Goal: Communication & Community: Answer question/provide support

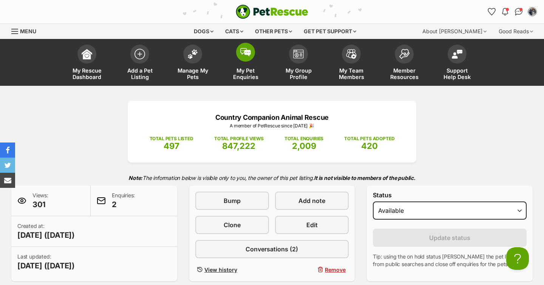
click at [249, 69] on span "My Pet Enquiries" at bounding box center [245, 73] width 34 height 13
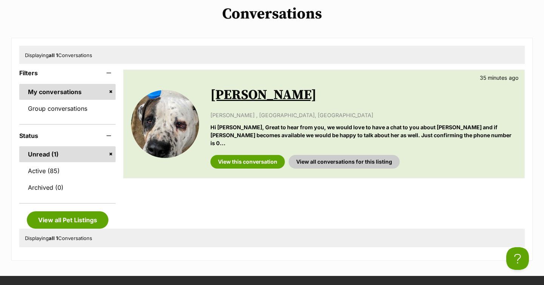
scroll to position [91, 0]
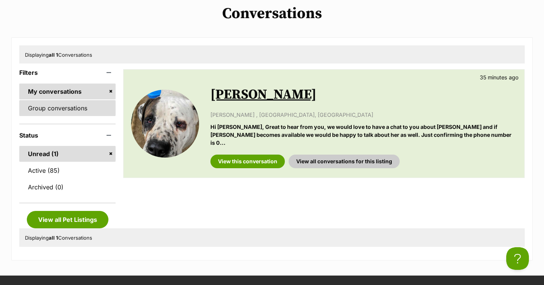
click at [72, 110] on link "Group conversations" at bounding box center [67, 108] width 96 height 16
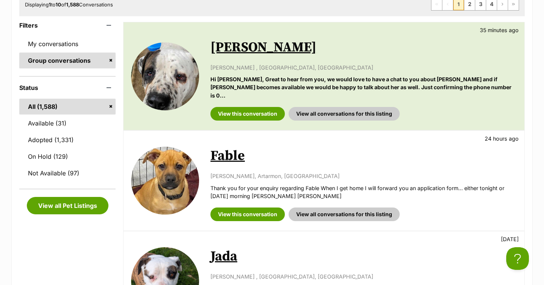
scroll to position [151, 0]
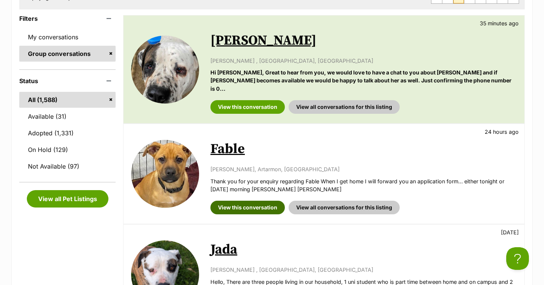
click at [245, 201] on link "View this conversation" at bounding box center [247, 208] width 74 height 14
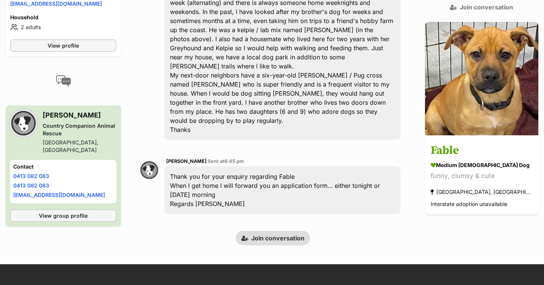
scroll to position [303, 0]
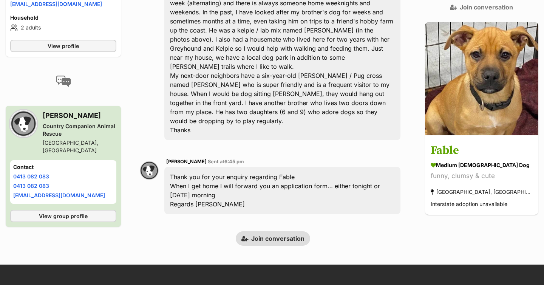
click at [289, 209] on div "PetRescue home Notifications Unread Mark all as read Hooray! Trevor has been ma…" at bounding box center [272, 185] width 544 height 977
click at [289, 231] on link "Join conversation" at bounding box center [273, 238] width 74 height 14
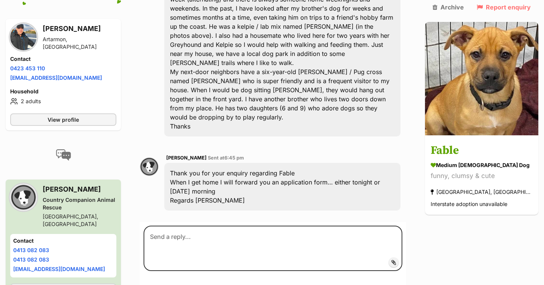
scroll to position [308, 0]
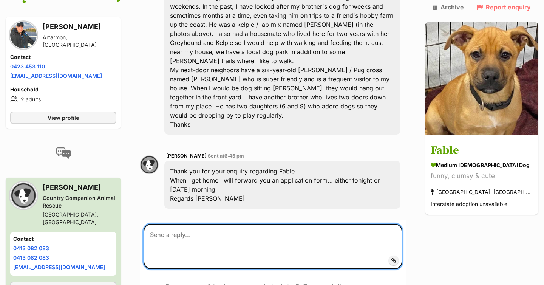
click at [225, 224] on textarea at bounding box center [273, 246] width 259 height 45
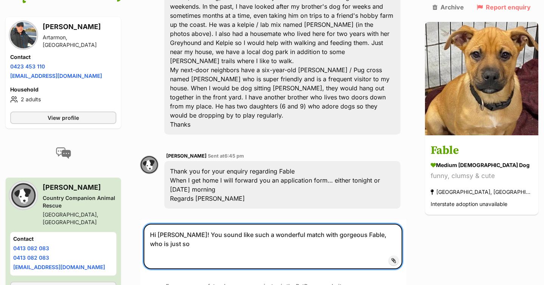
click at [326, 224] on textarea "Hi Richard! You sound like such a wonderful match with gorgeous Fable, who is j…" at bounding box center [273, 246] width 259 height 45
click at [379, 224] on textarea "Hi Richard! You sound like such a wonderful match with Fable, who is just so" at bounding box center [273, 246] width 259 height 45
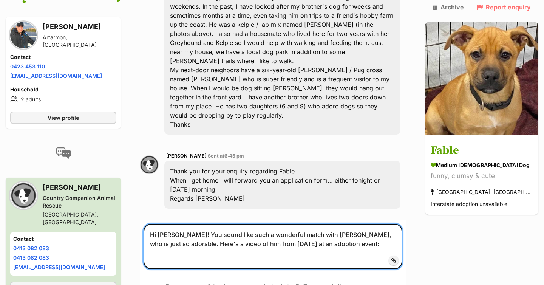
paste textarea "https://photos.app.goo.gl/Zg5Z3K4UUxihgZAz5"
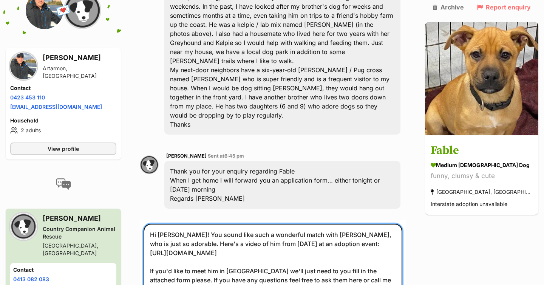
click at [296, 224] on textarea "Hi Richard! You sound like such a wonderful match with Fable, who is just so ad…" at bounding box center [273, 262] width 259 height 76
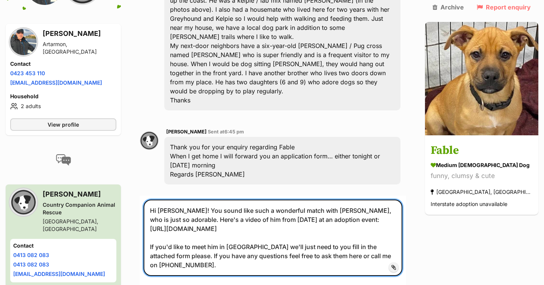
scroll to position [333, 0]
click at [332, 227] on textarea "Hi Richard! You sound like such a wonderful match with Fable, who is just so ad…" at bounding box center [273, 237] width 259 height 76
click at [340, 199] on textarea "Hi Richard! You sound like such a wonderful match with Fable, who is just so ad…" at bounding box center [273, 237] width 259 height 76
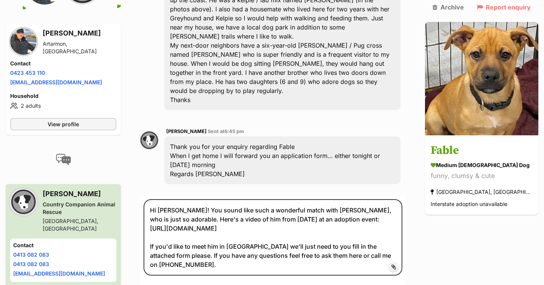
click at [408, 264] on span "Add attachment" at bounding box center [419, 267] width 40 height 6
click at [0, 0] on input "Add attachment" at bounding box center [0, 0] width 0 height 0
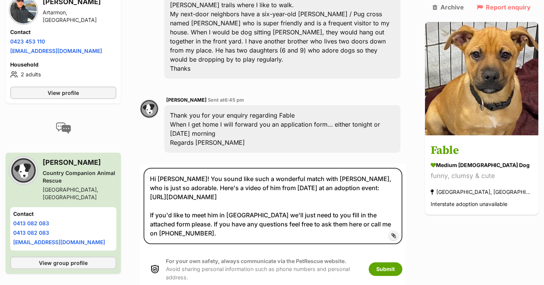
scroll to position [365, 0]
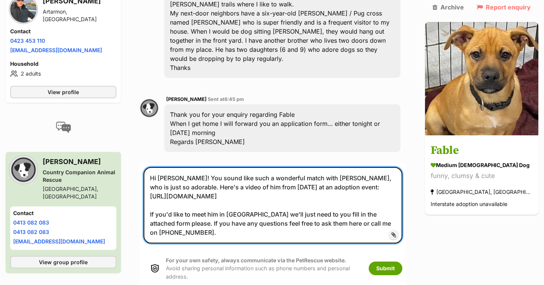
click at [402, 182] on textarea "Hi Richard! You sound like such a wonderful match with Fable, who is just so ad…" at bounding box center [273, 205] width 259 height 76
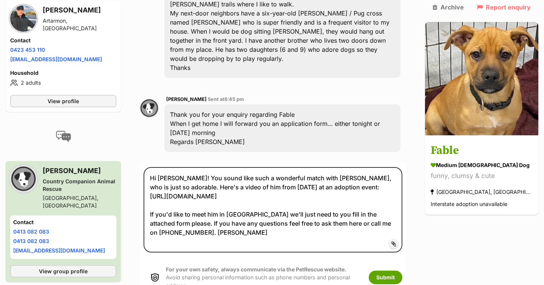
click at [398, 239] on label "Add attachment" at bounding box center [394, 244] width 10 height 10
click at [0, 0] on input "Add attachment" at bounding box center [0, 0] width 0 height 0
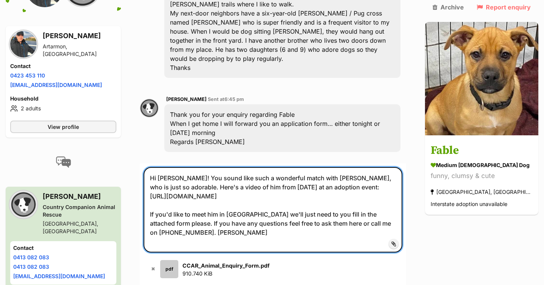
click at [312, 167] on textarea "Hi Richard! You sound like such a wonderful match with Fable, who is just so ad…" at bounding box center [273, 209] width 259 height 85
click at [177, 185] on textarea "Hi Richard! You sound like such a wonderful match with Fable, who is just so ad…" at bounding box center [273, 209] width 259 height 85
click at [281, 196] on textarea "Hi Richard! You sound like such a wonderful match with Fable, who is just so ad…" at bounding box center [273, 209] width 259 height 85
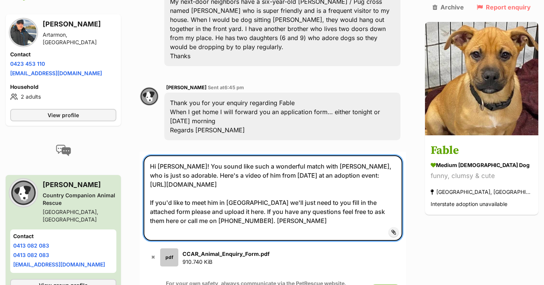
scroll to position [378, 0]
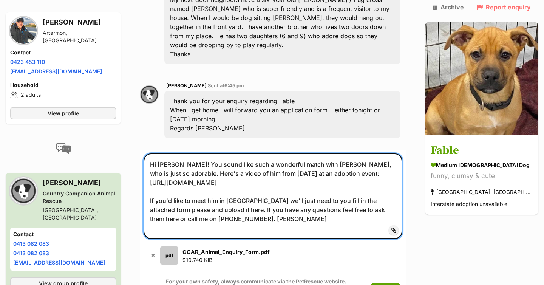
click at [369, 153] on textarea "Hi Richard! You sound like such a wonderful match with Fable, who is just so ad…" at bounding box center [273, 195] width 259 height 85
click at [363, 153] on textarea "Hi Richard! You sound like such a wonderful match with Fable, who is just SO ad…" at bounding box center [273, 195] width 259 height 85
click at [199, 153] on textarea "Hi Richard! You sound like such a wonderful match with Fable, who is just SO ad…" at bounding box center [273, 195] width 259 height 85
click at [256, 158] on textarea "Hi Richard! You sound like such a wonderful match with Fable, who is just SO ad…" at bounding box center [273, 195] width 259 height 85
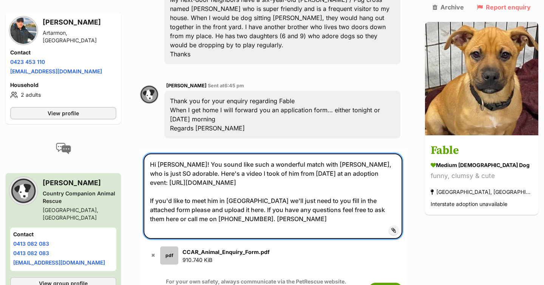
click at [292, 153] on textarea "Hi Richard! You sound like such a wonderful match with Fable, who is just SO ad…" at bounding box center [273, 195] width 259 height 85
click at [249, 153] on textarea "Hi Richard! You sound like such a wonderful match with Fable, who is just SO ad…" at bounding box center [273, 195] width 259 height 85
click at [337, 153] on textarea "Hi Richard! You sound like such a wonderful match with Fable, who is just SO ad…" at bounding box center [273, 195] width 259 height 85
click at [333, 153] on textarea "Hi Richard! You sound like such a wonderful match with Fable, who is just SO ad…" at bounding box center [273, 195] width 259 height 85
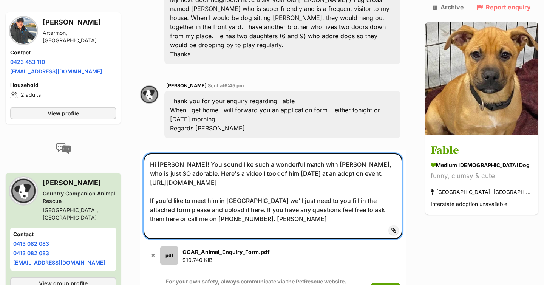
click at [312, 153] on textarea "Hi Richard! You sound like such a wonderful match with Fable, who is just SO ad…" at bounding box center [273, 195] width 259 height 85
type textarea "Hi Richard! You sound like such a wonderful match with Fable, who is just SO ad…"
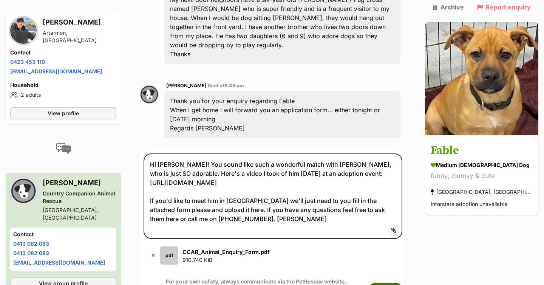
click at [401, 283] on button "Submit" at bounding box center [386, 290] width 34 height 14
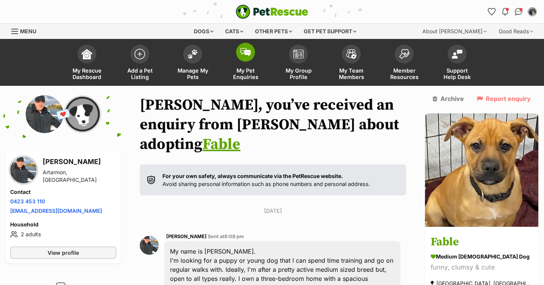
click at [244, 52] on img at bounding box center [245, 52] width 11 height 8
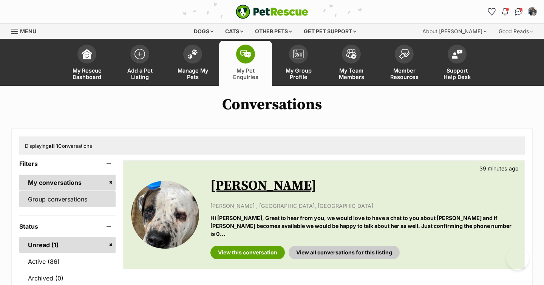
click at [70, 201] on link "Group conversations" at bounding box center [67, 199] width 96 height 16
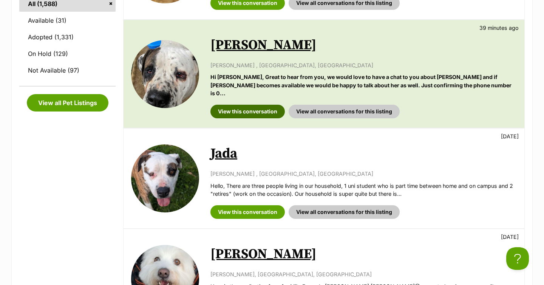
scroll to position [243, 0]
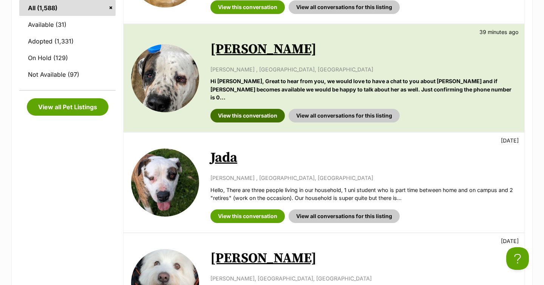
click at [251, 109] on link "View this conversation" at bounding box center [247, 116] width 74 height 14
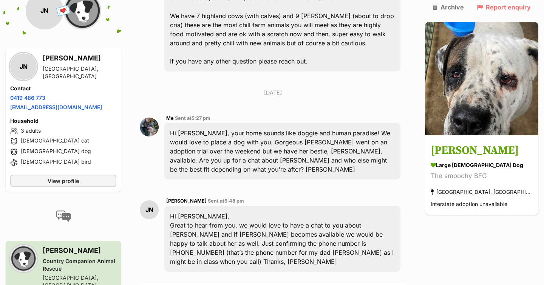
scroll to position [334, 0]
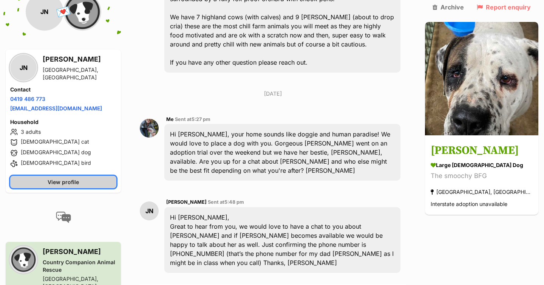
click at [63, 178] on span "View profile" at bounding box center [63, 182] width 31 height 8
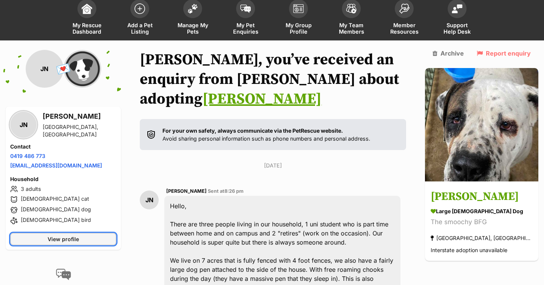
scroll to position [0, 0]
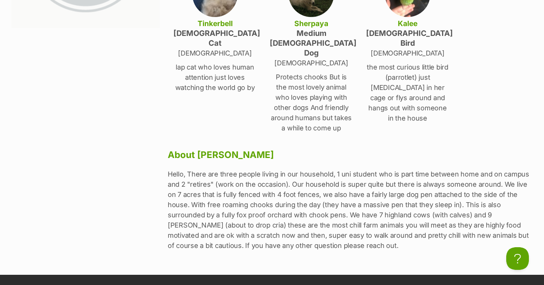
scroll to position [222, 0]
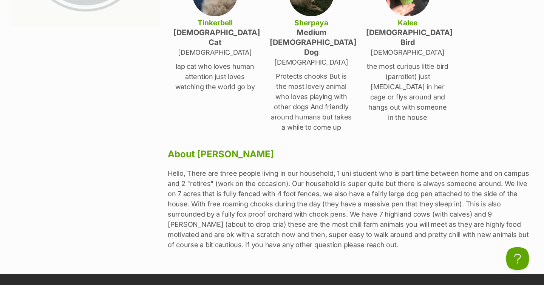
click at [347, 172] on p "Hello, There are three people living in our household, 1 uni student who is par…" at bounding box center [350, 209] width 365 height 82
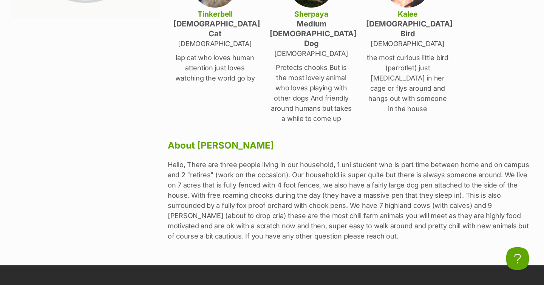
scroll to position [231, 0]
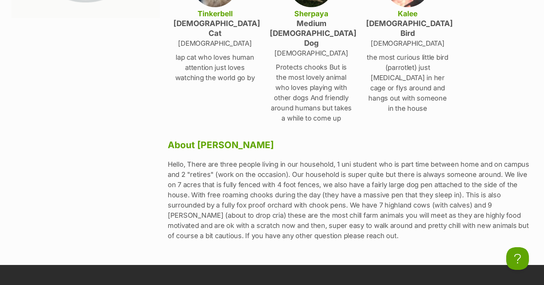
click at [508, 187] on p "Hello, There are three people living in our household, 1 uni student who is par…" at bounding box center [350, 200] width 365 height 82
copy p "cria"
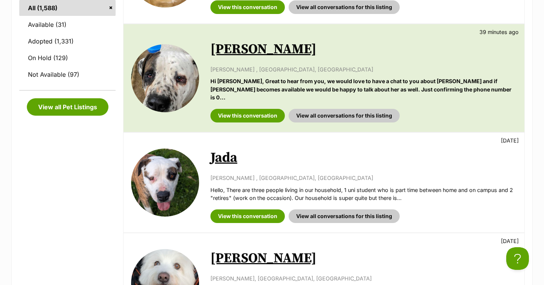
click at [223, 149] on link "Jada" at bounding box center [223, 157] width 27 height 17
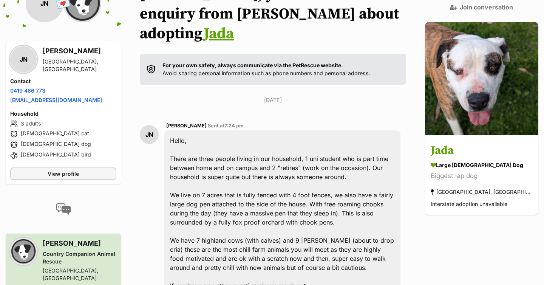
scroll to position [109, 0]
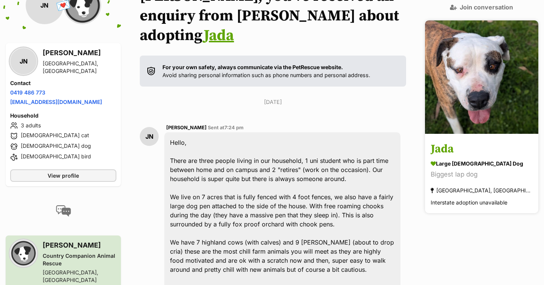
click at [465, 141] on h3 "Jada" at bounding box center [482, 149] width 102 height 17
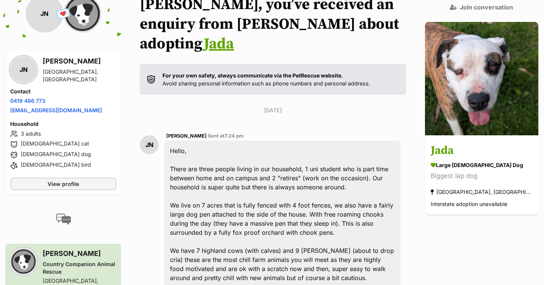
scroll to position [99, 0]
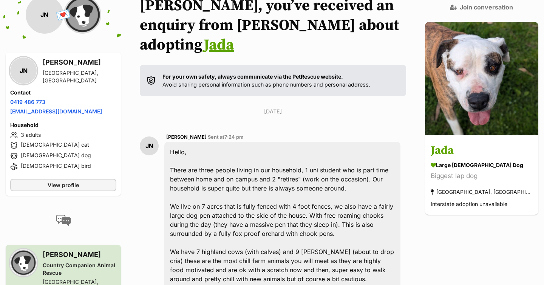
click at [188, 142] on div "Hello, There are three people living in our household, 1 uni student who is par…" at bounding box center [282, 224] width 236 height 165
click at [208, 142] on div "Hello, There are three people living in our household, 1 uni student who is par…" at bounding box center [282, 224] width 236 height 165
click at [184, 142] on div "Hello, There are three people living in our household, 1 uni student who is par…" at bounding box center [282, 224] width 236 height 165
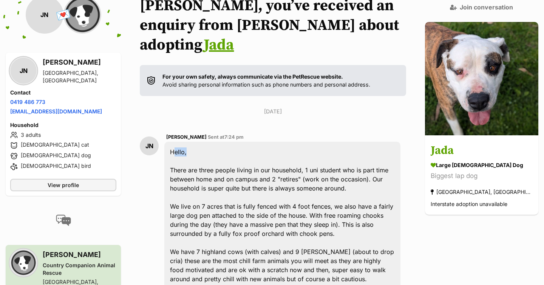
click at [184, 147] on div "Hello, There are three people living in our household, 1 uni student who is par…" at bounding box center [282, 224] width 236 height 165
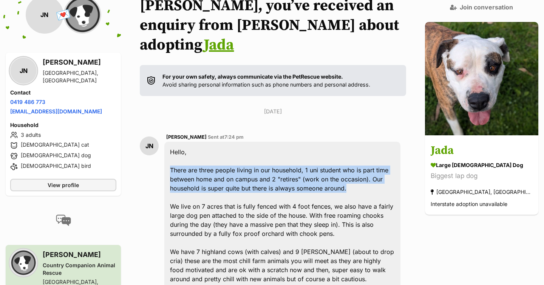
drag, startPoint x: 176, startPoint y: 148, endPoint x: 353, endPoint y: 170, distance: 178.5
click at [353, 170] on div "Hello, There are three people living in our household, 1 uni student who is par…" at bounding box center [282, 224] width 236 height 165
click at [352, 170] on div "Hello, There are three people living in our household, 1 uni student who is par…" at bounding box center [282, 224] width 236 height 165
drag, startPoint x: 384, startPoint y: 165, endPoint x: 171, endPoint y: 126, distance: 216.6
click at [171, 142] on div "Hello, There are three people living in our household, 1 uni student who is par…" at bounding box center [282, 224] width 236 height 165
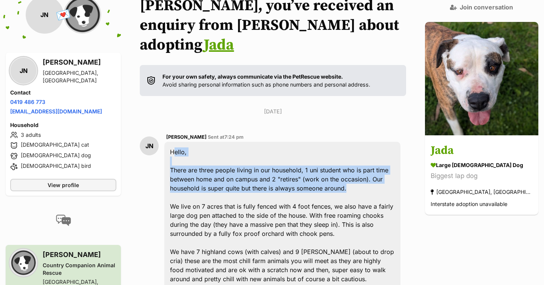
click at [178, 142] on div "Hello, There are three people living in our household, 1 uni student who is par…" at bounding box center [282, 224] width 236 height 165
drag, startPoint x: 178, startPoint y: 133, endPoint x: 382, endPoint y: 168, distance: 206.8
click at [382, 168] on div "Hello, There are three people living in our household, 1 uni student who is par…" at bounding box center [282, 224] width 236 height 165
click at [369, 167] on div "Hello, There are three people living in our household, 1 uni student who is par…" at bounding box center [282, 224] width 236 height 165
drag, startPoint x: 369, startPoint y: 167, endPoint x: 159, endPoint y: 154, distance: 209.7
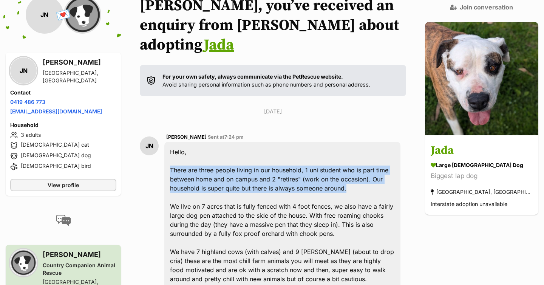
click at [159, 154] on div "JN Jasmyn Nankervis Sent at 7:24 pm Hello, There are three people living in our…" at bounding box center [273, 220] width 266 height 186
click at [185, 185] on div "Hello, There are three people living in our household, 1 uni student who is par…" at bounding box center [282, 224] width 236 height 165
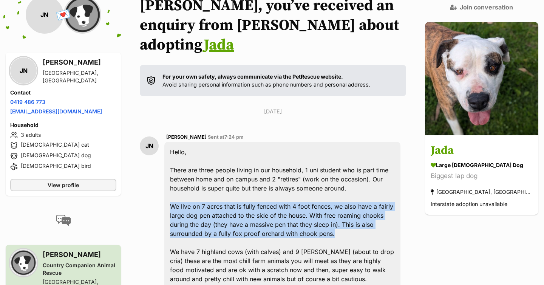
drag, startPoint x: 176, startPoint y: 185, endPoint x: 295, endPoint y: 213, distance: 121.7
click at [295, 213] on div "Hello, There are three people living in our household, 1 uni student who is par…" at bounding box center [282, 224] width 236 height 165
click at [296, 213] on div "Hello, There are three people living in our household, 1 uni student who is par…" at bounding box center [282, 224] width 236 height 165
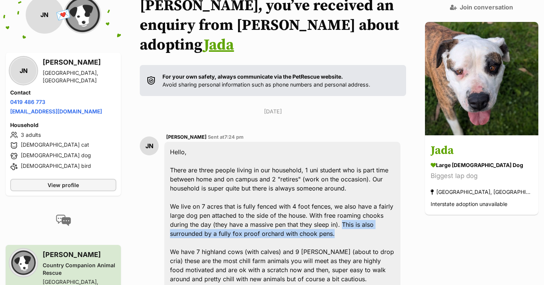
drag, startPoint x: 296, startPoint y: 213, endPoint x: 317, endPoint y: 203, distance: 23.3
click at [317, 203] on div "Hello, There are three people living in our household, 1 uni student who is par…" at bounding box center [282, 224] width 236 height 165
click at [281, 221] on div "Hello, There are three people living in our household, 1 uni student who is par…" at bounding box center [282, 224] width 236 height 165
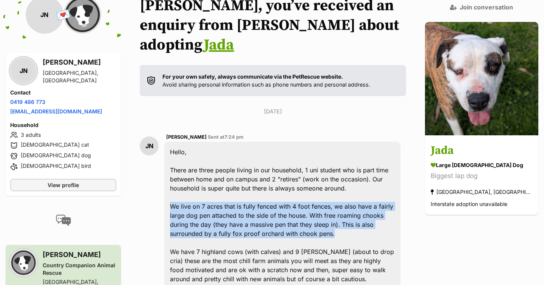
drag, startPoint x: 278, startPoint y: 212, endPoint x: 168, endPoint y: 185, distance: 112.5
click at [168, 185] on div "JN Jasmyn Nankervis Sent at 7:24 pm Hello, There are three people living in our…" at bounding box center [273, 220] width 266 height 186
click at [176, 185] on div "Hello, There are three people living in our household, 1 uni student who is par…" at bounding box center [282, 224] width 236 height 165
drag, startPoint x: 176, startPoint y: 185, endPoint x: 280, endPoint y: 216, distance: 108.6
click at [280, 216] on div "Hello, There are three people living in our household, 1 uni student who is par…" at bounding box center [282, 224] width 236 height 165
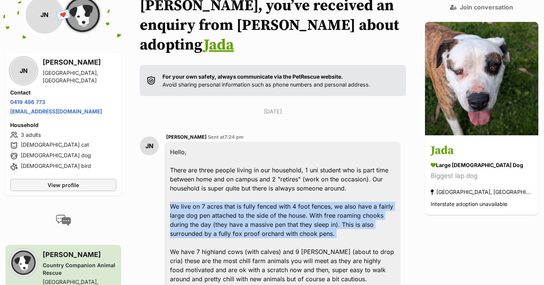
click at [280, 216] on div "Hello, There are three people living in our household, 1 uni student who is par…" at bounding box center [282, 224] width 236 height 165
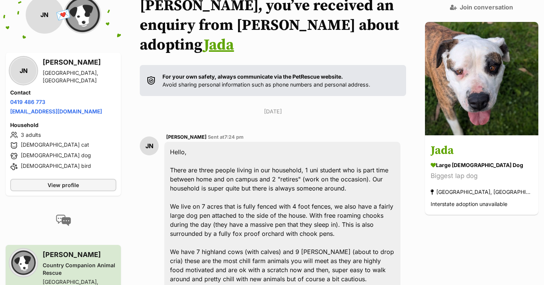
drag, startPoint x: 278, startPoint y: 210, endPoint x: 283, endPoint y: 211, distance: 5.0
click at [283, 211] on div "Hello, There are three people living in our household, 1 uni student who is par…" at bounding box center [282, 224] width 236 height 165
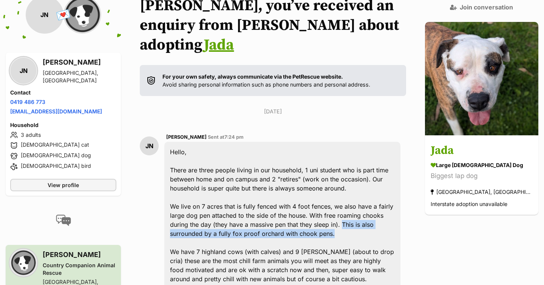
drag, startPoint x: 298, startPoint y: 215, endPoint x: 317, endPoint y: 207, distance: 21.0
click at [317, 207] on div "Hello, There are three people living in our household, 1 uni student who is par…" at bounding box center [282, 224] width 236 height 165
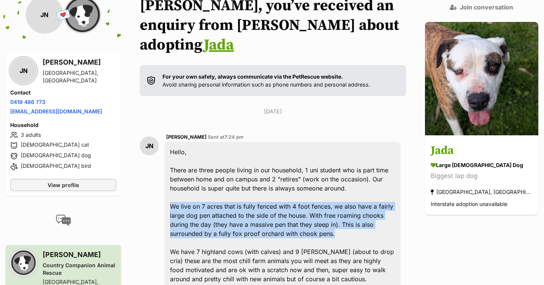
drag, startPoint x: 297, startPoint y: 216, endPoint x: 173, endPoint y: 184, distance: 128.7
click at [173, 184] on div "Hello, There are three people living in our household, 1 uni student who is par…" at bounding box center [282, 224] width 236 height 165
click at [173, 183] on div "Hello, There are three people living in our household, 1 uni student who is par…" at bounding box center [282, 224] width 236 height 165
drag, startPoint x: 175, startPoint y: 184, endPoint x: 279, endPoint y: 215, distance: 108.5
click at [279, 215] on div "Hello, There are three people living in our household, 1 uni student who is par…" at bounding box center [282, 224] width 236 height 165
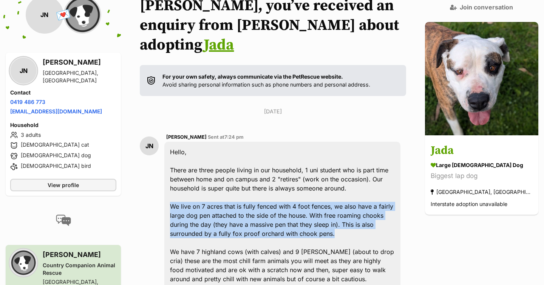
click at [279, 216] on div "Hello, There are three people living in our household, 1 uni student who is par…" at bounding box center [282, 224] width 236 height 165
drag, startPoint x: 298, startPoint y: 213, endPoint x: 159, endPoint y: 188, distance: 141.5
click at [159, 188] on div "JN Jasmyn Nankervis Sent at 7:24 pm Hello, There are three people living in our…" at bounding box center [273, 220] width 266 height 186
click at [191, 190] on div "Hello, There are three people living in our household, 1 uni student who is par…" at bounding box center [282, 224] width 236 height 165
drag, startPoint x: 176, startPoint y: 186, endPoint x: 278, endPoint y: 216, distance: 106.2
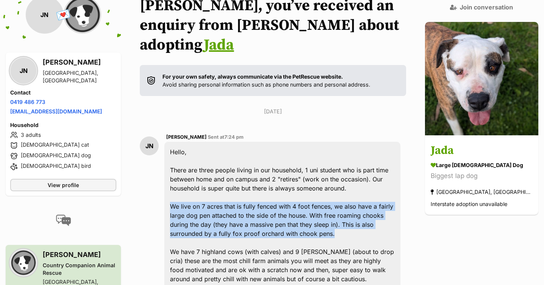
click at [278, 216] on div "Hello, There are three people living in our household, 1 uni student who is par…" at bounding box center [282, 224] width 236 height 165
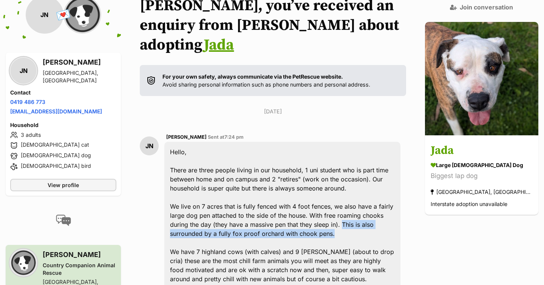
drag, startPoint x: 281, startPoint y: 214, endPoint x: 318, endPoint y: 205, distance: 38.4
click at [318, 205] on div "Hello, There are three people living in our household, 1 uni student who is par…" at bounding box center [282, 224] width 236 height 165
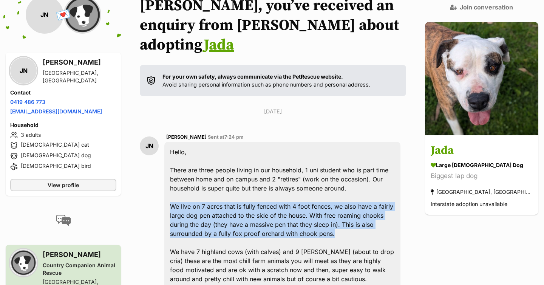
drag, startPoint x: 293, startPoint y: 214, endPoint x: 181, endPoint y: 187, distance: 115.5
click at [180, 187] on div "Hello, There are three people living in our household, 1 uni student who is par…" at bounding box center [282, 224] width 236 height 165
click at [174, 184] on div "Hello, There are three people living in our household, 1 uni student who is par…" at bounding box center [282, 224] width 236 height 165
drag, startPoint x: 178, startPoint y: 186, endPoint x: 286, endPoint y: 218, distance: 112.4
click at [286, 218] on div "Hello, There are three people living in our household, 1 uni student who is par…" at bounding box center [282, 224] width 236 height 165
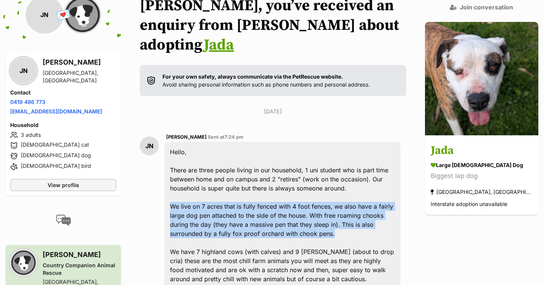
click at [285, 213] on div "Hello, There are three people living in our household, 1 uni student who is par…" at bounding box center [282, 224] width 236 height 165
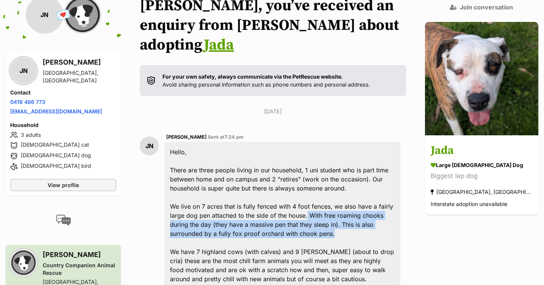
drag, startPoint x: 313, startPoint y: 213, endPoint x: 298, endPoint y: 196, distance: 23.0
click at [298, 196] on div "Hello, There are three people living in our household, 1 uni student who is par…" at bounding box center [282, 224] width 236 height 165
drag, startPoint x: 298, startPoint y: 196, endPoint x: 308, endPoint y: 215, distance: 21.6
click at [308, 215] on div "Hello, There are three people living in our household, 1 uni student who is par…" at bounding box center [282, 224] width 236 height 165
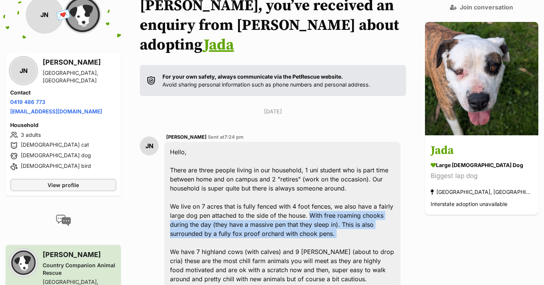
click at [308, 215] on div "Hello, There are three people living in our household, 1 uni student who is par…" at bounding box center [282, 224] width 236 height 165
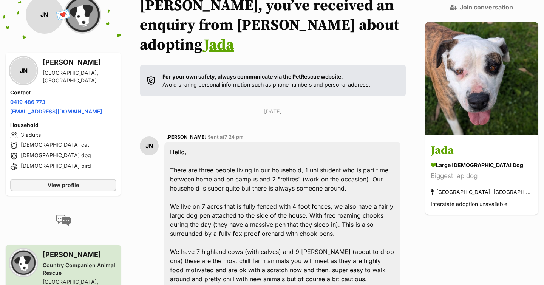
click at [181, 142] on div "Hello, There are three people living in our household, 1 uni student who is par…" at bounding box center [282, 224] width 236 height 165
click at [191, 142] on div "Hello, There are three people living in our household, 1 uni student who is par…" at bounding box center [282, 224] width 236 height 165
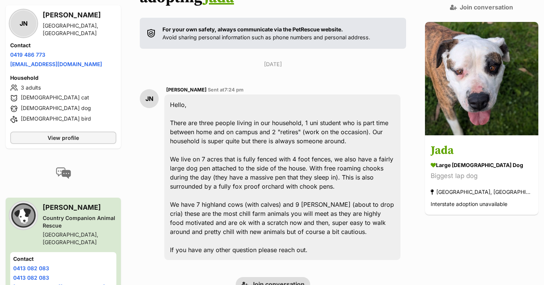
scroll to position [150, 0]
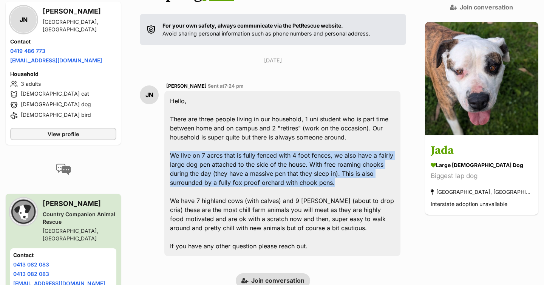
drag, startPoint x: 176, startPoint y: 138, endPoint x: 279, endPoint y: 161, distance: 105.4
click at [279, 161] on div "Hello, There are three people living in our household, 1 uni student who is par…" at bounding box center [282, 173] width 236 height 165
click at [279, 162] on div "Hello, There are three people living in our household, 1 uni student who is par…" at bounding box center [282, 173] width 236 height 165
drag, startPoint x: 309, startPoint y: 162, endPoint x: 170, endPoint y: 138, distance: 141.1
click at [170, 138] on div "Hello, There are three people living in our household, 1 uni student who is par…" at bounding box center [282, 173] width 236 height 165
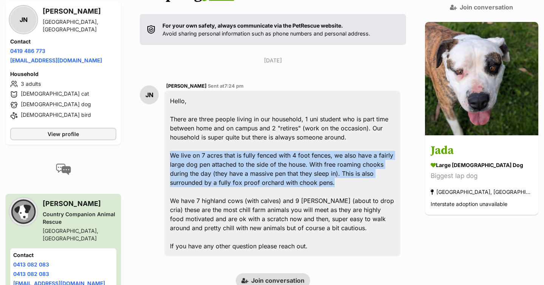
click at [177, 137] on div "Hello, There are three people living in our household, 1 uni student who is par…" at bounding box center [282, 173] width 236 height 165
drag, startPoint x: 177, startPoint y: 136, endPoint x: 279, endPoint y: 162, distance: 106.1
click at [279, 162] on div "Hello, There are three people living in our household, 1 uni student who is par…" at bounding box center [282, 173] width 236 height 165
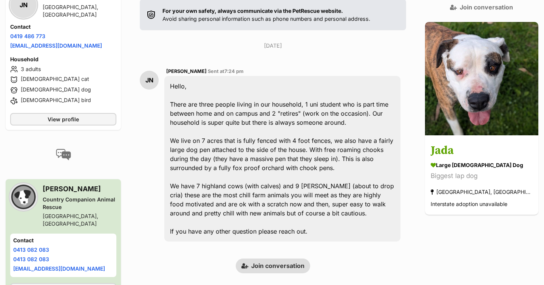
scroll to position [166, 0]
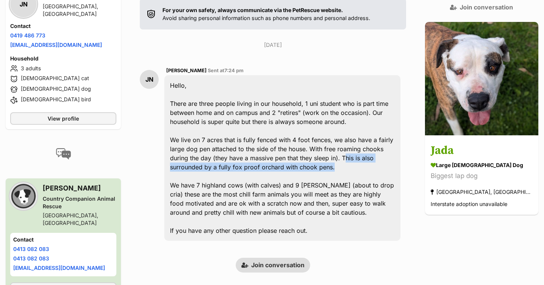
drag, startPoint x: 287, startPoint y: 150, endPoint x: 318, endPoint y: 139, distance: 32.7
click at [318, 139] on div "Hello, There are three people living in our household, 1 uni student who is par…" at bounding box center [282, 157] width 236 height 165
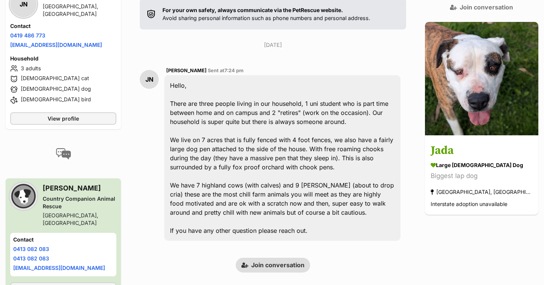
click at [312, 138] on div "Hello, There are three people living in our household, 1 uni student who is par…" at bounding box center [282, 157] width 236 height 165
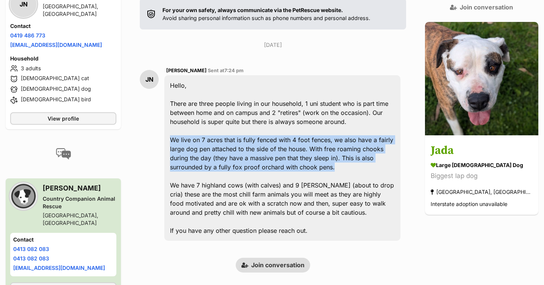
drag, startPoint x: 306, startPoint y: 151, endPoint x: 168, endPoint y: 119, distance: 142.0
click at [168, 119] on div "JN Jasmyn Nankervis Sent at 7:24 pm Hello, There are three people living in our…" at bounding box center [273, 153] width 266 height 186
click at [177, 118] on div "Hello, There are three people living in our household, 1 uni student who is par…" at bounding box center [282, 157] width 236 height 165
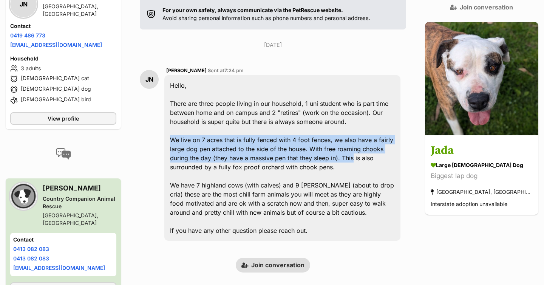
drag, startPoint x: 177, startPoint y: 118, endPoint x: 316, endPoint y: 141, distance: 140.8
click at [316, 140] on div "Hello, There are three people living in our household, 1 uni student who is par…" at bounding box center [282, 157] width 236 height 165
click at [316, 141] on div "Hello, There are three people living in our household, 1 uni student who is par…" at bounding box center [282, 157] width 236 height 165
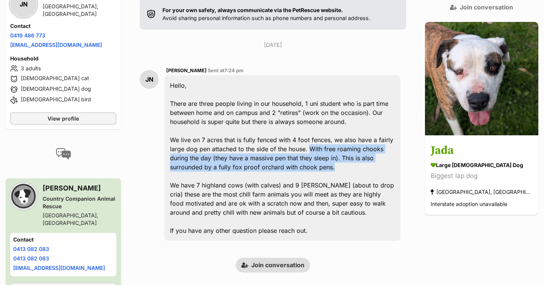
drag, startPoint x: 315, startPoint y: 149, endPoint x: 300, endPoint y: 132, distance: 22.2
click at [300, 132] on div "Hello, There are three people living in our household, 1 uni student who is par…" at bounding box center [282, 157] width 236 height 165
click at [301, 132] on div "Hello, There are three people living in our household, 1 uni student who is par…" at bounding box center [282, 157] width 236 height 165
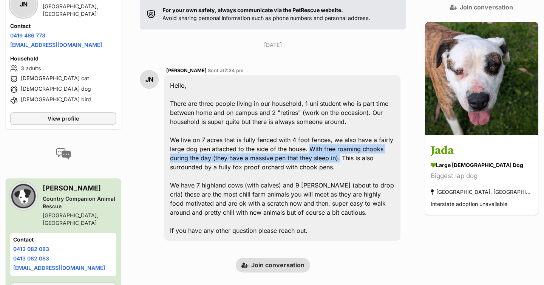
drag, startPoint x: 301, startPoint y: 128, endPoint x: 315, endPoint y: 142, distance: 20.0
click at [315, 142] on div "Hello, There are three people living in our household, 1 uni student who is par…" at bounding box center [282, 157] width 236 height 165
click at [302, 145] on div "Hello, There are three people living in our household, 1 uni student who is par…" at bounding box center [282, 157] width 236 height 165
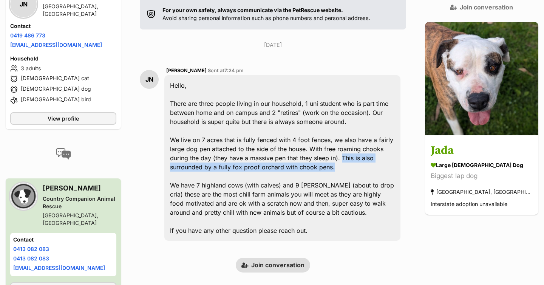
drag, startPoint x: 308, startPoint y: 147, endPoint x: 318, endPoint y: 139, distance: 13.2
click at [318, 139] on div "Hello, There are three people living in our household, 1 uni student who is par…" at bounding box center [282, 157] width 236 height 165
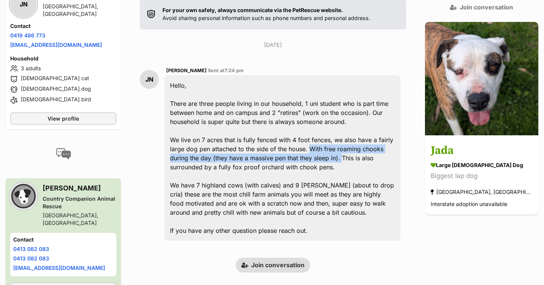
drag, startPoint x: 301, startPoint y: 130, endPoint x: 316, endPoint y: 138, distance: 17.2
click at [316, 138] on div "Hello, There are three people living in our household, 1 uni student who is par…" at bounding box center [282, 157] width 236 height 165
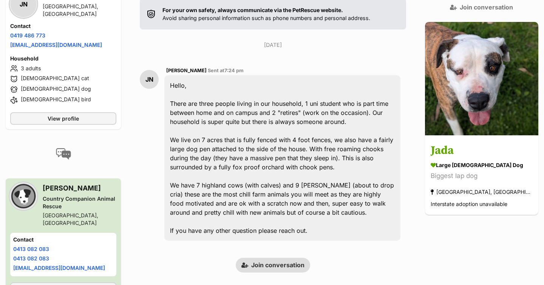
click at [301, 147] on div "Hello, There are three people living in our household, 1 uni student who is par…" at bounding box center [282, 157] width 236 height 165
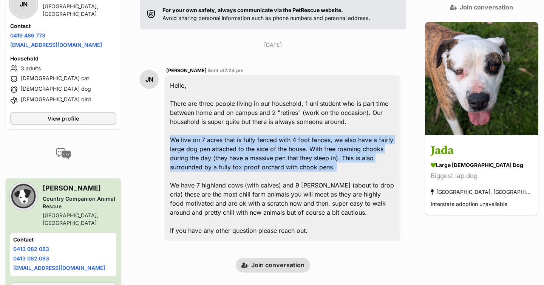
click at [280, 144] on div "Hello, There are three people living in our household, 1 uni student who is par…" at bounding box center [282, 157] width 236 height 165
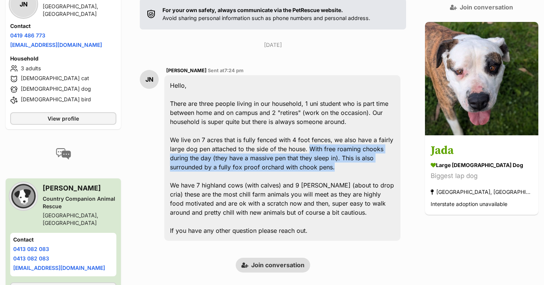
drag, startPoint x: 276, startPoint y: 147, endPoint x: 299, endPoint y: 134, distance: 26.6
click at [299, 134] on div "Hello, There are three people living in our household, 1 uni student who is par…" at bounding box center [282, 157] width 236 height 165
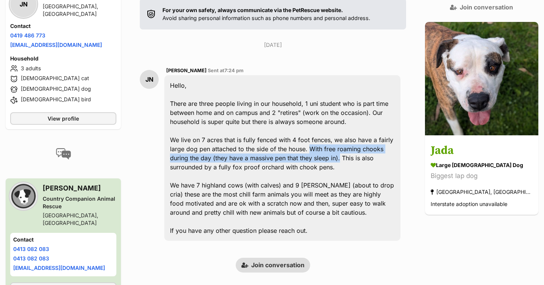
drag, startPoint x: 299, startPoint y: 130, endPoint x: 315, endPoint y: 137, distance: 17.8
click at [315, 137] on div "Hello, There are three people living in our household, 1 uni student who is par…" at bounding box center [282, 157] width 236 height 165
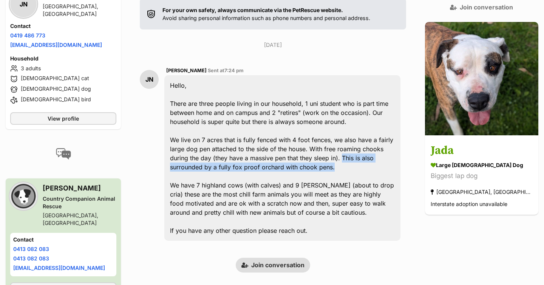
drag, startPoint x: 301, startPoint y: 150, endPoint x: 318, endPoint y: 139, distance: 20.3
click at [318, 139] on div "Hello, There are three people living in our household, 1 uni student who is par…" at bounding box center [282, 157] width 236 height 165
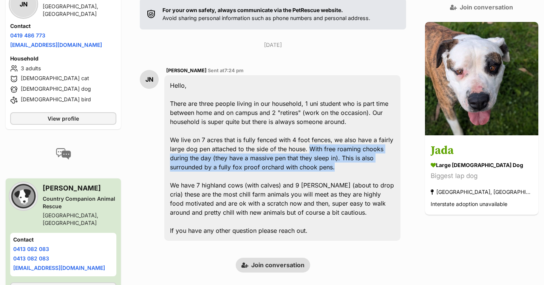
drag, startPoint x: 311, startPoint y: 145, endPoint x: 300, endPoint y: 132, distance: 16.9
click at [300, 132] on div "Hello, There are three people living in our household, 1 uni student who is par…" at bounding box center [282, 157] width 236 height 165
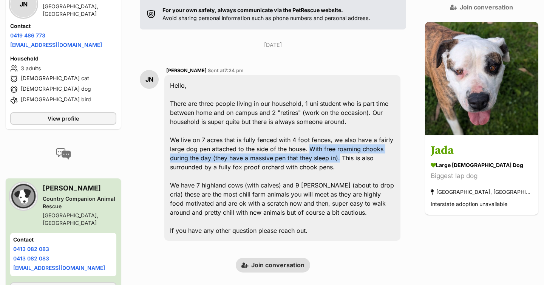
drag, startPoint x: 300, startPoint y: 132, endPoint x: 315, endPoint y: 138, distance: 16.4
click at [315, 138] on div "Hello, There are three people living in our household, 1 uni student who is par…" at bounding box center [282, 157] width 236 height 165
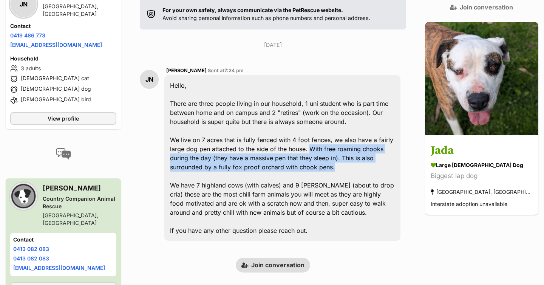
drag, startPoint x: 308, startPoint y: 148, endPoint x: 298, endPoint y: 134, distance: 17.4
click at [298, 134] on div "Hello, There are three people living in our household, 1 uni student who is par…" at bounding box center [282, 157] width 236 height 165
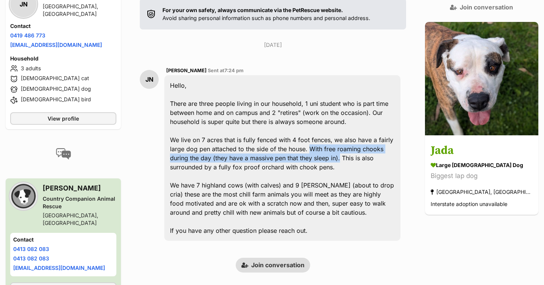
drag, startPoint x: 299, startPoint y: 129, endPoint x: 315, endPoint y: 141, distance: 19.9
click at [315, 141] on div "Hello, There are three people living in our household, 1 uni student who is par…" at bounding box center [282, 157] width 236 height 165
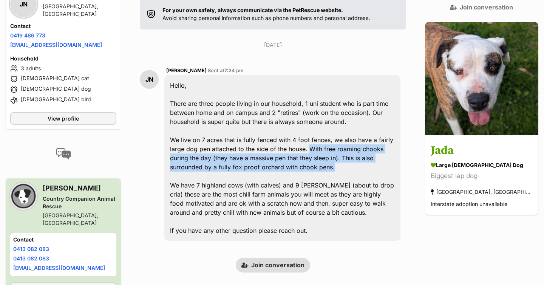
drag, startPoint x: 304, startPoint y: 149, endPoint x: 301, endPoint y: 130, distance: 19.8
click at [301, 130] on div "Hello, There are three people living in our household, 1 uni student who is par…" at bounding box center [282, 157] width 236 height 165
drag, startPoint x: 301, startPoint y: 130, endPoint x: 307, endPoint y: 148, distance: 19.4
click at [307, 148] on div "Hello, There are three people living in our household, 1 uni student who is par…" at bounding box center [282, 157] width 236 height 165
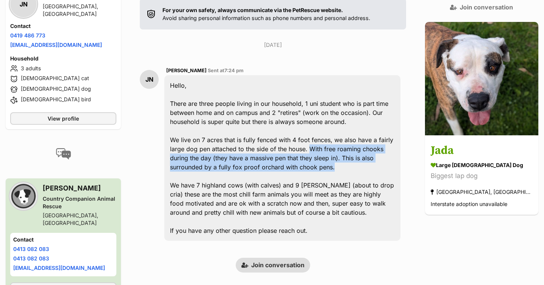
click at [307, 148] on div "Hello, There are three people living in our household, 1 uni student who is par…" at bounding box center [282, 157] width 236 height 165
drag, startPoint x: 307, startPoint y: 148, endPoint x: 301, endPoint y: 131, distance: 17.9
click at [301, 131] on div "Hello, There are three people living in our household, 1 uni student who is par…" at bounding box center [282, 157] width 236 height 165
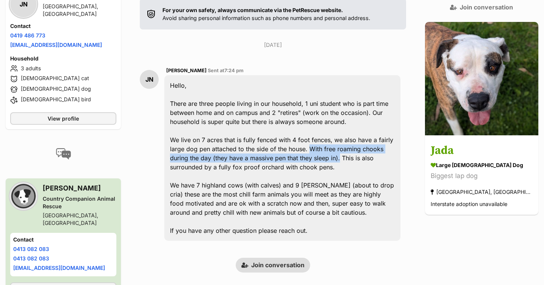
drag, startPoint x: 301, startPoint y: 131, endPoint x: 315, endPoint y: 142, distance: 18.0
click at [315, 142] on div "Hello, There are three people living in our household, 1 uni student who is par…" at bounding box center [282, 157] width 236 height 165
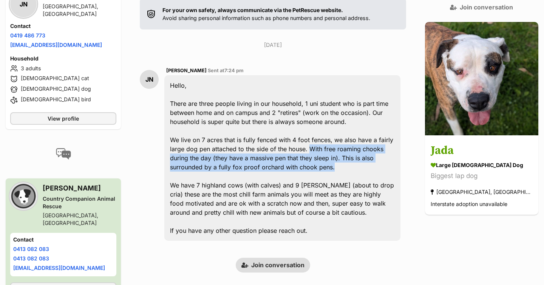
drag, startPoint x: 294, startPoint y: 148, endPoint x: 301, endPoint y: 129, distance: 20.2
click at [301, 129] on div "Hello, There are three people living in our household, 1 uni student who is par…" at bounding box center [282, 157] width 236 height 165
click at [299, 128] on div "Hello, There are three people living in our household, 1 uni student who is par…" at bounding box center [282, 157] width 236 height 165
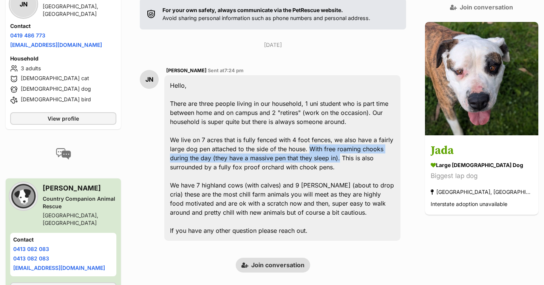
drag, startPoint x: 299, startPoint y: 128, endPoint x: 316, endPoint y: 139, distance: 20.0
click at [316, 139] on div "Hello, There are three people living in our household, 1 uni student who is par…" at bounding box center [282, 157] width 236 height 165
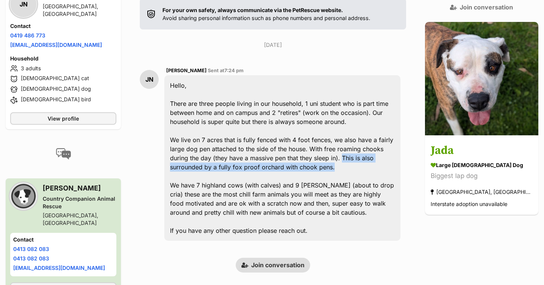
drag, startPoint x: 308, startPoint y: 149, endPoint x: 318, endPoint y: 139, distance: 14.4
click at [318, 139] on div "Hello, There are three people living in our household, 1 uni student who is par…" at bounding box center [282, 157] width 236 height 165
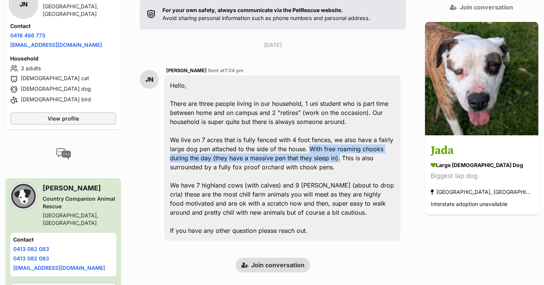
drag, startPoint x: 299, startPoint y: 128, endPoint x: 316, endPoint y: 137, distance: 18.2
click at [316, 137] on div "Hello, There are three people living in our household, 1 uni student who is par…" at bounding box center [282, 157] width 236 height 165
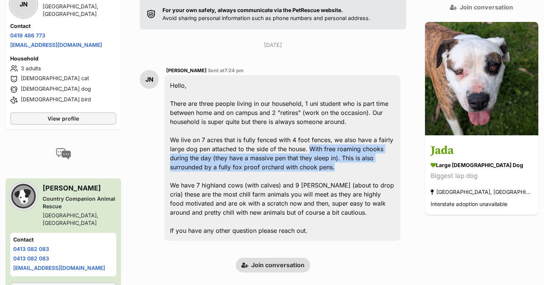
drag, startPoint x: 299, startPoint y: 145, endPoint x: 300, endPoint y: 127, distance: 18.1
click at [300, 127] on div "Hello, There are three people living in our household, 1 uni student who is par…" at bounding box center [282, 157] width 236 height 165
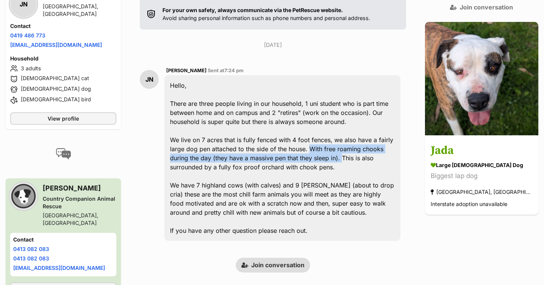
drag, startPoint x: 300, startPoint y: 127, endPoint x: 317, endPoint y: 138, distance: 19.9
click at [317, 138] on div "Hello, There are three people living in our household, 1 uni student who is par…" at bounding box center [282, 157] width 236 height 165
click at [320, 148] on div "Hello, There are three people living in our household, 1 uni student who is par…" at bounding box center [282, 157] width 236 height 165
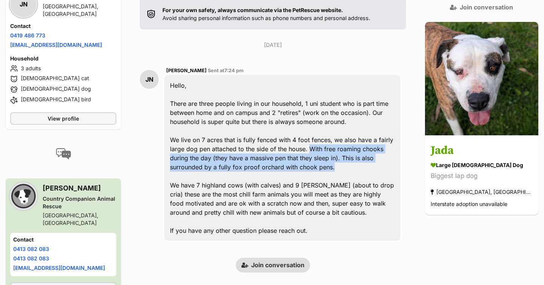
drag, startPoint x: 285, startPoint y: 147, endPoint x: 299, endPoint y: 133, distance: 20.3
click at [299, 133] on div "Hello, There are three people living in our household, 1 uni student who is par…" at bounding box center [282, 157] width 236 height 165
click at [299, 129] on div "Hello, There are three people living in our household, 1 uni student who is par…" at bounding box center [282, 157] width 236 height 165
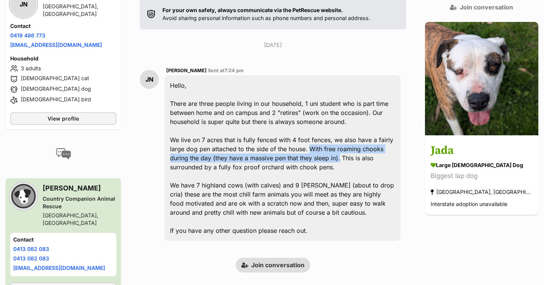
drag, startPoint x: 299, startPoint y: 129, endPoint x: 314, endPoint y: 138, distance: 17.1
click at [314, 138] on div "Hello, There are three people living in our household, 1 uni student who is par…" at bounding box center [282, 157] width 236 height 165
click at [317, 155] on div "Hello, There are three people living in our household, 1 uni student who is par…" at bounding box center [282, 157] width 236 height 165
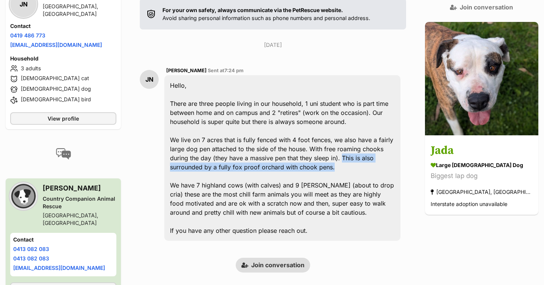
drag, startPoint x: 309, startPoint y: 147, endPoint x: 317, endPoint y: 138, distance: 11.8
click at [318, 138] on div "Hello, There are three people living in our household, 1 uni student who is par…" at bounding box center [282, 157] width 236 height 165
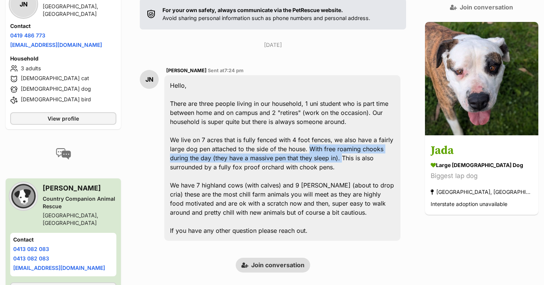
drag, startPoint x: 299, startPoint y: 129, endPoint x: 316, endPoint y: 139, distance: 19.3
click at [316, 139] on div "Hello, There are three people living in our household, 1 uni student who is par…" at bounding box center [282, 157] width 236 height 165
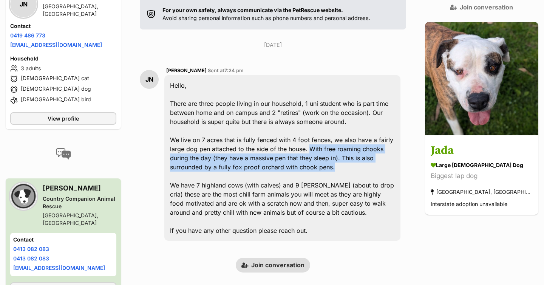
drag, startPoint x: 297, startPoint y: 145, endPoint x: 300, endPoint y: 128, distance: 17.0
click at [300, 128] on div "Hello, There are three people living in our household, 1 uni student who is par…" at bounding box center [282, 157] width 236 height 165
click at [301, 128] on div "Hello, There are three people living in our household, 1 uni student who is par…" at bounding box center [282, 157] width 236 height 165
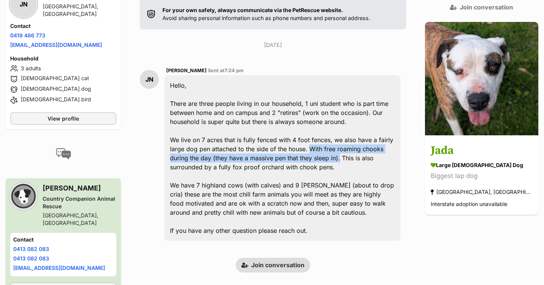
drag, startPoint x: 301, startPoint y: 128, endPoint x: 315, endPoint y: 140, distance: 18.5
click at [315, 140] on div "Hello, There are three people living in our household, 1 uni student who is par…" at bounding box center [282, 157] width 236 height 165
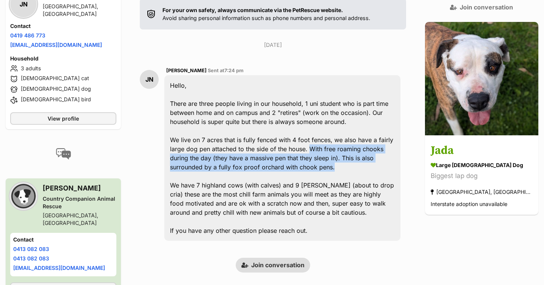
drag, startPoint x: 315, startPoint y: 146, endPoint x: 302, endPoint y: 132, distance: 18.7
click at [302, 132] on div "Hello, There are three people living in our household, 1 uni student who is par…" at bounding box center [282, 157] width 236 height 165
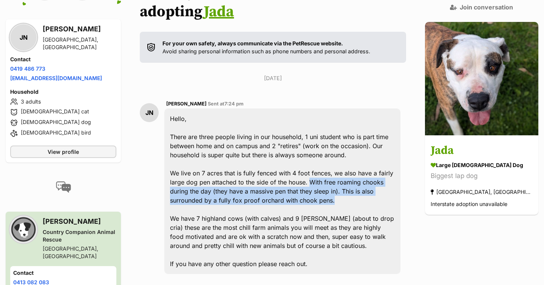
scroll to position [128, 0]
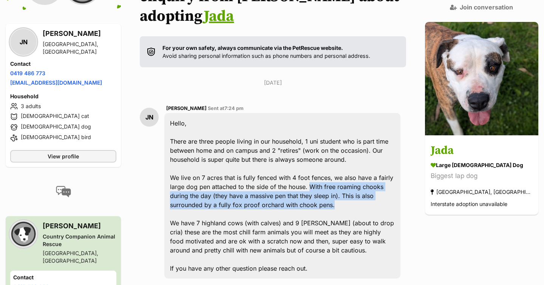
click at [302, 132] on div "Hello, There are three people living in our household, 1 uni student who is par…" at bounding box center [282, 195] width 236 height 165
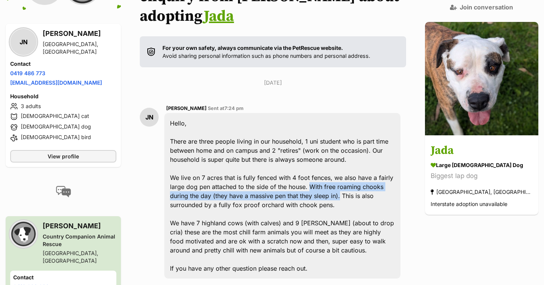
drag, startPoint x: 300, startPoint y: 167, endPoint x: 315, endPoint y: 179, distance: 18.9
click at [315, 179] on div "Hello, There are three people living in our household, 1 uni student who is par…" at bounding box center [282, 195] width 236 height 165
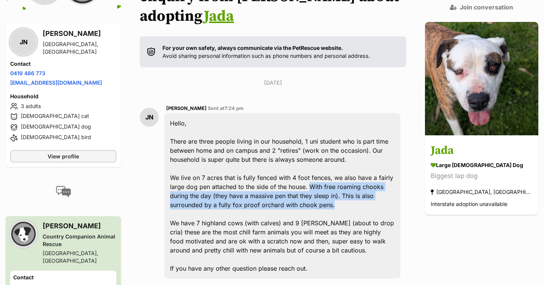
drag, startPoint x: 297, startPoint y: 187, endPoint x: 300, endPoint y: 164, distance: 22.9
click at [300, 164] on div "Hello, There are three people living in our household, 1 uni student who is par…" at bounding box center [282, 195] width 236 height 165
drag, startPoint x: 299, startPoint y: 167, endPoint x: 314, endPoint y: 186, distance: 23.7
click at [314, 186] on div "Hello, There are three people living in our household, 1 uni student who is par…" at bounding box center [282, 195] width 236 height 165
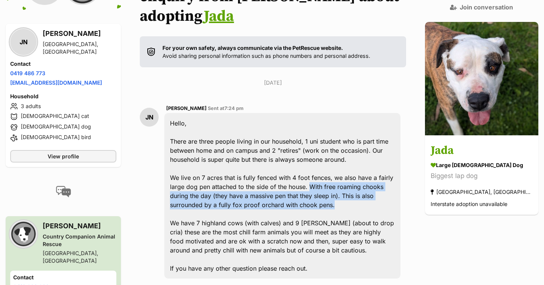
click at [314, 186] on div "Hello, There are three people living in our household, 1 uni student who is par…" at bounding box center [282, 195] width 236 height 165
drag, startPoint x: 286, startPoint y: 186, endPoint x: 300, endPoint y: 168, distance: 22.8
click at [300, 168] on div "Hello, There are three people living in our household, 1 uni student who is par…" at bounding box center [282, 195] width 236 height 165
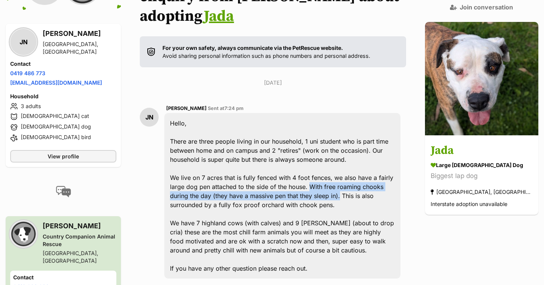
drag, startPoint x: 300, startPoint y: 168, endPoint x: 315, endPoint y: 177, distance: 17.1
click at [315, 177] on div "Hello, There are three people living in our household, 1 uni student who is par…" at bounding box center [282, 195] width 236 height 165
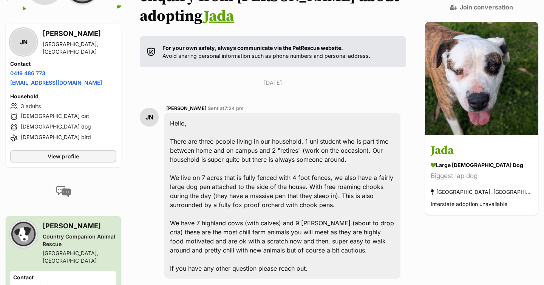
click at [305, 187] on div "Hello, There are three people living in our household, 1 uni student who is par…" at bounding box center [282, 195] width 236 height 165
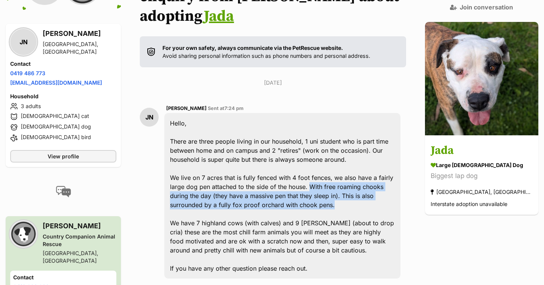
drag, startPoint x: 299, startPoint y: 184, endPoint x: 300, endPoint y: 169, distance: 14.7
click at [300, 169] on div "Hello, There are three people living in our household, 1 uni student who is par…" at bounding box center [282, 195] width 236 height 165
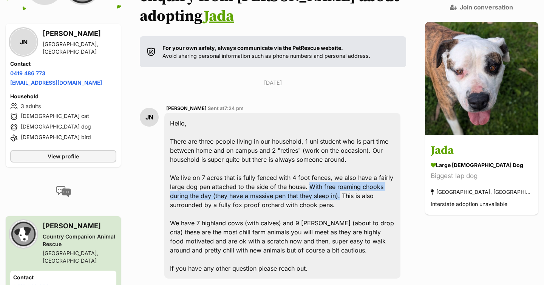
drag, startPoint x: 299, startPoint y: 166, endPoint x: 315, endPoint y: 180, distance: 21.4
click at [315, 180] on div "Hello, There are three people living in our household, 1 uni student who is par…" at bounding box center [282, 195] width 236 height 165
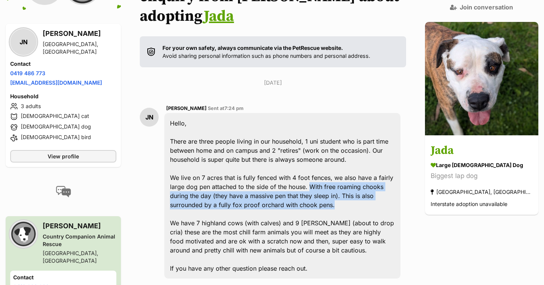
drag, startPoint x: 296, startPoint y: 184, endPoint x: 299, endPoint y: 165, distance: 19.1
click at [299, 165] on div "Hello, There are three people living in our household, 1 uni student who is par…" at bounding box center [282, 195] width 236 height 165
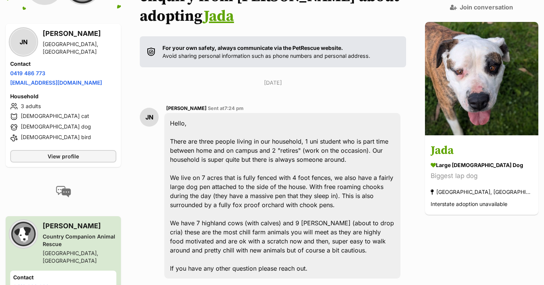
click at [299, 165] on div "Hello, There are three people living in our household, 1 uni student who is par…" at bounding box center [282, 195] width 236 height 165
click at [308, 175] on div "Hello, There are three people living in our household, 1 uni student who is par…" at bounding box center [282, 195] width 236 height 165
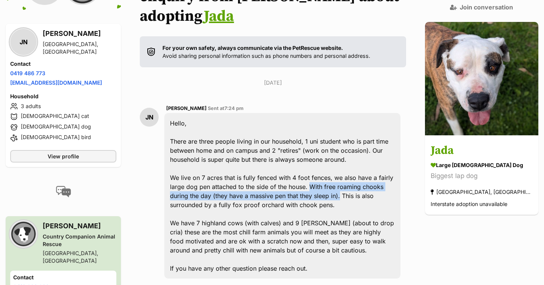
drag, startPoint x: 315, startPoint y: 177, endPoint x: 301, endPoint y: 165, distance: 19.1
click at [301, 165] on div "Hello, There are three people living in our household, 1 uni student who is par…" at bounding box center [282, 195] width 236 height 165
click at [295, 184] on div "Hello, There are three people living in our household, 1 uni student who is par…" at bounding box center [282, 195] width 236 height 165
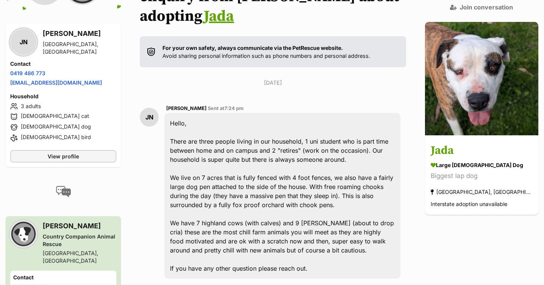
click at [293, 196] on div "Hello, There are three people living in our household, 1 uni student who is par…" at bounding box center [282, 195] width 236 height 165
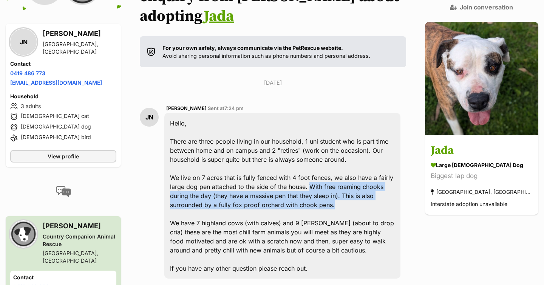
drag, startPoint x: 320, startPoint y: 185, endPoint x: 301, endPoint y: 165, distance: 27.5
click at [301, 165] on div "Hello, There are three people living in our household, 1 uni student who is par…" at bounding box center [282, 195] width 236 height 165
click at [320, 187] on div "Hello, There are three people living in our household, 1 uni student who is par…" at bounding box center [282, 195] width 236 height 165
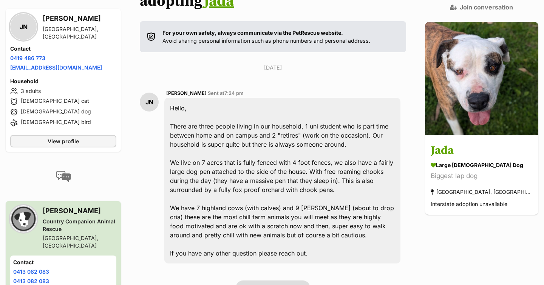
scroll to position [145, 0]
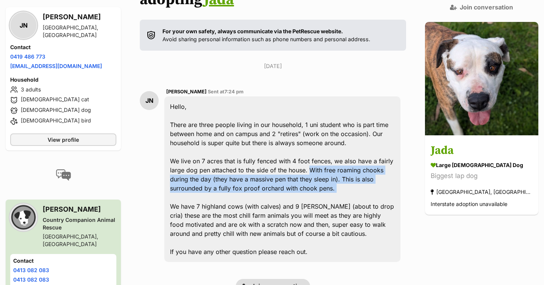
drag, startPoint x: 293, startPoint y: 175, endPoint x: 299, endPoint y: 150, distance: 26.0
click at [299, 150] on div "Hello, There are three people living in our household, 1 uni student who is par…" at bounding box center [282, 178] width 236 height 165
drag, startPoint x: 299, startPoint y: 150, endPoint x: 284, endPoint y: 170, distance: 24.8
click at [284, 170] on div "Hello, There are three people living in our household, 1 uni student who is par…" at bounding box center [282, 178] width 236 height 165
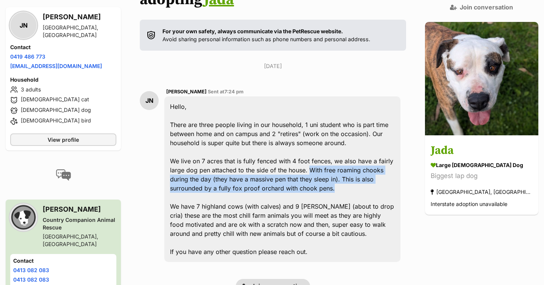
click at [284, 170] on div "Hello, There are three people living in our household, 1 uni student who is par…" at bounding box center [282, 178] width 236 height 165
drag, startPoint x: 282, startPoint y: 168, endPoint x: 301, endPoint y: 151, distance: 26.2
click at [301, 151] on div "Hello, There are three people living in our household, 1 uni student who is par…" at bounding box center [282, 178] width 236 height 165
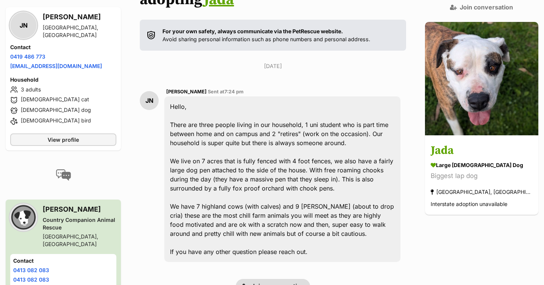
click at [301, 151] on div "Hello, There are three people living in our household, 1 uni student who is par…" at bounding box center [282, 178] width 236 height 165
click at [313, 159] on div "Hello, There are three people living in our household, 1 uni student who is par…" at bounding box center [282, 178] width 236 height 165
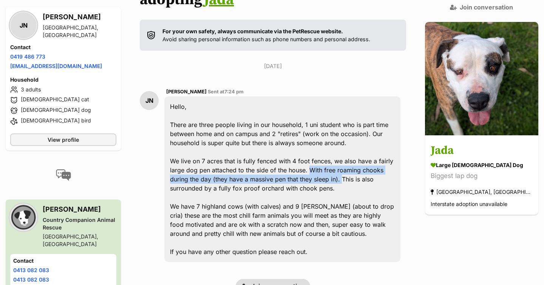
drag, startPoint x: 318, startPoint y: 163, endPoint x: 302, endPoint y: 151, distance: 20.5
click at [302, 151] on div "Hello, There are three people living in our household, 1 uni student who is par…" at bounding box center [282, 178] width 236 height 165
drag, startPoint x: 300, startPoint y: 151, endPoint x: 315, endPoint y: 163, distance: 19.1
click at [316, 163] on div "Hello, There are three people living in our household, 1 uni student who is par…" at bounding box center [282, 178] width 236 height 165
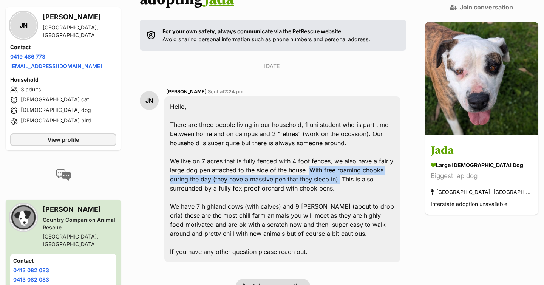
click at [296, 167] on div "Hello, There are three people living in our household, 1 uni student who is par…" at bounding box center [282, 178] width 236 height 165
drag, startPoint x: 319, startPoint y: 162, endPoint x: 301, endPoint y: 152, distance: 20.1
click at [301, 152] on div "Hello, There are three people living in our household, 1 uni student who is par…" at bounding box center [282, 178] width 236 height 165
drag, startPoint x: 298, startPoint y: 150, endPoint x: 316, endPoint y: 160, distance: 20.0
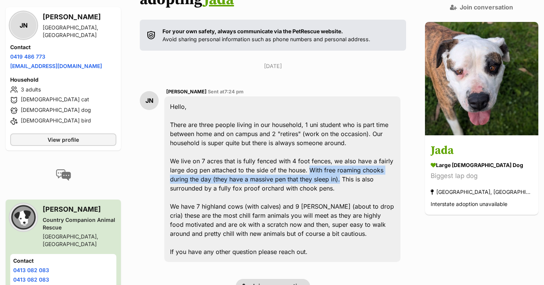
click at [316, 160] on div "Hello, There are three people living in our household, 1 uni student who is par…" at bounding box center [282, 178] width 236 height 165
click at [316, 161] on div "Hello, There are three people living in our household, 1 uni student who is par…" at bounding box center [282, 178] width 236 height 165
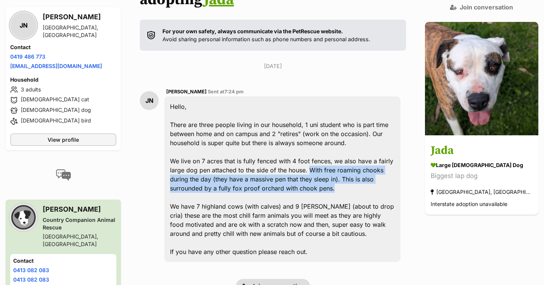
drag, startPoint x: 316, startPoint y: 170, endPoint x: 301, endPoint y: 150, distance: 25.1
click at [301, 150] on div "Hello, There are three people living in our household, 1 uni student who is par…" at bounding box center [282, 178] width 236 height 165
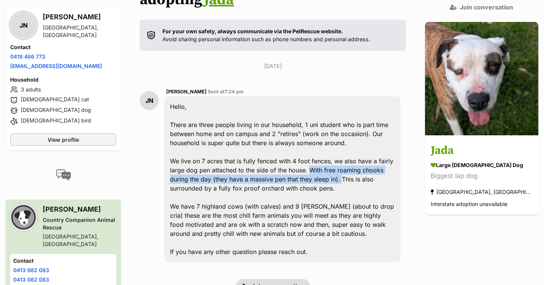
drag, startPoint x: 301, startPoint y: 150, endPoint x: 317, endPoint y: 161, distance: 19.5
click at [317, 161] on div "Hello, There are three people living in our household, 1 uni student who is par…" at bounding box center [282, 178] width 236 height 165
click at [315, 172] on div "Hello, There are three people living in our household, 1 uni student who is par…" at bounding box center [282, 178] width 236 height 165
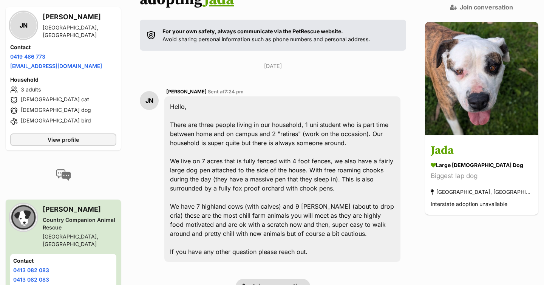
click at [312, 160] on div "Hello, There are three people living in our household, 1 uni student who is par…" at bounding box center [282, 178] width 236 height 165
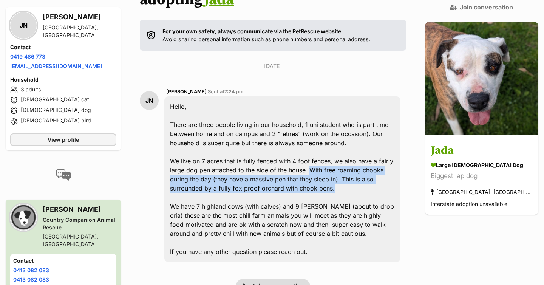
drag, startPoint x: 313, startPoint y: 164, endPoint x: 301, endPoint y: 148, distance: 19.7
click at [301, 148] on div "Hello, There are three people living in our household, 1 uni student who is par…" at bounding box center [282, 178] width 236 height 165
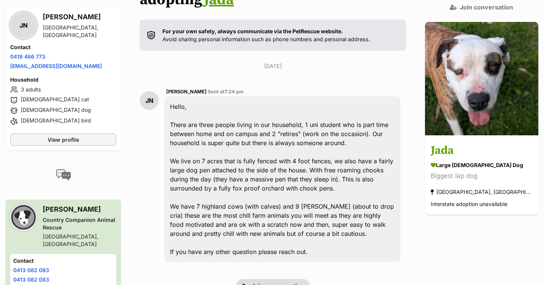
click at [301, 148] on div "Hello, There are three people living in our household, 1 uni student who is par…" at bounding box center [282, 178] width 236 height 165
click at [309, 167] on div "Hello, There are three people living in our household, 1 uni student who is par…" at bounding box center [282, 178] width 236 height 165
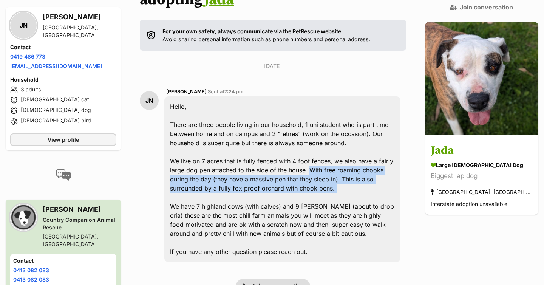
drag, startPoint x: 309, startPoint y: 167, endPoint x: 300, endPoint y: 152, distance: 17.6
click at [300, 152] on div "Hello, There are three people living in our household, 1 uni student who is par…" at bounding box center [282, 178] width 236 height 165
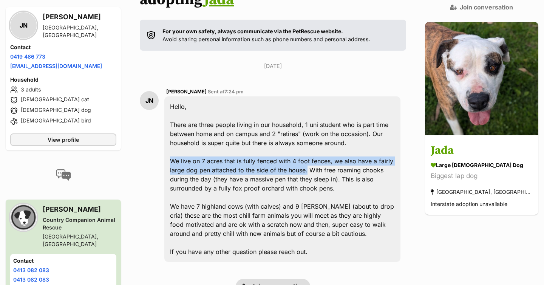
drag, startPoint x: 297, startPoint y: 151, endPoint x: 168, endPoint y: 139, distance: 129.7
click at [168, 139] on div "JN Jasmyn Nankervis Sent at 7:24 pm Hello, There are three people living in our…" at bounding box center [273, 175] width 266 height 186
click at [178, 141] on div "Hello, There are three people living in our household, 1 uni student who is par…" at bounding box center [282, 178] width 236 height 165
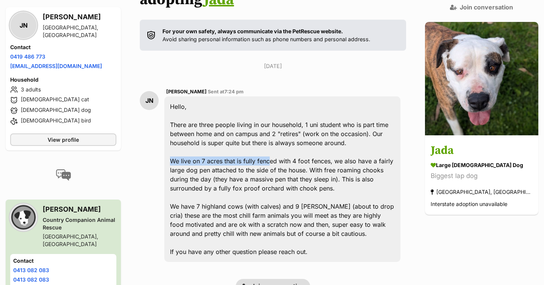
drag, startPoint x: 178, startPoint y: 141, endPoint x: 275, endPoint y: 144, distance: 97.1
click at [275, 144] on div "Hello, There are three people living in our household, 1 uni student who is par…" at bounding box center [282, 178] width 236 height 165
click at [321, 166] on div "Hello, There are three people living in our household, 1 uni student who is par…" at bounding box center [282, 178] width 236 height 165
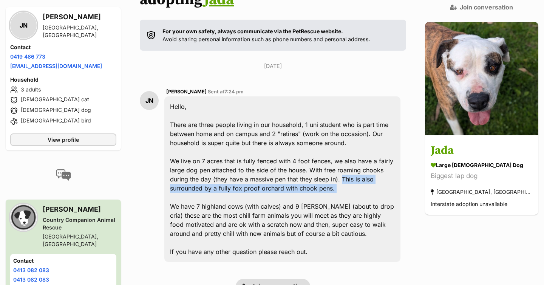
drag, startPoint x: 298, startPoint y: 174, endPoint x: 317, endPoint y: 159, distance: 24.7
click at [317, 159] on div "Hello, There are three people living in our household, 1 uni student who is par…" at bounding box center [282, 178] width 236 height 165
drag, startPoint x: 317, startPoint y: 159, endPoint x: 328, endPoint y: 175, distance: 19.6
click at [328, 175] on div "Hello, There are three people living in our household, 1 uni student who is par…" at bounding box center [282, 178] width 236 height 165
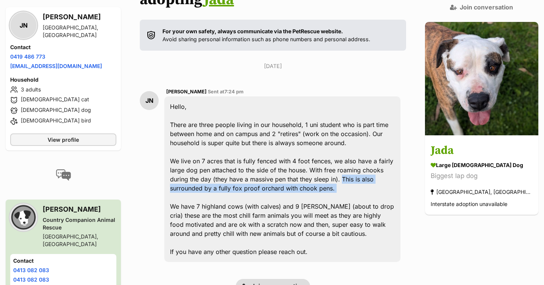
click at [321, 168] on div "Hello, There are three people living in our household, 1 uni student who is par…" at bounding box center [282, 178] width 236 height 165
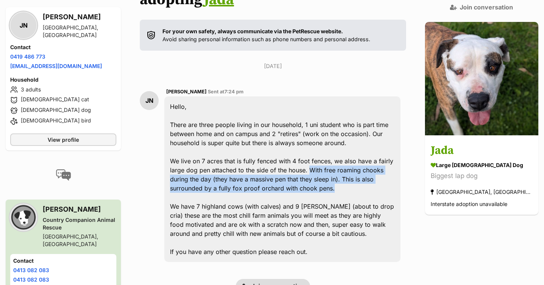
drag, startPoint x: 321, startPoint y: 168, endPoint x: 300, endPoint y: 150, distance: 27.8
click at [300, 150] on div "Hello, There are three people living in our household, 1 uni student who is par…" at bounding box center [282, 178] width 236 height 165
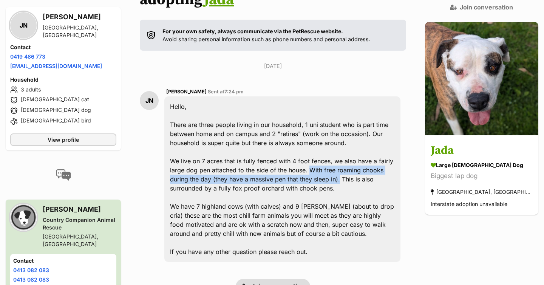
drag, startPoint x: 300, startPoint y: 150, endPoint x: 315, endPoint y: 162, distance: 19.3
click at [315, 162] on div "Hello, There are three people living in our household, 1 uni student who is par…" at bounding box center [282, 178] width 236 height 165
click at [309, 169] on div "Hello, There are three people living in our household, 1 uni student who is par…" at bounding box center [282, 178] width 236 height 165
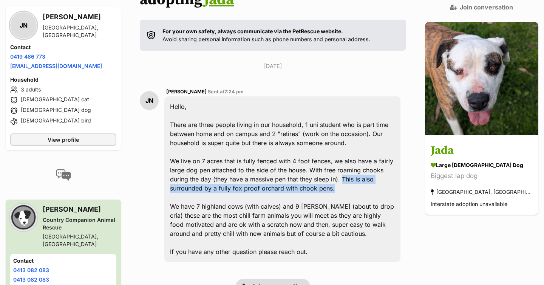
drag, startPoint x: 309, startPoint y: 169, endPoint x: 318, endPoint y: 159, distance: 13.2
click at [318, 159] on div "Hello, There are three people living in our household, 1 uni student who is par…" at bounding box center [282, 178] width 236 height 165
click at [297, 172] on div "Hello, There are three people living in our household, 1 uni student who is par…" at bounding box center [282, 178] width 236 height 165
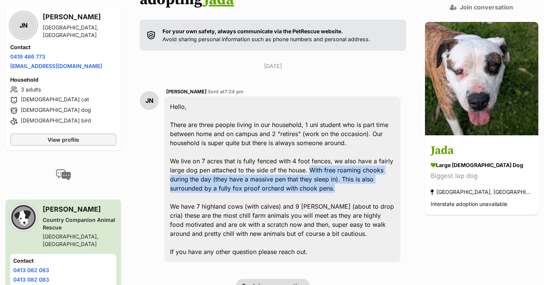
drag, startPoint x: 297, startPoint y: 172, endPoint x: 299, endPoint y: 154, distance: 18.3
click at [299, 154] on div "Hello, There are three people living in our household, 1 uni student who is par…" at bounding box center [282, 178] width 236 height 165
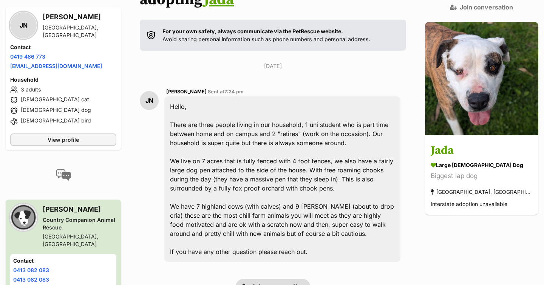
click at [299, 171] on div "Hello, There are three people living in our household, 1 uni student who is par…" at bounding box center [282, 178] width 236 height 165
click at [313, 172] on div "Hello, There are three people living in our household, 1 uni student who is par…" at bounding box center [282, 178] width 236 height 165
click at [320, 166] on div "Hello, There are three people living in our household, 1 uni student who is par…" at bounding box center [282, 178] width 236 height 165
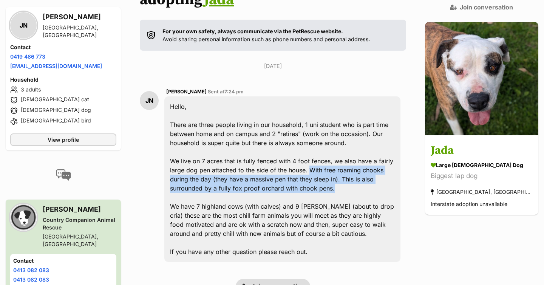
drag, startPoint x: 314, startPoint y: 168, endPoint x: 301, endPoint y: 151, distance: 21.5
click at [301, 151] on div "Hello, There are three people living in our household, 1 uni student who is par…" at bounding box center [282, 178] width 236 height 165
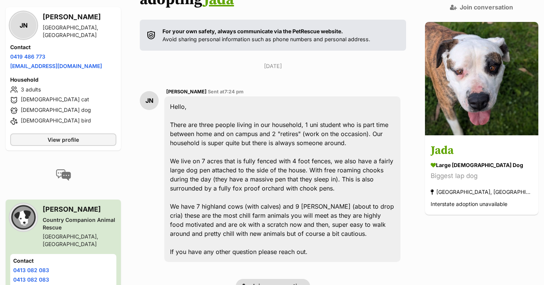
click at [328, 176] on div "Hello, There are three people living in our household, 1 uni student who is par…" at bounding box center [282, 178] width 236 height 165
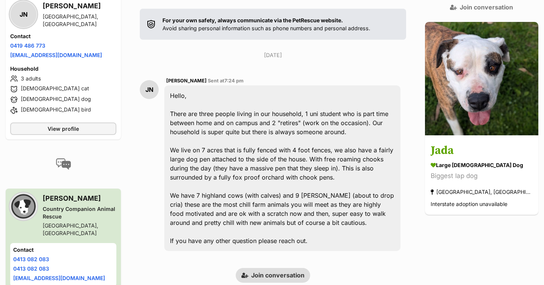
scroll to position [158, 0]
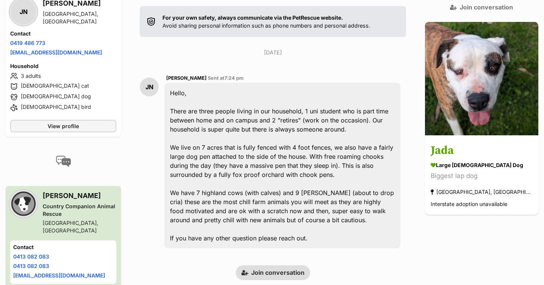
click at [287, 154] on div "Hello, There are three people living in our household, 1 uni student who is par…" at bounding box center [282, 165] width 236 height 165
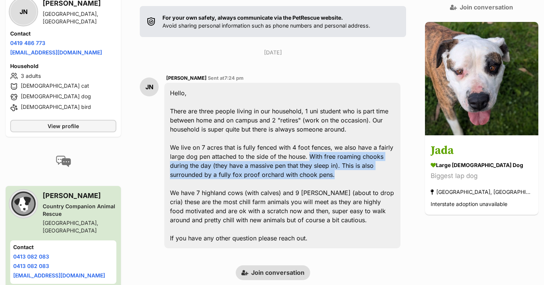
drag, startPoint x: 287, startPoint y: 154, endPoint x: 299, endPoint y: 137, distance: 21.4
click at [299, 137] on div "Hello, There are three people living in our household, 1 uni student who is par…" at bounding box center [282, 165] width 236 height 165
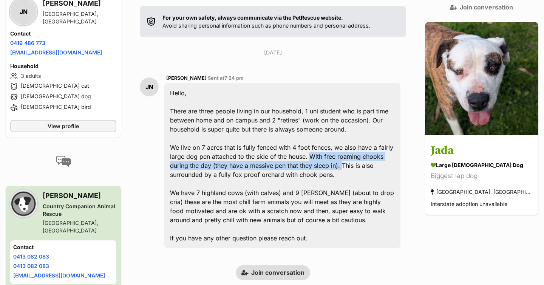
drag, startPoint x: 299, startPoint y: 137, endPoint x: 315, endPoint y: 148, distance: 19.3
click at [315, 148] on div "Hello, There are three people living in our household, 1 uni student who is par…" at bounding box center [282, 165] width 236 height 165
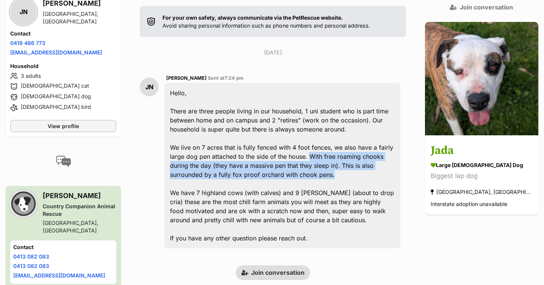
drag, startPoint x: 307, startPoint y: 159, endPoint x: 301, endPoint y: 136, distance: 23.2
click at [301, 136] on div "Hello, There are three people living in our household, 1 uni student who is par…" at bounding box center [282, 165] width 236 height 165
click at [300, 136] on div "Hello, There are three people living in our household, 1 uni student who is par…" at bounding box center [282, 165] width 236 height 165
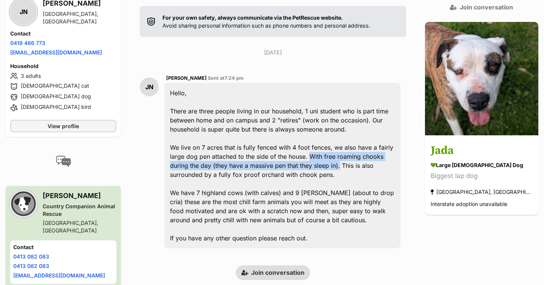
drag, startPoint x: 316, startPoint y: 145, endPoint x: 299, endPoint y: 138, distance: 17.6
click at [299, 138] on div "Hello, There are three people living in our household, 1 uni student who is par…" at bounding box center [282, 165] width 236 height 165
click at [300, 138] on div "Hello, There are three people living in our household, 1 uni student who is par…" at bounding box center [282, 165] width 236 height 165
drag, startPoint x: 300, startPoint y: 138, endPoint x: 314, endPoint y: 147, distance: 16.3
click at [314, 147] on div "Hello, There are three people living in our household, 1 uni student who is par…" at bounding box center [282, 165] width 236 height 165
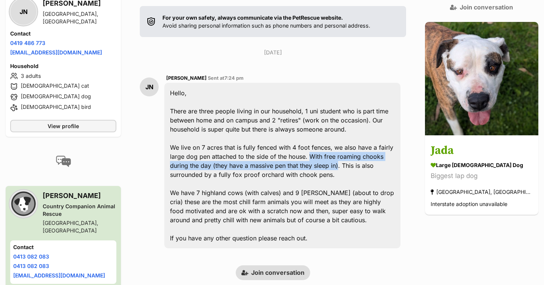
click at [307, 156] on div "Hello, There are three people living in our household, 1 uni student who is par…" at bounding box center [282, 165] width 236 height 165
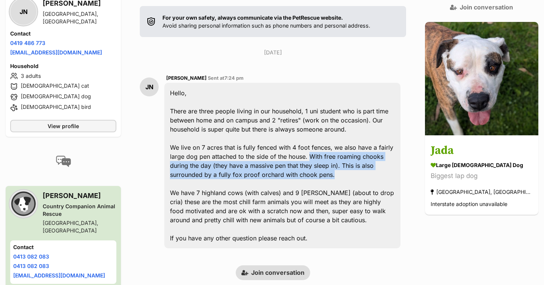
drag, startPoint x: 316, startPoint y: 152, endPoint x: 301, endPoint y: 139, distance: 20.6
click at [301, 139] on div "Hello, There are three people living in our household, 1 uni student who is par…" at bounding box center [282, 165] width 236 height 165
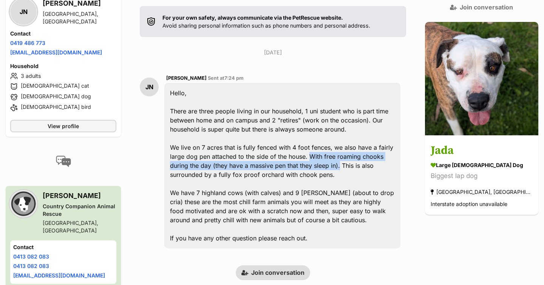
drag, startPoint x: 314, startPoint y: 145, endPoint x: 301, endPoint y: 139, distance: 14.2
click at [301, 138] on div "Hello, There are three people living in our household, 1 uni student who is par…" at bounding box center [282, 165] width 236 height 165
click at [301, 137] on div "Hello, There are three people living in our household, 1 uni student who is par…" at bounding box center [282, 165] width 236 height 165
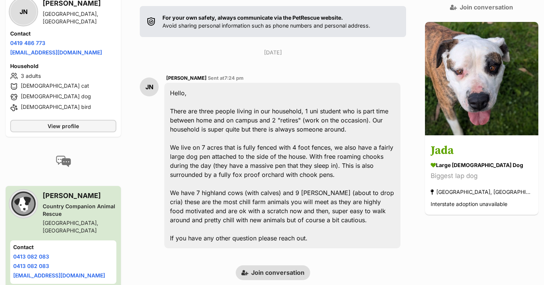
click at [320, 157] on div "Hello, There are three people living in our household, 1 uni student who is par…" at bounding box center [282, 165] width 236 height 165
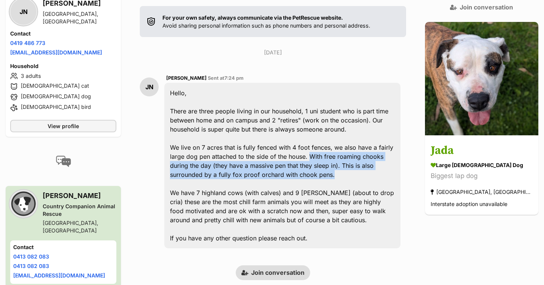
drag, startPoint x: 312, startPoint y: 153, endPoint x: 299, endPoint y: 137, distance: 20.5
click at [299, 137] on div "Hello, There are three people living in our household, 1 uni student who is par…" at bounding box center [282, 165] width 236 height 165
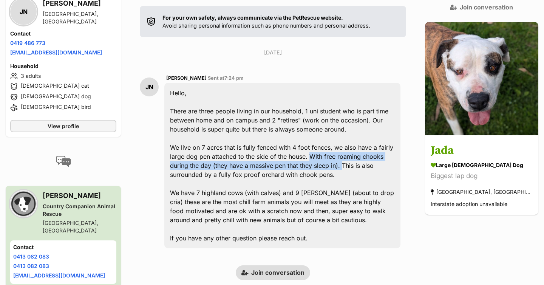
drag, startPoint x: 317, startPoint y: 146, endPoint x: 299, endPoint y: 138, distance: 19.8
click at [299, 138] on div "Hello, There are three people living in our household, 1 uni student who is par…" at bounding box center [282, 165] width 236 height 165
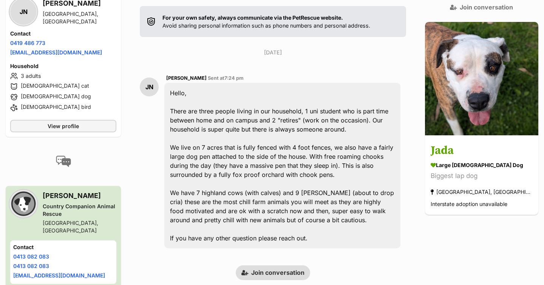
click at [299, 138] on div "Hello, There are three people living in our household, 1 uni student who is par…" at bounding box center [282, 165] width 236 height 165
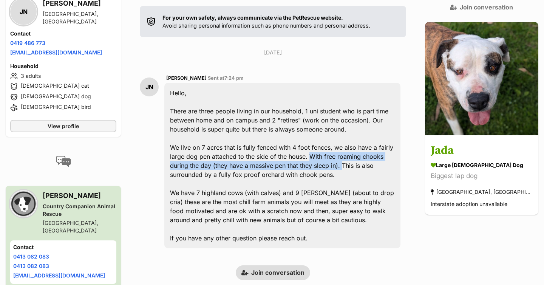
drag, startPoint x: 316, startPoint y: 147, endPoint x: 302, endPoint y: 134, distance: 19.0
click at [302, 134] on div "Hello, There are three people living in our household, 1 uni student who is par…" at bounding box center [282, 165] width 236 height 165
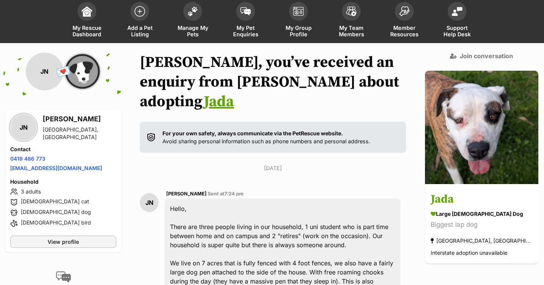
scroll to position [42, 0]
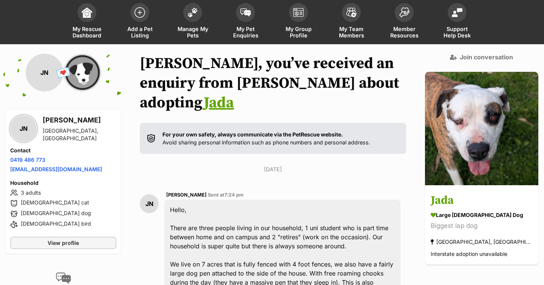
click at [324, 165] on p "Saturday, 20 September 2025" at bounding box center [273, 169] width 266 height 8
click at [207, 74] on h1 "Julie-ann, you’ve received an enquiry from Jasmyn about adopting Jada" at bounding box center [273, 83] width 266 height 59
click at [206, 86] on h1 "Julie-ann, you’ve received an enquiry from Jasmyn about adopting Jada" at bounding box center [273, 83] width 266 height 59
click at [217, 85] on h1 "Julie-ann, you’ve received an enquiry from Jasmyn about adopting Jada" at bounding box center [273, 83] width 266 height 59
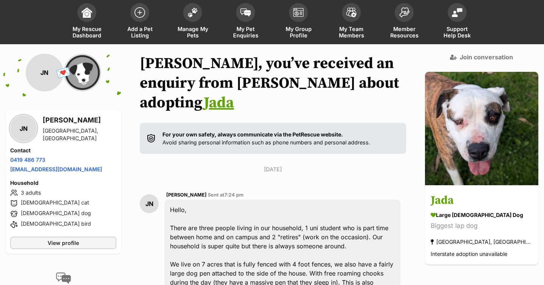
click at [217, 85] on h1 "Julie-ann, you’ve received an enquiry from Jasmyn about adopting Jada" at bounding box center [273, 83] width 266 height 59
click at [248, 87] on h1 "Julie-ann, you’ve received an enquiry from Jasmyn about adopting Jada" at bounding box center [273, 83] width 266 height 59
click at [321, 87] on h1 "Julie-ann, you’ve received an enquiry from Jasmyn about adopting Jada" at bounding box center [273, 83] width 266 height 59
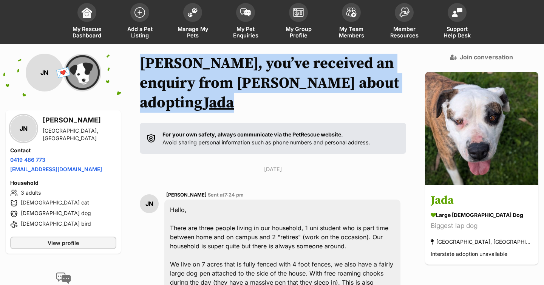
drag, startPoint x: 387, startPoint y: 83, endPoint x: 141, endPoint y: 69, distance: 247.0
click at [141, 69] on div "Back to all conversations 💌 Conversation participant details JN JN Jasmyn Nanke…" at bounding box center [272, 248] width 544 height 389
click at [148, 63] on h1 "Julie-ann, you’ve received an enquiry from Jasmyn about adopting Jada" at bounding box center [273, 83] width 266 height 59
drag, startPoint x: 148, startPoint y: 63, endPoint x: 397, endPoint y: 86, distance: 250.3
click at [401, 85] on h1 "Julie-ann, you’ve received an enquiry from Jasmyn about adopting Jada" at bounding box center [273, 83] width 266 height 59
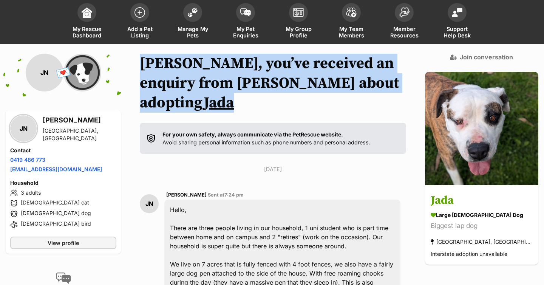
click at [397, 86] on h1 "Julie-ann, you’ve received an enquiry from Jasmyn about adopting Jada" at bounding box center [273, 83] width 266 height 59
drag, startPoint x: 397, startPoint y: 86, endPoint x: 142, endPoint y: 63, distance: 256.0
click at [142, 63] on div "Back to all conversations 💌 Conversation participant details JN JN Jasmyn Nanke…" at bounding box center [272, 248] width 544 height 389
click at [141, 63] on div "Back to all conversations 💌 Conversation participant details JN JN Jasmyn Nanke…" at bounding box center [272, 248] width 544 height 389
drag, startPoint x: 141, startPoint y: 63, endPoint x: 386, endPoint y: 85, distance: 246.1
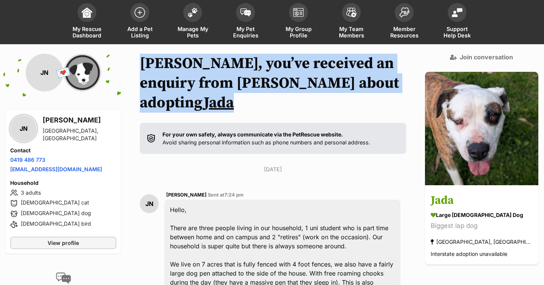
click at [386, 85] on div "Back to all conversations 💌 Conversation participant details JN JN Jasmyn Nanke…" at bounding box center [272, 248] width 544 height 389
click at [386, 85] on h1 "Julie-ann, you’ve received an enquiry from Jasmyn about adopting Jada" at bounding box center [273, 83] width 266 height 59
drag, startPoint x: 386, startPoint y: 85, endPoint x: 138, endPoint y: 59, distance: 249.5
click at [138, 59] on div "Back to all conversations 💌 Conversation participant details JN JN Jasmyn Nanke…" at bounding box center [272, 248] width 544 height 389
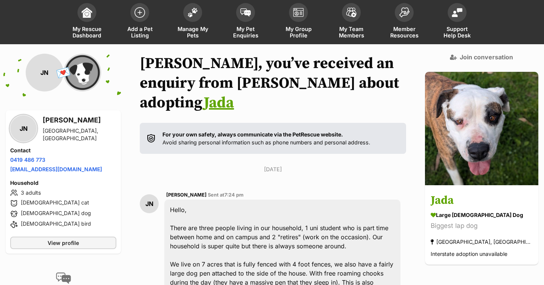
click at [134, 59] on div "Back to all conversations 💌 Conversation participant details JN JN Jasmyn Nanke…" at bounding box center [272, 248] width 544 height 389
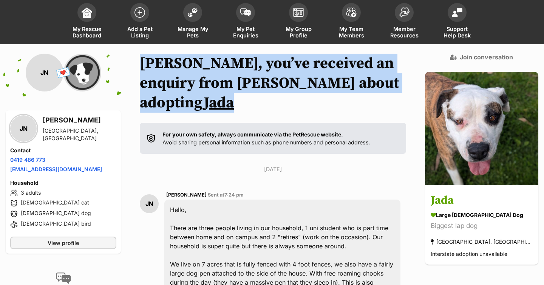
drag, startPoint x: 145, startPoint y: 61, endPoint x: 378, endPoint y: 82, distance: 234.3
click at [378, 82] on div "Back to all conversations 💌 Conversation participant details JN JN Jasmyn Nanke…" at bounding box center [272, 248] width 544 height 389
click at [378, 82] on h1 "Julie-ann, you’ve received an enquiry from Jasmyn about adopting Jada" at bounding box center [273, 83] width 266 height 59
drag, startPoint x: 144, startPoint y: 60, endPoint x: 384, endPoint y: 85, distance: 241.1
click at [384, 85] on div "Back to all conversations 💌 Conversation participant details JN JN Jasmyn Nanke…" at bounding box center [272, 248] width 544 height 389
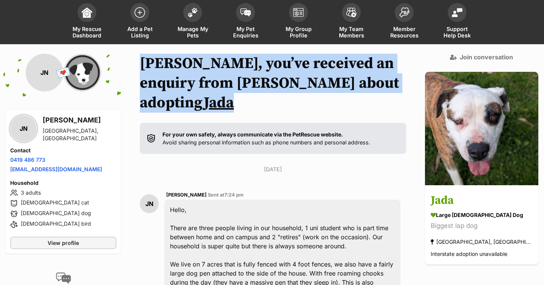
click at [384, 85] on h1 "Julie-ann, you’ve received an enquiry from Jasmyn about adopting Jada" at bounding box center [273, 83] width 266 height 59
drag, startPoint x: 384, startPoint y: 85, endPoint x: 147, endPoint y: 64, distance: 238.4
click at [147, 64] on h1 "Julie-ann, you’ve received an enquiry from Jasmyn about adopting Jada" at bounding box center [273, 83] width 266 height 59
click at [146, 64] on h1 "Julie-ann, you’ve received an enquiry from Jasmyn about adopting Jada" at bounding box center [273, 83] width 266 height 59
drag, startPoint x: 146, startPoint y: 64, endPoint x: 377, endPoint y: 81, distance: 232.1
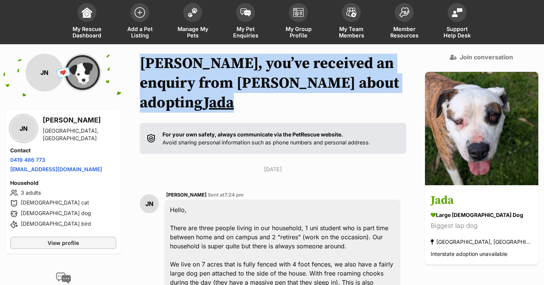
click at [377, 81] on h1 "Julie-ann, you’ve received an enquiry from Jasmyn about adopting Jada" at bounding box center [273, 83] width 266 height 59
click at [389, 85] on h1 "Julie-ann, you’ve received an enquiry from Jasmyn about adopting Jada" at bounding box center [273, 83] width 266 height 59
drag, startPoint x: 389, startPoint y: 85, endPoint x: 143, endPoint y: 65, distance: 246.7
click at [143, 65] on div "Back to all conversations 💌 Conversation participant details JN JN Jasmyn Nanke…" at bounding box center [272, 248] width 544 height 389
click at [142, 64] on div "Back to all conversations 💌 Conversation participant details JN JN Jasmyn Nanke…" at bounding box center [272, 248] width 544 height 389
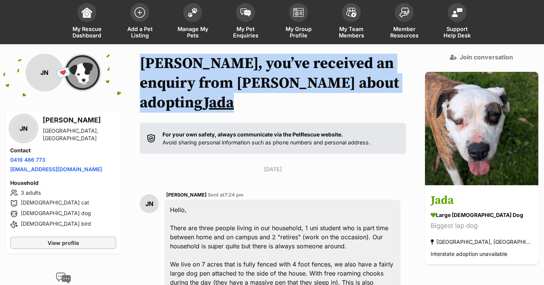
drag, startPoint x: 142, startPoint y: 64, endPoint x: 389, endPoint y: 88, distance: 247.4
click at [389, 88] on div "Back to all conversations 💌 Conversation participant details JN JN Jasmyn Nanke…" at bounding box center [272, 248] width 544 height 389
click at [389, 88] on h1 "Julie-ann, you’ve received an enquiry from Jasmyn about adopting Jada" at bounding box center [273, 83] width 266 height 59
drag, startPoint x: 389, startPoint y: 88, endPoint x: 146, endPoint y: 67, distance: 244.1
click at [146, 67] on h1 "Julie-ann, you’ve received an enquiry from Jasmyn about adopting Jada" at bounding box center [273, 83] width 266 height 59
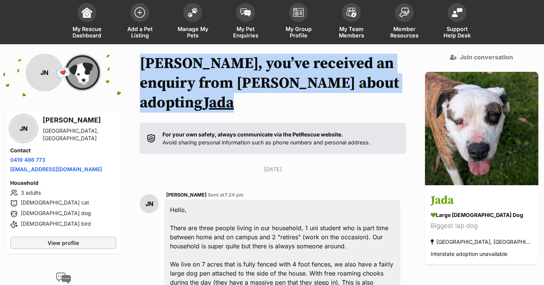
click at [146, 67] on h1 "Julie-ann, you’ve received an enquiry from Jasmyn about adopting Jada" at bounding box center [273, 83] width 266 height 59
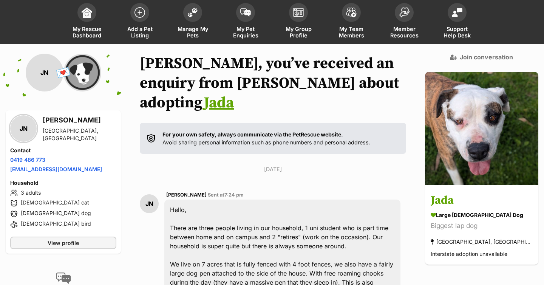
click at [134, 91] on div "Back to all conversations 💌 Conversation participant details JN JN Jasmyn Nanke…" at bounding box center [272, 248] width 544 height 389
click at [239, 165] on div "Saturday, 20 September 2025 JN Jasmyn Nankervis Sent at 7:24 pm Hello, There ar…" at bounding box center [273, 267] width 266 height 205
drag, startPoint x: 245, startPoint y: 149, endPoint x: 325, endPoint y: 151, distance: 80.5
click at [326, 165] on p "Saturday, 20 September 2025" at bounding box center [273, 169] width 266 height 8
click at [325, 165] on p "Saturday, 20 September 2025" at bounding box center [273, 169] width 266 height 8
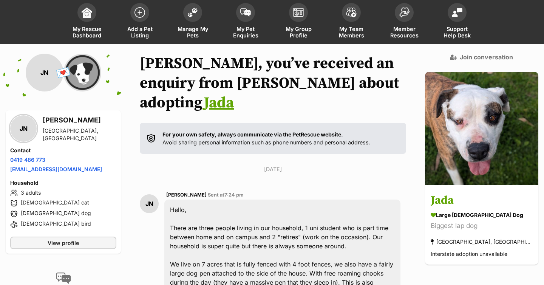
click at [325, 165] on p "Saturday, 20 September 2025" at bounding box center [273, 169] width 266 height 8
drag, startPoint x: 324, startPoint y: 147, endPoint x: 216, endPoint y: 151, distance: 107.3
click at [216, 165] on p "Saturday, 20 September 2025" at bounding box center [273, 169] width 266 height 8
click at [240, 165] on p "Saturday, 20 September 2025" at bounding box center [273, 169] width 266 height 8
click at [253, 165] on p "Saturday, 20 September 2025" at bounding box center [273, 169] width 266 height 8
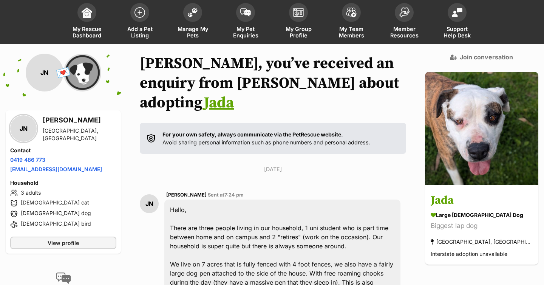
click at [253, 165] on p "Saturday, 20 September 2025" at bounding box center [273, 169] width 266 height 8
click at [277, 165] on p "Saturday, 20 September 2025" at bounding box center [273, 169] width 266 height 8
click at [291, 165] on p "Saturday, 20 September 2025" at bounding box center [273, 169] width 266 height 8
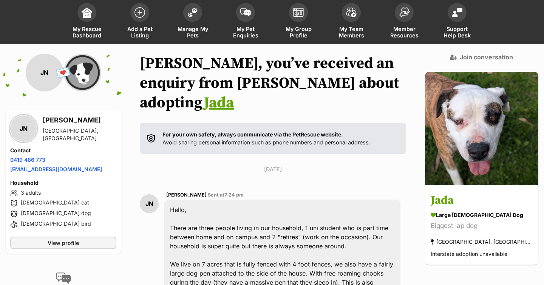
click at [316, 165] on p "Saturday, 20 September 2025" at bounding box center [273, 169] width 266 height 8
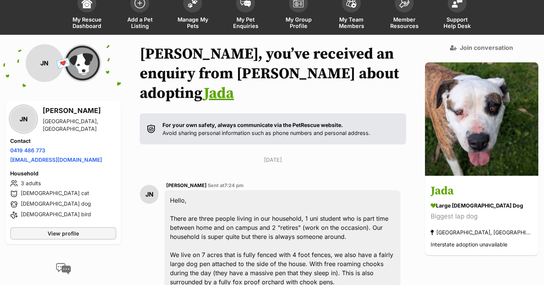
scroll to position [51, 0]
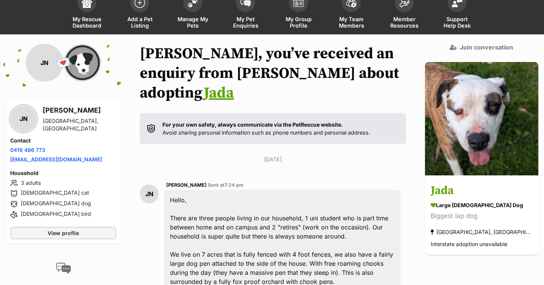
click at [316, 155] on div "Saturday, 20 September 2025 JN Jasmyn Nankervis Sent at 7:24 pm Hello, There ar…" at bounding box center [273, 257] width 266 height 205
click at [258, 155] on p "Saturday, 20 September 2025" at bounding box center [273, 159] width 266 height 8
click at [275, 155] on p "Saturday, 20 September 2025" at bounding box center [273, 159] width 266 height 8
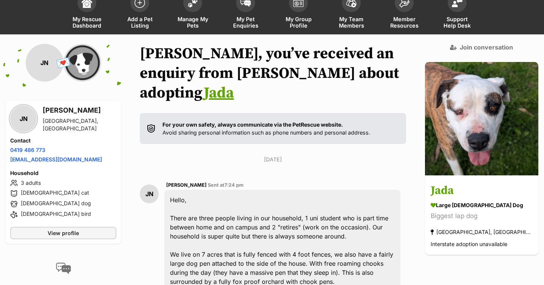
click at [275, 155] on p "Saturday, 20 September 2025" at bounding box center [273, 159] width 266 height 8
click at [292, 155] on p "Saturday, 20 September 2025" at bounding box center [273, 159] width 266 height 8
click at [316, 155] on p "Saturday, 20 September 2025" at bounding box center [273, 159] width 266 height 8
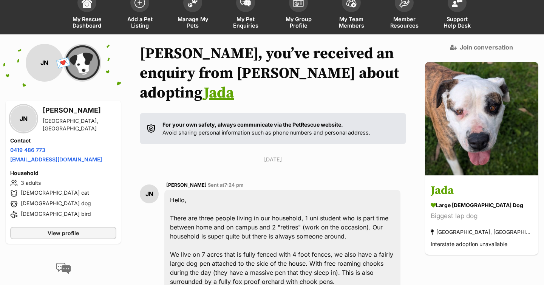
click at [296, 155] on p "Saturday, 20 September 2025" at bounding box center [273, 159] width 266 height 8
click at [276, 155] on p "Saturday, 20 September 2025" at bounding box center [273, 159] width 266 height 8
click at [251, 155] on p "Saturday, 20 September 2025" at bounding box center [273, 159] width 266 height 8
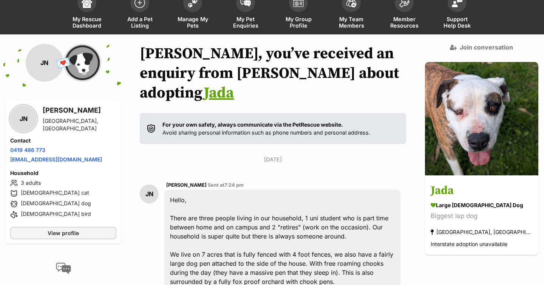
click at [251, 155] on p "Saturday, 20 September 2025" at bounding box center [273, 159] width 266 height 8
click at [276, 155] on p "Saturday, 20 September 2025" at bounding box center [273, 159] width 266 height 8
click at [291, 155] on p "Saturday, 20 September 2025" at bounding box center [273, 159] width 266 height 8
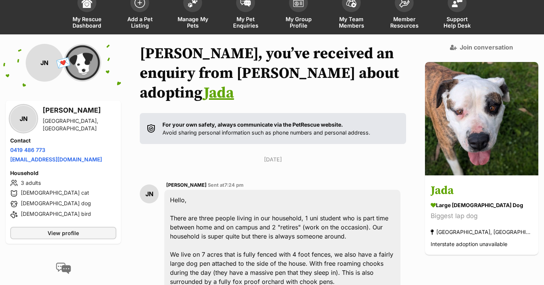
click at [320, 155] on p "Saturday, 20 September 2025" at bounding box center [273, 159] width 266 height 8
click at [292, 155] on p "Saturday, 20 September 2025" at bounding box center [273, 159] width 266 height 8
click at [277, 155] on p "Saturday, 20 September 2025" at bounding box center [273, 159] width 266 height 8
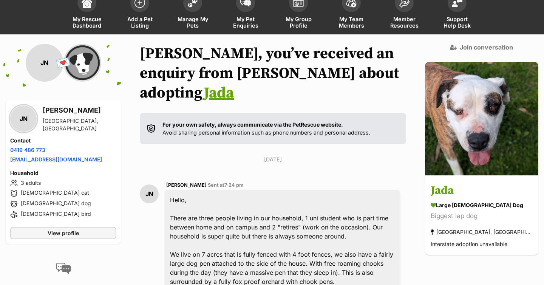
click at [277, 155] on p "Saturday, 20 September 2025" at bounding box center [273, 159] width 266 height 8
click at [262, 155] on p "Saturday, 20 September 2025" at bounding box center [273, 159] width 266 height 8
click at [279, 155] on p "Saturday, 20 September 2025" at bounding box center [273, 159] width 266 height 8
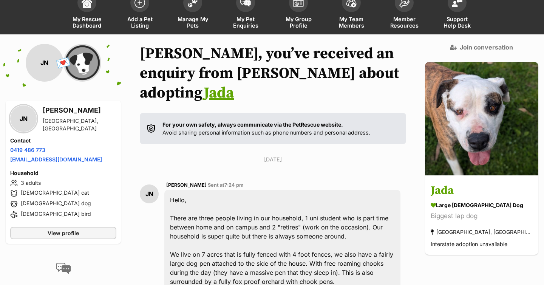
click at [295, 155] on p "Saturday, 20 September 2025" at bounding box center [273, 159] width 266 height 8
click at [273, 155] on p "Saturday, 20 September 2025" at bounding box center [273, 159] width 266 height 8
click at [293, 133] on section "Julie-ann, you’ve received an enquiry from Jasmyn about adopting Jada For your …" at bounding box center [273, 215] width 266 height 343
click at [295, 155] on p "Saturday, 20 September 2025" at bounding box center [273, 159] width 266 height 8
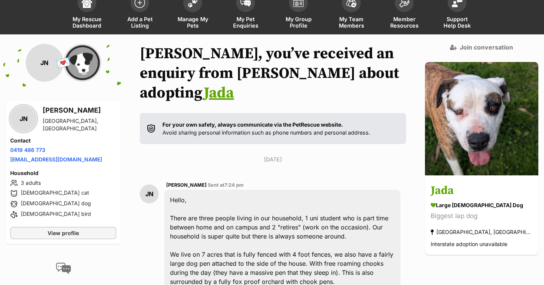
click at [273, 155] on p "Saturday, 20 September 2025" at bounding box center [273, 159] width 266 height 8
click at [296, 155] on p "Saturday, 20 September 2025" at bounding box center [273, 159] width 266 height 8
click at [318, 155] on p "Saturday, 20 September 2025" at bounding box center [273, 159] width 266 height 8
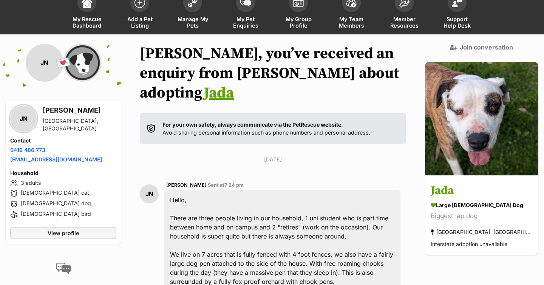
click at [318, 155] on p "Saturday, 20 September 2025" at bounding box center [273, 159] width 266 height 8
click at [298, 155] on p "Saturday, 20 September 2025" at bounding box center [273, 159] width 266 height 8
click at [276, 155] on p "Saturday, 20 September 2025" at bounding box center [273, 159] width 266 height 8
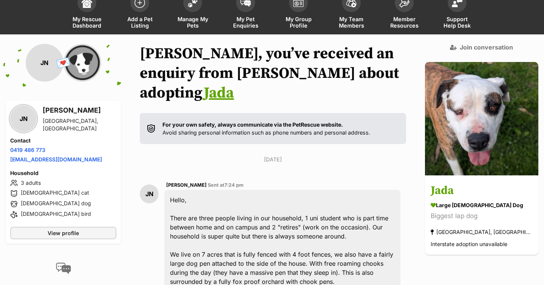
click at [261, 155] on p "Saturday, 20 September 2025" at bounding box center [273, 159] width 266 height 8
click at [277, 155] on p "Saturday, 20 September 2025" at bounding box center [273, 159] width 266 height 8
click at [290, 155] on p "Saturday, 20 September 2025" at bounding box center [273, 159] width 266 height 8
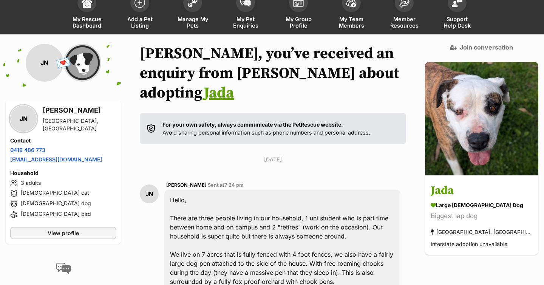
click at [290, 155] on p "Saturday, 20 September 2025" at bounding box center [273, 159] width 266 height 8
click at [317, 155] on p "Saturday, 20 September 2025" at bounding box center [273, 159] width 266 height 8
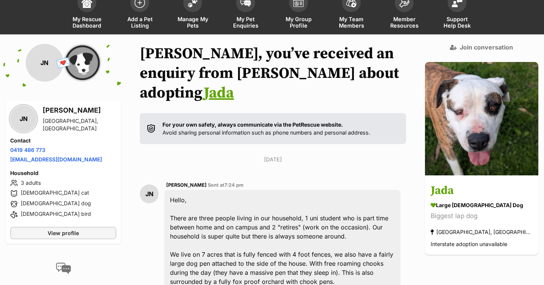
click at [289, 155] on p "Saturday, 20 September 2025" at bounding box center [273, 159] width 266 height 8
click at [277, 155] on p "Saturday, 20 September 2025" at bounding box center [273, 159] width 266 height 8
click at [254, 155] on p "Saturday, 20 September 2025" at bounding box center [273, 159] width 266 height 8
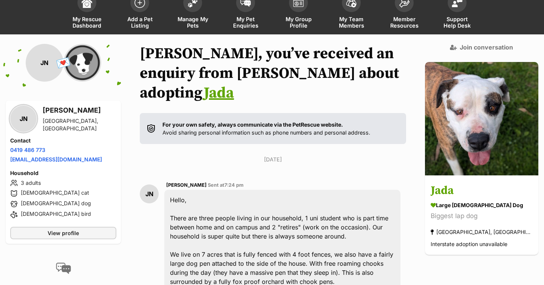
click at [254, 155] on p "Saturday, 20 September 2025" at bounding box center [273, 159] width 266 height 8
click at [275, 155] on p "Saturday, 20 September 2025" at bounding box center [273, 159] width 266 height 8
click at [293, 155] on p "Saturday, 20 September 2025" at bounding box center [273, 159] width 266 height 8
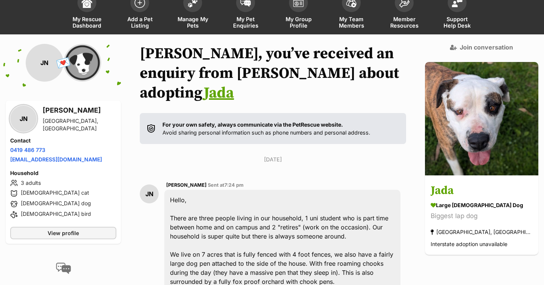
click at [293, 155] on p "Saturday, 20 September 2025" at bounding box center [273, 159] width 266 height 8
click at [318, 155] on p "Saturday, 20 September 2025" at bounding box center [273, 159] width 266 height 8
click at [326, 155] on p "Saturday, 20 September 2025" at bounding box center [273, 159] width 266 height 8
drag, startPoint x: 326, startPoint y: 140, endPoint x: 241, endPoint y: 140, distance: 84.6
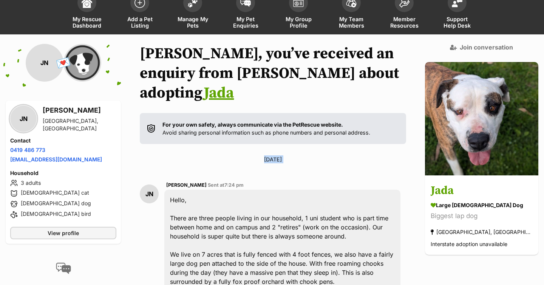
click at [241, 155] on p "Saturday, 20 September 2025" at bounding box center [273, 159] width 266 height 8
click at [250, 155] on p "Saturday, 20 September 2025" at bounding box center [273, 159] width 266 height 8
drag, startPoint x: 248, startPoint y: 138, endPoint x: 329, endPoint y: 138, distance: 81.6
click at [329, 155] on p "Saturday, 20 September 2025" at bounding box center [273, 159] width 266 height 8
click at [324, 155] on p "Saturday, 20 September 2025" at bounding box center [273, 159] width 266 height 8
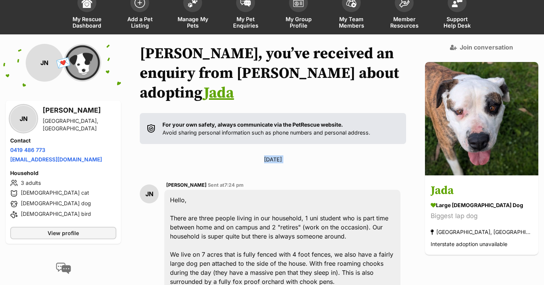
drag, startPoint x: 324, startPoint y: 140, endPoint x: 249, endPoint y: 140, distance: 75.2
click at [249, 155] on p "Saturday, 20 September 2025" at bounding box center [273, 159] width 266 height 8
click at [278, 155] on p "Saturday, 20 September 2025" at bounding box center [273, 159] width 266 height 8
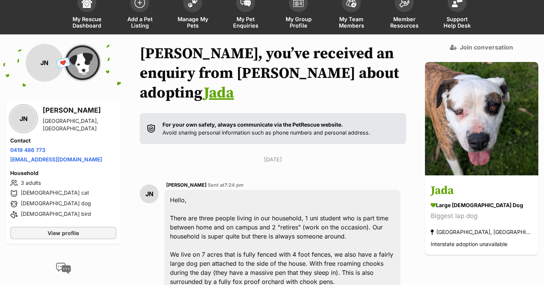
click at [278, 155] on p "Saturday, 20 September 2025" at bounding box center [273, 159] width 266 height 8
click at [295, 155] on p "Saturday, 20 September 2025" at bounding box center [273, 159] width 266 height 8
click at [323, 155] on p "Saturday, 20 September 2025" at bounding box center [273, 159] width 266 height 8
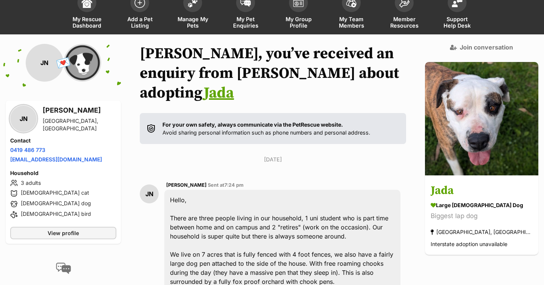
click at [294, 155] on p "Saturday, 20 September 2025" at bounding box center [273, 159] width 266 height 8
click at [273, 155] on p "Saturday, 20 September 2025" at bounding box center [273, 159] width 266 height 8
click at [294, 155] on p "Saturday, 20 September 2025" at bounding box center [273, 159] width 266 height 8
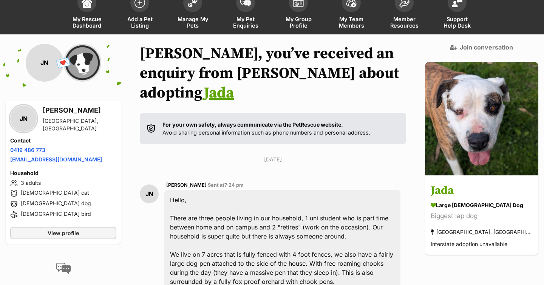
click at [294, 155] on p "Saturday, 20 September 2025" at bounding box center [273, 159] width 266 height 8
click at [315, 155] on p "Saturday, 20 September 2025" at bounding box center [273, 159] width 266 height 8
click at [296, 155] on p "Saturday, 20 September 2025" at bounding box center [273, 159] width 266 height 8
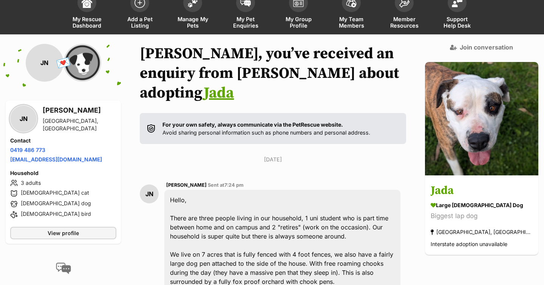
click at [276, 155] on p "Saturday, 20 September 2025" at bounding box center [273, 159] width 266 height 8
click at [287, 155] on p "Saturday, 20 September 2025" at bounding box center [273, 159] width 266 height 8
click at [313, 155] on p "Saturday, 20 September 2025" at bounding box center [273, 159] width 266 height 8
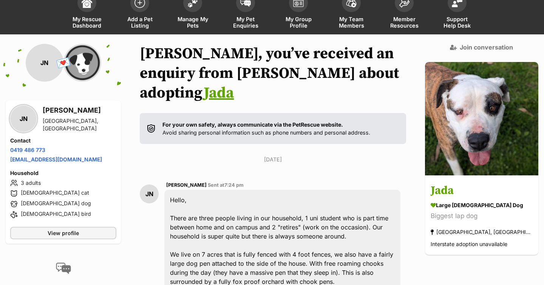
click at [313, 155] on p "Saturday, 20 September 2025" at bounding box center [273, 159] width 266 height 8
click at [296, 155] on div "Saturday, 20 September 2025 JN Jasmyn Nankervis Sent at 7:24 pm Hello, There ar…" at bounding box center [273, 257] width 266 height 205
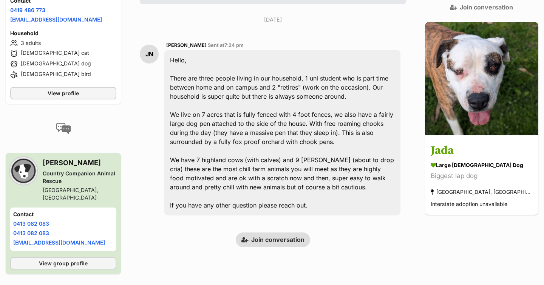
scroll to position [168, 0]
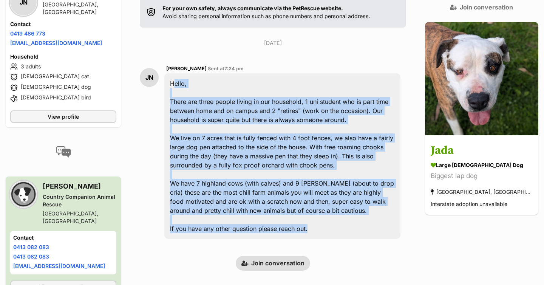
drag, startPoint x: 318, startPoint y: 210, endPoint x: 174, endPoint y: 65, distance: 203.8
click at [174, 73] on div "Hello, There are three people living in our household, 1 uni student who is par…" at bounding box center [282, 155] width 236 height 165
click at [176, 73] on div "Hello, There are three people living in our household, 1 uni student who is par…" at bounding box center [282, 155] width 236 height 165
drag, startPoint x: 176, startPoint y: 65, endPoint x: 358, endPoint y: 213, distance: 235.5
click at [358, 213] on div "Hello, There are three people living in our household, 1 uni student who is par…" at bounding box center [282, 155] width 236 height 165
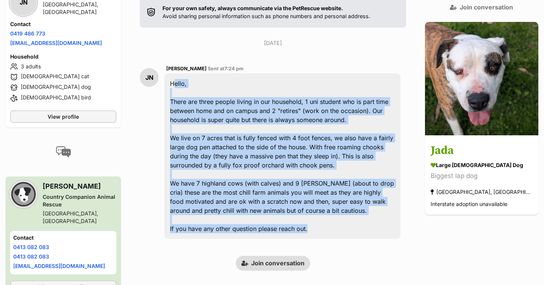
click at [359, 215] on div "Hello, There are three people living in our household, 1 uni student who is par…" at bounding box center [282, 155] width 236 height 165
drag, startPoint x: 359, startPoint y: 215, endPoint x: 173, endPoint y: 65, distance: 238.0
click at [173, 73] on div "Hello, There are three people living in our household, 1 uni student who is par…" at bounding box center [282, 155] width 236 height 165
click at [179, 73] on div "Hello, There are three people living in our household, 1 uni student who is par…" at bounding box center [282, 155] width 236 height 165
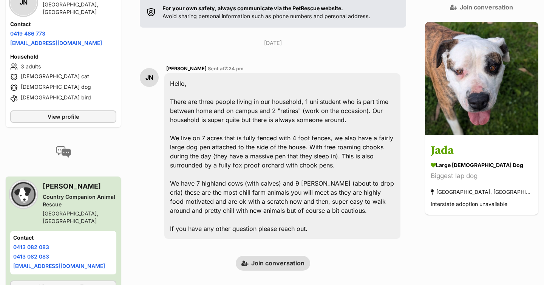
click at [179, 73] on div "Hello, There are three people living in our household, 1 uni student who is par…" at bounding box center [282, 155] width 236 height 165
click at [196, 73] on div "Hello, There are three people living in our household, 1 uni student who is par…" at bounding box center [282, 155] width 236 height 165
click at [182, 73] on div "Hello, There are three people living in our household, 1 uni student who is par…" at bounding box center [282, 155] width 236 height 165
click at [183, 83] on div "Hello, There are three people living in our household, 1 uni student who is par…" at bounding box center [282, 155] width 236 height 165
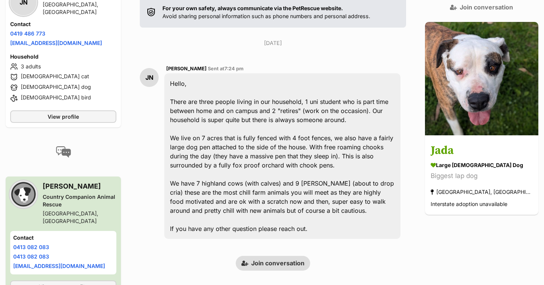
click at [183, 83] on div "Hello, There are three people living in our household, 1 uni student who is par…" at bounding box center [282, 155] width 236 height 165
click at [199, 84] on div "Hello, There are three people living in our household, 1 uni student who is par…" at bounding box center [282, 155] width 236 height 165
click at [215, 81] on div "Hello, There are three people living in our household, 1 uni student who is par…" at bounding box center [282, 155] width 236 height 165
click at [185, 83] on div "Hello, There are three people living in our household, 1 uni student who is par…" at bounding box center [282, 155] width 236 height 165
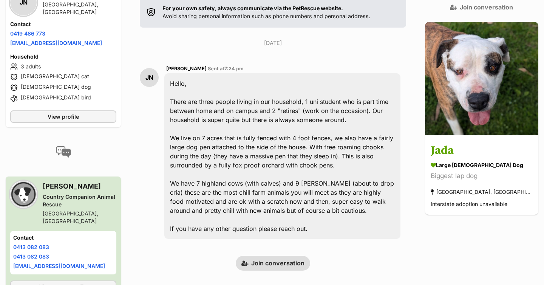
click at [185, 83] on div "Hello, There are three people living in our household, 1 uni student who is par…" at bounding box center [282, 155] width 236 height 165
click at [197, 83] on div "Hello, There are three people living in our household, 1 uni student who is par…" at bounding box center [282, 155] width 236 height 165
click at [212, 83] on div "Hello, There are three people living in our household, 1 uni student who is par…" at bounding box center [282, 155] width 236 height 165
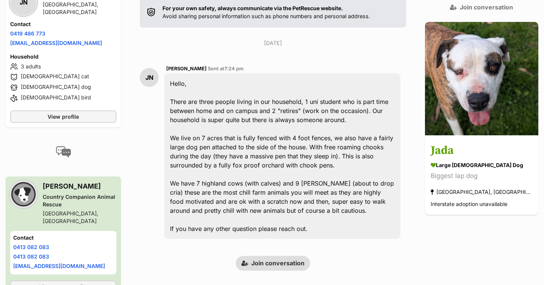
click at [228, 83] on div "Hello, There are three people living in our household, 1 uni student who is par…" at bounding box center [282, 155] width 236 height 165
click at [245, 84] on div "Hello, There are three people living in our household, 1 uni student who is par…" at bounding box center [282, 155] width 236 height 165
click at [267, 83] on div "Hello, There are three people living in our household, 1 uni student who is par…" at bounding box center [282, 155] width 236 height 165
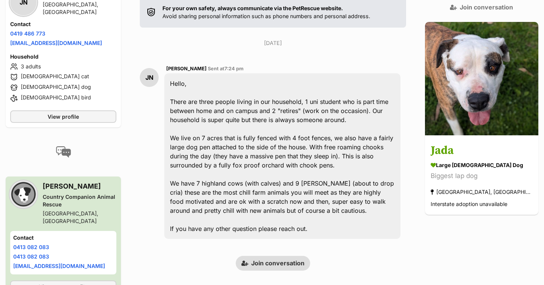
click at [264, 83] on div "Hello, There are three people living in our household, 1 uni student who is par…" at bounding box center [282, 155] width 236 height 165
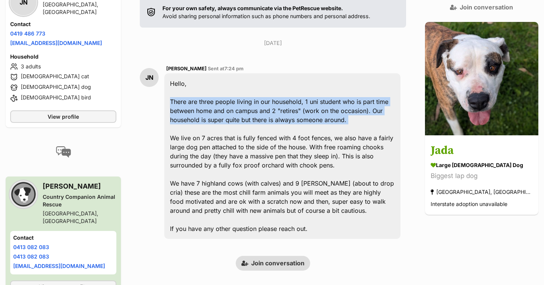
click at [283, 83] on div "Hello, There are three people living in our household, 1 uni student who is par…" at bounding box center [282, 155] width 236 height 165
drag, startPoint x: 356, startPoint y: 101, endPoint x: 176, endPoint y: 63, distance: 184.1
click at [176, 73] on div "Hello, There are three people living in our household, 1 uni student who is par…" at bounding box center [282, 155] width 236 height 165
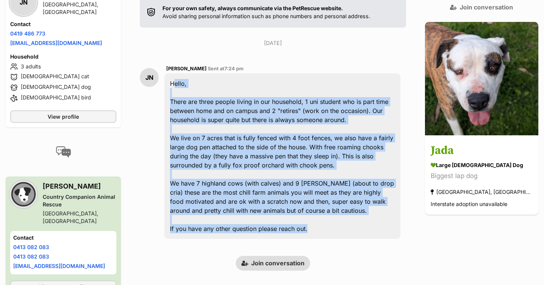
drag, startPoint x: 176, startPoint y: 63, endPoint x: 321, endPoint y: 213, distance: 208.3
click at [321, 213] on div "Hello, There are three people living in our household, 1 uni student who is par…" at bounding box center [282, 155] width 236 height 165
drag, startPoint x: 315, startPoint y: 211, endPoint x: 169, endPoint y: 64, distance: 206.7
click at [169, 64] on div "JN Jasmyn Nankervis Sent at 7:24 pm Hello, There are three people living in our…" at bounding box center [273, 152] width 266 height 186
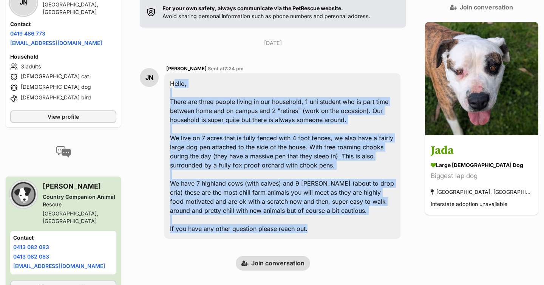
click at [169, 64] on div "JN Jasmyn Nankervis Sent at 7:24 pm Hello, There are three people living in our…" at bounding box center [273, 152] width 266 height 186
drag, startPoint x: 176, startPoint y: 63, endPoint x: 316, endPoint y: 207, distance: 200.0
click at [316, 207] on div "Hello, There are three people living in our household, 1 uni student who is par…" at bounding box center [282, 155] width 236 height 165
click at [315, 208] on div "Hello, There are three people living in our household, 1 uni student who is par…" at bounding box center [282, 155] width 236 height 165
drag, startPoint x: 315, startPoint y: 208, endPoint x: 172, endPoint y: 63, distance: 203.5
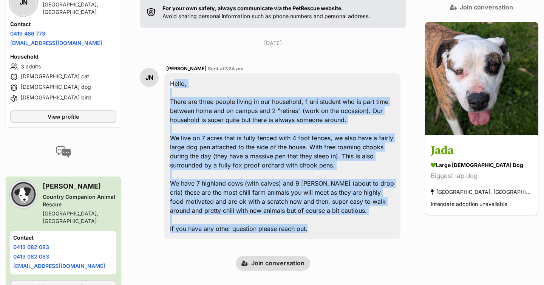
click at [172, 73] on div "Hello, There are three people living in our household, 1 uni student who is par…" at bounding box center [282, 155] width 236 height 165
click at [181, 39] on div "Saturday, 20 September 2025 JN Jasmyn Nankervis Sent at 7:24 pm Hello, There ar…" at bounding box center [273, 141] width 266 height 205
drag, startPoint x: 177, startPoint y: 64, endPoint x: 318, endPoint y: 212, distance: 204.6
click at [318, 212] on div "Hello, There are three people living in our household, 1 uni student who is par…" at bounding box center [282, 155] width 236 height 165
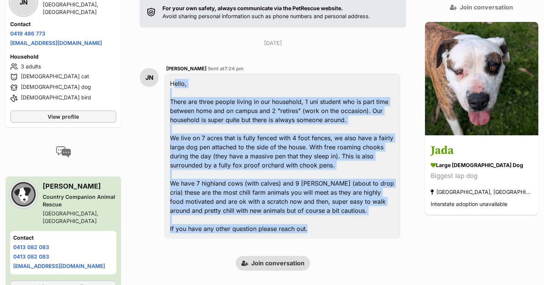
drag, startPoint x: 318, startPoint y: 212, endPoint x: 176, endPoint y: 66, distance: 204.0
click at [176, 73] on div "Hello, There are three people living in our household, 1 uni student who is par…" at bounding box center [282, 155] width 236 height 165
click at [175, 73] on div "Hello, There are three people living in our household, 1 uni student who is par…" at bounding box center [282, 155] width 236 height 165
drag, startPoint x: 175, startPoint y: 66, endPoint x: 323, endPoint y: 206, distance: 203.8
click at [323, 206] on div "Hello, There are three people living in our household, 1 uni student who is par…" at bounding box center [282, 155] width 236 height 165
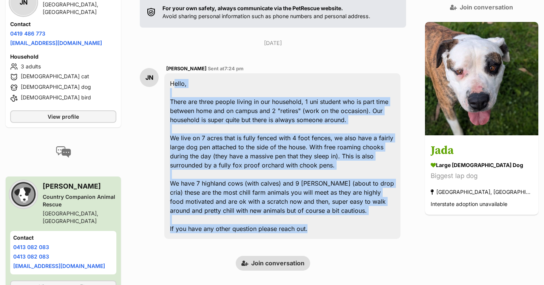
click at [323, 207] on div "Hello, There are three people living in our household, 1 uni student who is par…" at bounding box center [282, 155] width 236 height 165
drag, startPoint x: 320, startPoint y: 209, endPoint x: 175, endPoint y: 62, distance: 206.2
click at [175, 73] on div "Hello, There are three people living in our household, 1 uni student who is par…" at bounding box center [282, 155] width 236 height 165
click at [174, 73] on div "Hello, There are three people living in our household, 1 uni student who is par…" at bounding box center [282, 155] width 236 height 165
drag, startPoint x: 174, startPoint y: 62, endPoint x: 328, endPoint y: 205, distance: 210.0
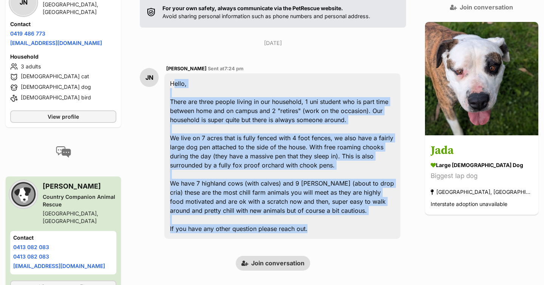
click at [328, 205] on div "Hello, There are three people living in our household, 1 uni student who is par…" at bounding box center [282, 155] width 236 height 165
click at [319, 210] on div "Hello, There are three people living in our household, 1 uni student who is par…" at bounding box center [282, 155] width 236 height 165
drag, startPoint x: 178, startPoint y: 65, endPoint x: 329, endPoint y: 213, distance: 211.0
click at [329, 213] on div "Hello, There are three people living in our household, 1 uni student who is par…" at bounding box center [282, 155] width 236 height 165
click at [329, 215] on div "Hello, There are three people living in our household, 1 uni student who is par…" at bounding box center [282, 155] width 236 height 165
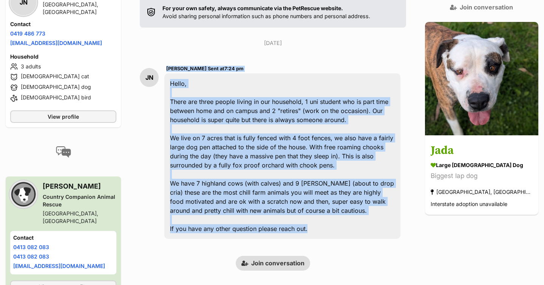
drag, startPoint x: 320, startPoint y: 209, endPoint x: 167, endPoint y: 60, distance: 214.2
click at [167, 60] on div "JN Jasmyn Nankervis Sent at 7:24 pm Hello, There are three people living in our…" at bounding box center [273, 152] width 266 height 186
click at [159, 68] on div "JN" at bounding box center [149, 77] width 19 height 19
drag, startPoint x: 176, startPoint y: 63, endPoint x: 326, endPoint y: 212, distance: 210.7
click at [326, 212] on div "Hello, There are three people living in our household, 1 uni student who is par…" at bounding box center [282, 155] width 236 height 165
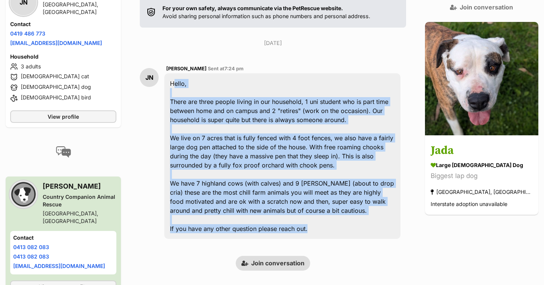
click at [325, 212] on div "Hello, There are three people living in our household, 1 uni student who is par…" at bounding box center [282, 155] width 236 height 165
drag, startPoint x: 319, startPoint y: 208, endPoint x: 170, endPoint y: 60, distance: 210.4
click at [170, 73] on div "Hello, There are three people living in our household, 1 uni student who is par…" at bounding box center [282, 155] width 236 height 165
click at [175, 73] on div "Hello, There are three people living in our household, 1 uni student who is par…" at bounding box center [282, 155] width 236 height 165
drag, startPoint x: 175, startPoint y: 63, endPoint x: 347, endPoint y: 211, distance: 226.9
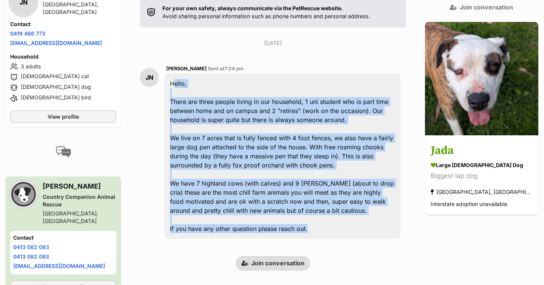
click at [347, 211] on div "Hello, There are three people living in our household, 1 uni student who is par…" at bounding box center [282, 155] width 236 height 165
click at [348, 212] on div "Hello, There are three people living in our household, 1 uni student who is par…" at bounding box center [282, 155] width 236 height 165
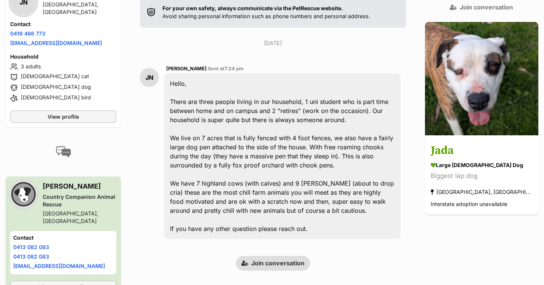
click at [296, 39] on div "Saturday, 20 September 2025 JN Jasmyn Nankervis Sent at 7:24 pm Hello, There ar…" at bounding box center [273, 141] width 266 height 205
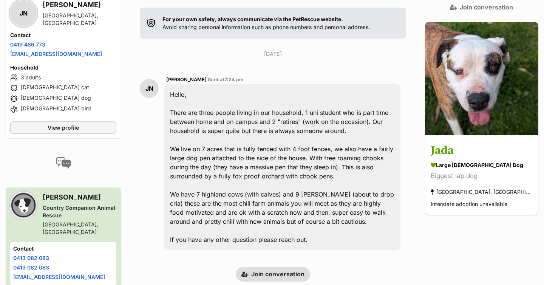
scroll to position [148, 0]
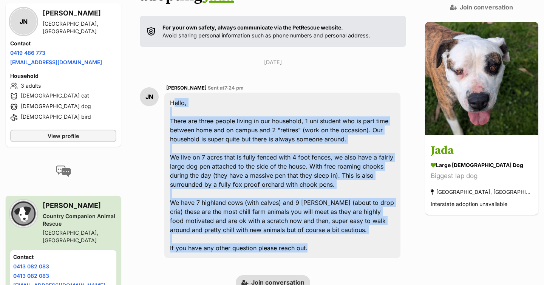
drag, startPoint x: 177, startPoint y: 83, endPoint x: 318, endPoint y: 228, distance: 201.9
click at [318, 228] on div "Hello, There are three people living in our household, 1 uni student who is par…" at bounding box center [282, 175] width 236 height 165
click at [317, 228] on div "Hello, There are three people living in our household, 1 uni student who is par…" at bounding box center [282, 175] width 236 height 165
drag, startPoint x: 317, startPoint y: 228, endPoint x: 174, endPoint y: 80, distance: 206.5
click at [174, 93] on div "Hello, There are three people living in our household, 1 uni student who is par…" at bounding box center [282, 175] width 236 height 165
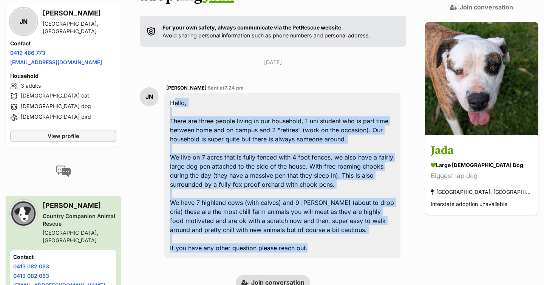
click at [176, 93] on div "Hello, There are three people living in our household, 1 uni student who is par…" at bounding box center [282, 175] width 236 height 165
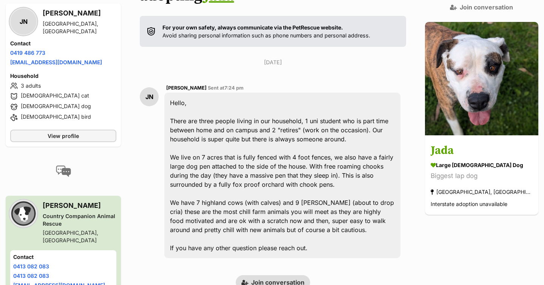
click at [176, 93] on div "Hello, There are three people living in our household, 1 uni student who is par…" at bounding box center [282, 175] width 236 height 165
click at [183, 100] on div "Hello, There are three people living in our household, 1 uni student who is par…" at bounding box center [282, 175] width 236 height 165
click at [184, 103] on div "Hello, There are three people living in our household, 1 uni student who is par…" at bounding box center [282, 175] width 236 height 165
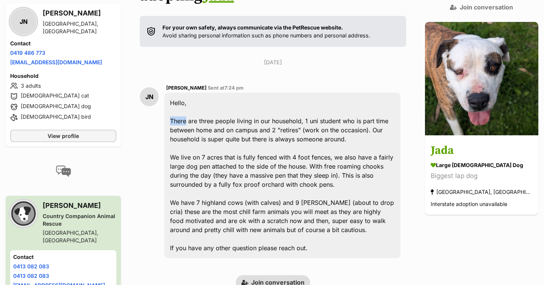
click at [197, 103] on div "Hello, There are three people living in our household, 1 uni student who is par…" at bounding box center [282, 175] width 236 height 165
click at [219, 102] on div "Hello, There are three people living in our household, 1 uni student who is par…" at bounding box center [282, 175] width 236 height 165
click at [211, 100] on div "Hello, There are three people living in our household, 1 uni student who is par…" at bounding box center [282, 175] width 236 height 165
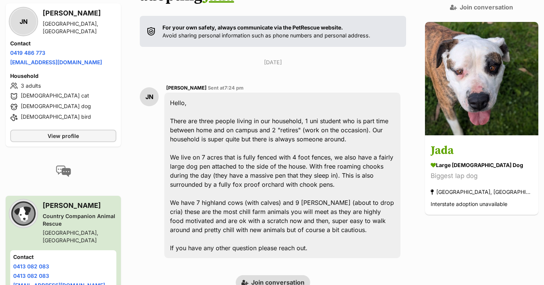
click at [211, 100] on div "Hello, There are three people living in our household, 1 uni student who is par…" at bounding box center [282, 175] width 236 height 165
click at [230, 100] on div "Hello, There are three people living in our household, 1 uni student who is par…" at bounding box center [282, 175] width 236 height 165
click at [253, 103] on div "Hello, There are three people living in our household, 1 uni student who is par…" at bounding box center [282, 175] width 236 height 165
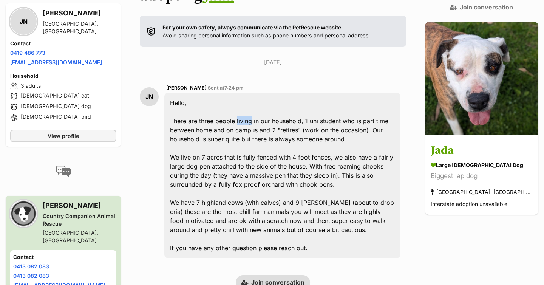
click at [262, 103] on div "Hello, There are three people living in our household, 1 uni student who is par…" at bounding box center [282, 175] width 236 height 165
click at [268, 102] on div "Hello, There are three people living in our household, 1 uni student who is par…" at bounding box center [282, 175] width 236 height 165
click at [301, 102] on div "Hello, There are three people living in our household, 1 uni student who is par…" at bounding box center [282, 175] width 236 height 165
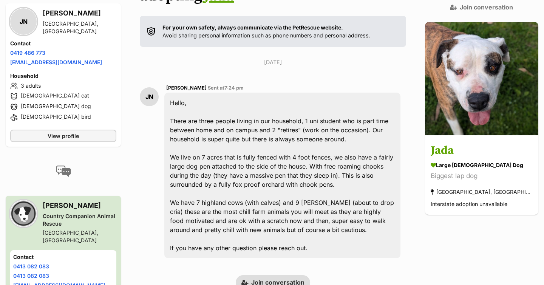
click at [301, 102] on div "Hello, There are three people living in our household, 1 uni student who is par…" at bounding box center [282, 175] width 236 height 165
click at [312, 102] on div "Hello, There are three people living in our household, 1 uni student who is par…" at bounding box center [282, 175] width 236 height 165
click at [320, 102] on div "Hello, There are three people living in our household, 1 uni student who is par…" at bounding box center [282, 175] width 236 height 165
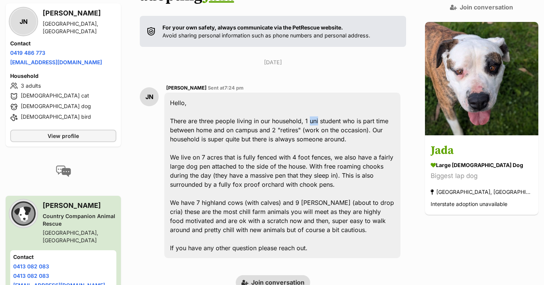
click at [333, 102] on div "Hello, There are three people living in our household, 1 uni student who is par…" at bounding box center [282, 175] width 236 height 165
click at [350, 102] on div "Hello, There are three people living in our household, 1 uni student who is par…" at bounding box center [282, 175] width 236 height 165
click at [363, 101] on div "Hello, There are three people living in our household, 1 uni student who is par…" at bounding box center [282, 175] width 236 height 165
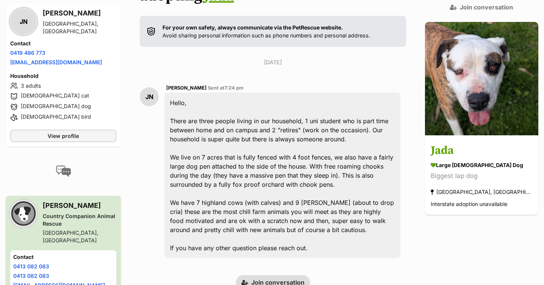
click at [363, 101] on div "Hello, There are three people living in our household, 1 uni student who is par…" at bounding box center [282, 175] width 236 height 165
click at [377, 101] on div "Hello, There are three people living in our household, 1 uni student who is par…" at bounding box center [282, 175] width 236 height 165
click at [389, 100] on div "Hello, There are three people living in our household, 1 uni student who is par…" at bounding box center [282, 175] width 236 height 165
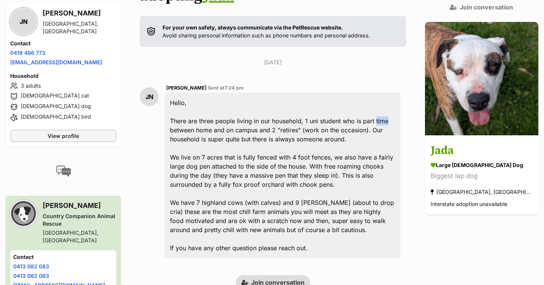
click at [389, 100] on div "Hello, There are three people living in our household, 1 uni student who is par…" at bounding box center [282, 175] width 236 height 165
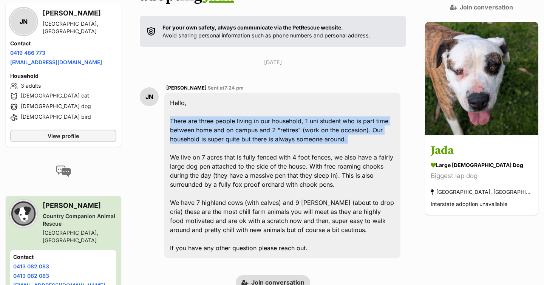
click at [355, 110] on div "Hello, There are three people living in our household, 1 uni student who is par…" at bounding box center [282, 175] width 236 height 165
drag, startPoint x: 354, startPoint y: 117, endPoint x: 176, endPoint y: 77, distance: 182.8
click at [176, 93] on div "Hello, There are three people living in our household, 1 uni student who is par…" at bounding box center [282, 175] width 236 height 165
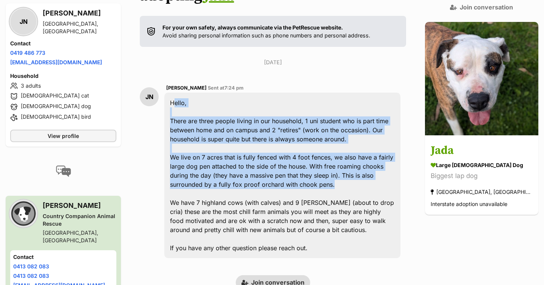
drag, startPoint x: 176, startPoint y: 84, endPoint x: 275, endPoint y: 168, distance: 129.7
click at [275, 168] on div "Hello, There are three people living in our household, 1 uni student who is par…" at bounding box center [282, 175] width 236 height 165
drag, startPoint x: 286, startPoint y: 165, endPoint x: 179, endPoint y: 88, distance: 132.0
click at [180, 93] on div "Hello, There are three people living in our household, 1 uni student who is par…" at bounding box center [282, 175] width 236 height 165
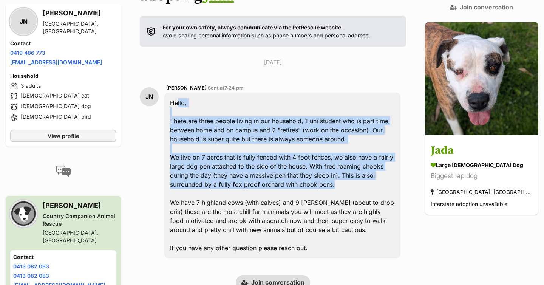
click at [176, 93] on div "Hello, There are three people living in our household, 1 uni student who is par…" at bounding box center [282, 175] width 236 height 165
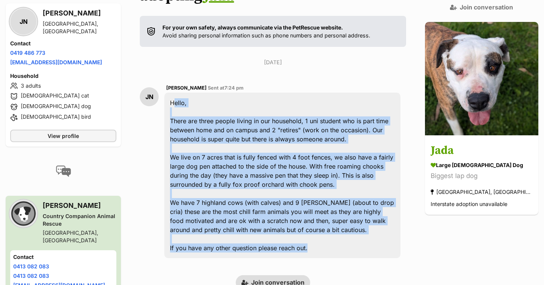
drag, startPoint x: 176, startPoint y: 85, endPoint x: 330, endPoint y: 245, distance: 222.5
click at [330, 245] on section "Julie-ann, you’ve received an enquiry from Jasmyn about adopting Jada For your …" at bounding box center [273, 118] width 266 height 343
click at [332, 248] on section "Julie-ann, you’ve received an enquiry from Jasmyn about adopting Jada For your …" at bounding box center [273, 118] width 266 height 343
drag, startPoint x: 319, startPoint y: 230, endPoint x: 178, endPoint y: 85, distance: 202.4
click at [178, 93] on div "Hello, There are three people living in our household, 1 uni student who is par…" at bounding box center [282, 175] width 236 height 165
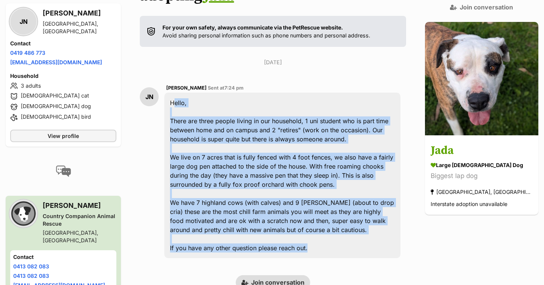
click at [178, 93] on div "Hello, There are three people living in our household, 1 uni student who is par…" at bounding box center [282, 175] width 236 height 165
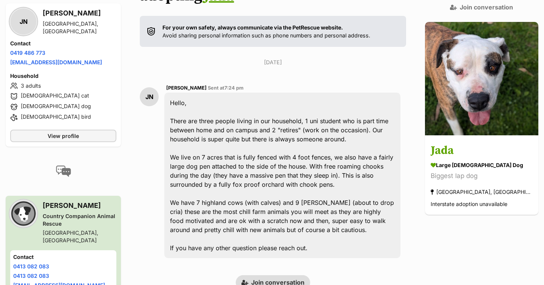
click at [178, 93] on div "Hello, There are three people living in our household, 1 uni student who is par…" at bounding box center [282, 175] width 236 height 165
click at [177, 99] on div "Hello, There are three people living in our household, 1 uni student who is par…" at bounding box center [282, 175] width 236 height 165
click at [201, 101] on div "Hello, There are three people living in our household, 1 uni student who is par…" at bounding box center [282, 175] width 236 height 165
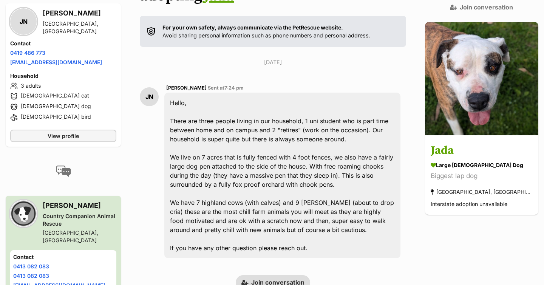
click at [201, 101] on div "Hello, There are three people living in our household, 1 uni student who is par…" at bounding box center [282, 175] width 236 height 165
click at [212, 102] on div "Hello, There are three people living in our household, 1 uni student who is par…" at bounding box center [282, 175] width 236 height 165
click at [232, 103] on div "Hello, There are three people living in our household, 1 uni student who is par…" at bounding box center [282, 175] width 236 height 165
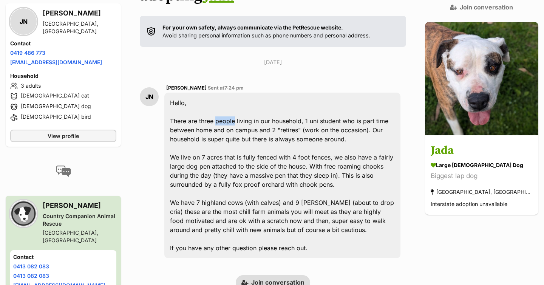
click at [250, 102] on div "Hello, There are three people living in our household, 1 uni student who is par…" at bounding box center [282, 175] width 236 height 165
click at [264, 103] on div "Hello, There are three people living in our household, 1 uni student who is par…" at bounding box center [282, 175] width 236 height 165
drag, startPoint x: 264, startPoint y: 103, endPoint x: 174, endPoint y: 100, distance: 90.3
click at [174, 100] on div "Hello, There are three people living in our household, 1 uni student who is par…" at bounding box center [282, 175] width 236 height 165
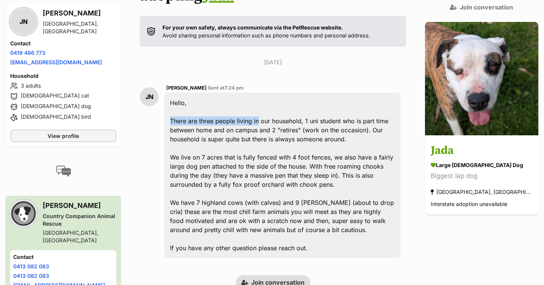
click at [175, 100] on div "Hello, There are three people living in our household, 1 uni student who is par…" at bounding box center [282, 175] width 236 height 165
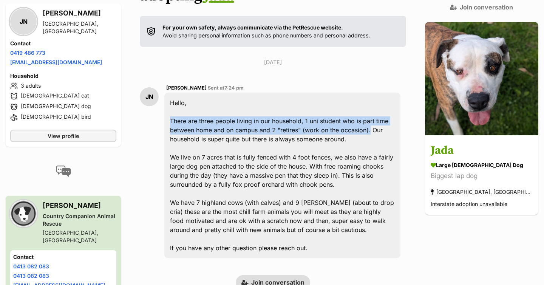
drag, startPoint x: 175, startPoint y: 100, endPoint x: 376, endPoint y: 110, distance: 200.8
click at [376, 110] on div "Hello, There are three people living in our household, 1 uni student who is par…" at bounding box center [282, 175] width 236 height 165
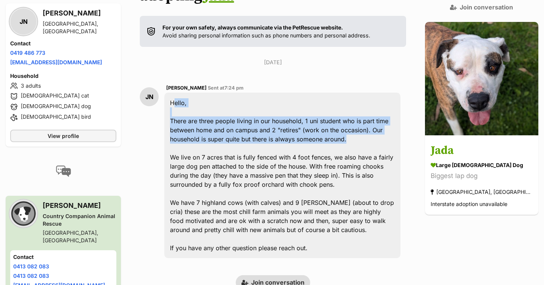
drag, startPoint x: 378, startPoint y: 120, endPoint x: 173, endPoint y: 85, distance: 207.2
click at [173, 93] on div "Hello, There are three people living in our household, 1 uni student who is par…" at bounding box center [282, 175] width 236 height 165
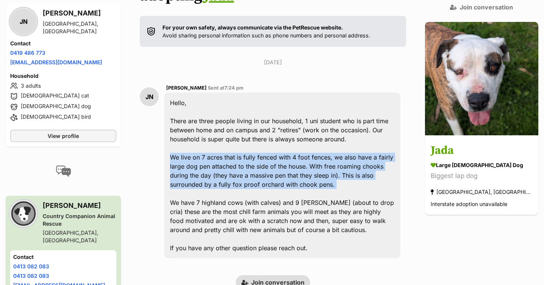
drag, startPoint x: 176, startPoint y: 139, endPoint x: 278, endPoint y: 172, distance: 106.9
click at [278, 172] on div "Hello, There are three people living in our household, 1 uni student who is par…" at bounding box center [282, 175] width 236 height 165
click at [286, 167] on div "Hello, There are three people living in our household, 1 uni student who is par…" at bounding box center [282, 175] width 236 height 165
drag, startPoint x: 299, startPoint y: 162, endPoint x: 174, endPoint y: 139, distance: 126.9
click at [174, 139] on div "Hello, There are three people living in our household, 1 uni student who is par…" at bounding box center [282, 175] width 236 height 165
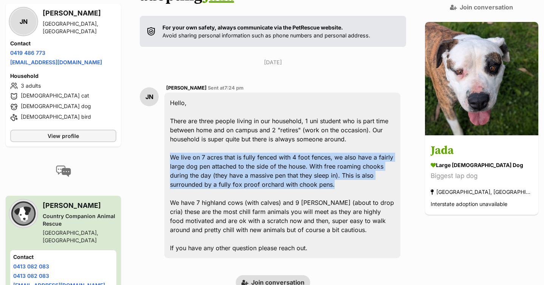
click at [177, 133] on div "Hello, There are three people living in our household, 1 uni student who is par…" at bounding box center [282, 175] width 236 height 165
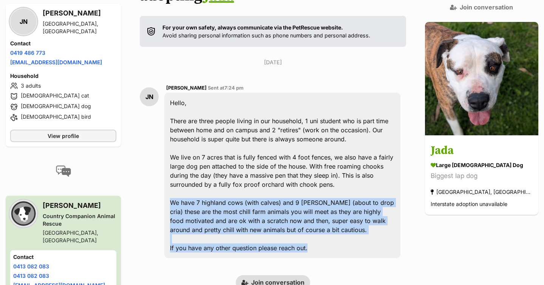
drag, startPoint x: 176, startPoint y: 183, endPoint x: 326, endPoint y: 233, distance: 159.0
click at [326, 233] on div "Hello, There are three people living in our household, 1 uni student who is par…" at bounding box center [282, 175] width 236 height 165
click at [327, 233] on div "Hello, There are three people living in our household, 1 uni student who is par…" at bounding box center [282, 175] width 236 height 165
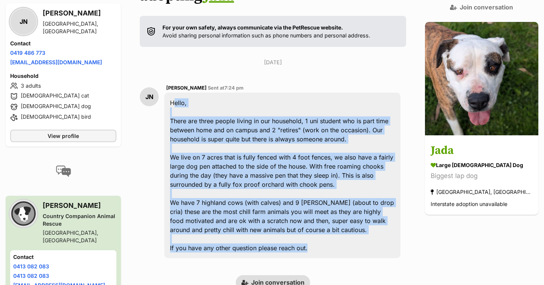
drag, startPoint x: 324, startPoint y: 229, endPoint x: 173, endPoint y: 81, distance: 211.2
click at [173, 93] on div "Hello, There are three people living in our household, 1 uni student who is par…" at bounding box center [282, 175] width 236 height 165
drag, startPoint x: 173, startPoint y: 81, endPoint x: 343, endPoint y: 232, distance: 227.6
click at [343, 232] on div "Hello, There are three people living in our household, 1 uni student who is par…" at bounding box center [282, 175] width 236 height 165
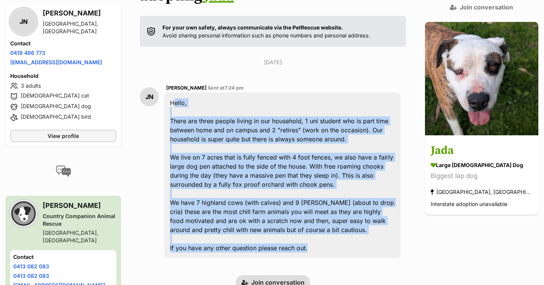
click at [342, 232] on div "Hello, There are three people living in our household, 1 uni student who is par…" at bounding box center [282, 175] width 236 height 165
drag, startPoint x: 327, startPoint y: 226, endPoint x: 172, endPoint y: 83, distance: 210.1
click at [172, 93] on div "Hello, There are three people living in our household, 1 uni student who is par…" at bounding box center [282, 175] width 236 height 165
click at [175, 93] on div "Hello, There are three people living in our household, 1 uni student who is par…" at bounding box center [282, 175] width 236 height 165
drag, startPoint x: 175, startPoint y: 83, endPoint x: 351, endPoint y: 241, distance: 236.7
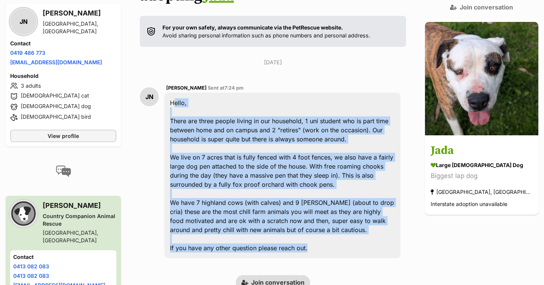
click at [351, 241] on div "JN Jasmyn Nankervis Sent at 7:24 pm Hello, There are three people living in our…" at bounding box center [273, 171] width 266 height 186
click at [320, 211] on div "Hello, There are three people living in our household, 1 uni student who is par…" at bounding box center [282, 175] width 236 height 165
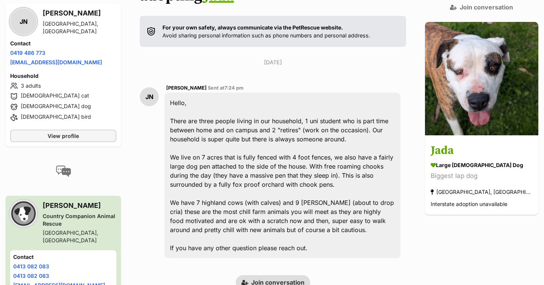
click at [267, 213] on div "Hello, There are three people living in our household, 1 uni student who is par…" at bounding box center [282, 175] width 236 height 165
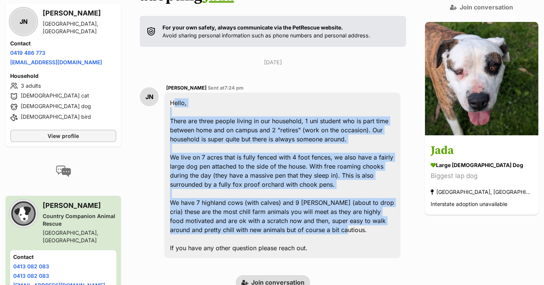
drag, startPoint x: 293, startPoint y: 210, endPoint x: 173, endPoint y: 86, distance: 172.8
click at [173, 93] on div "Hello, There are three people living in our household, 1 uni student who is par…" at bounding box center [282, 175] width 236 height 165
click at [174, 93] on div "Hello, There are three people living in our household, 1 uni student who is par…" at bounding box center [282, 175] width 236 height 165
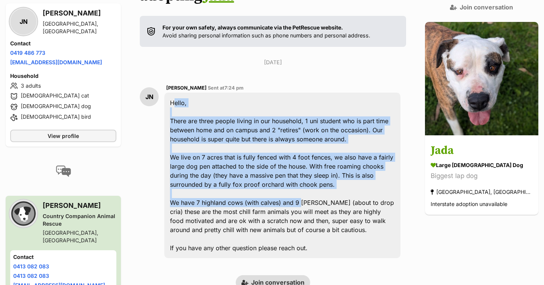
drag, startPoint x: 174, startPoint y: 83, endPoint x: 305, endPoint y: 184, distance: 165.1
click at [305, 184] on div "Hello, There are three people living in our household, 1 uni student who is par…" at bounding box center [282, 175] width 236 height 165
click at [304, 184] on div "Hello, There are three people living in our household, 1 uni student who is par…" at bounding box center [282, 175] width 236 height 165
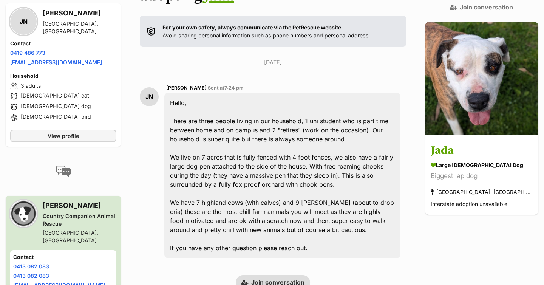
click at [302, 206] on div "Hello, There are three people living in our household, 1 uni student who is par…" at bounding box center [282, 175] width 236 height 165
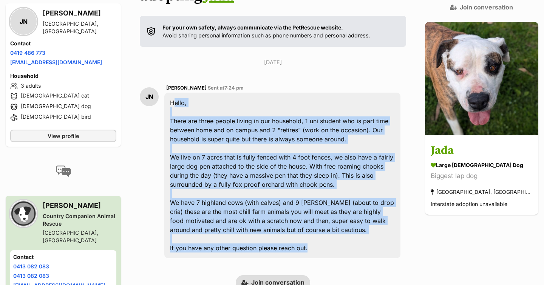
drag, startPoint x: 318, startPoint y: 231, endPoint x: 175, endPoint y: 82, distance: 206.5
click at [175, 93] on div "Hello, There are three people living in our household, 1 uni student who is par…" at bounding box center [282, 175] width 236 height 165
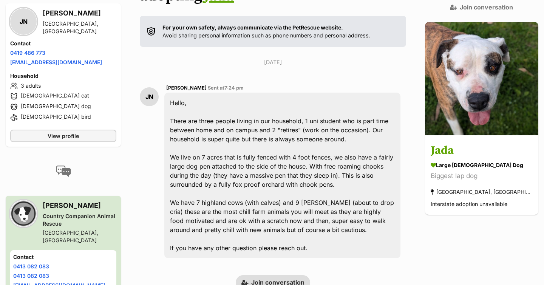
click at [175, 93] on div "Hello, There are three people living in our household, 1 uni student who is par…" at bounding box center [282, 175] width 236 height 165
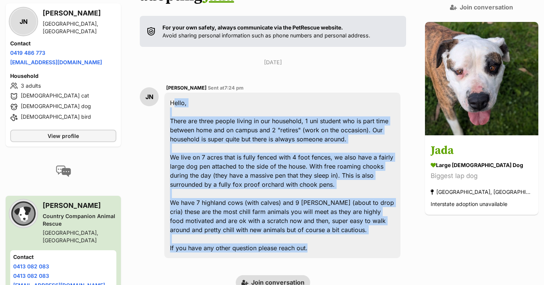
drag, startPoint x: 175, startPoint y: 82, endPoint x: 336, endPoint y: 230, distance: 218.6
click at [336, 230] on div "Hello, There are three people living in our household, 1 uni student who is par…" at bounding box center [282, 175] width 236 height 165
drag, startPoint x: 336, startPoint y: 230, endPoint x: 175, endPoint y: 85, distance: 216.4
click at [175, 93] on div "Hello, There are three people living in our household, 1 uni student who is par…" at bounding box center [282, 175] width 236 height 165
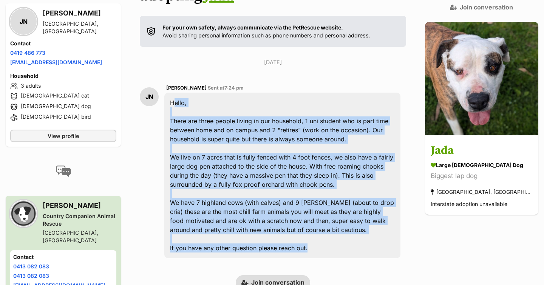
click at [175, 93] on div "Hello, There are three people living in our household, 1 uni student who is par…" at bounding box center [282, 175] width 236 height 165
drag, startPoint x: 175, startPoint y: 84, endPoint x: 315, endPoint y: 228, distance: 200.9
click at [315, 228] on div "Hello, There are three people living in our household, 1 uni student who is par…" at bounding box center [282, 175] width 236 height 165
drag, startPoint x: 315, startPoint y: 228, endPoint x: 170, endPoint y: 73, distance: 212.7
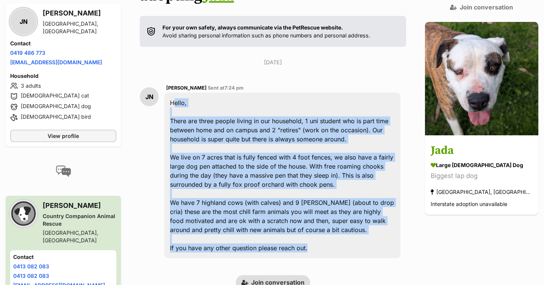
click at [170, 78] on div "JN Jasmyn Nankervis Sent at 7:24 pm Hello, There are three people living in our…" at bounding box center [273, 171] width 266 height 186
click at [176, 93] on div "Hello, There are three people living in our household, 1 uni student who is par…" at bounding box center [282, 175] width 236 height 165
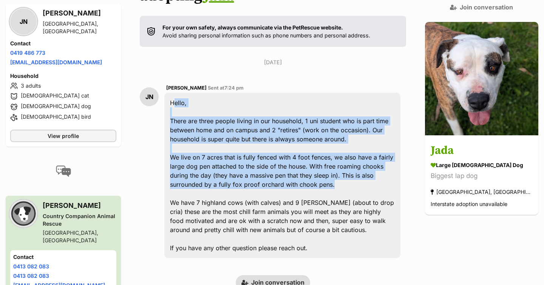
drag, startPoint x: 176, startPoint y: 81, endPoint x: 276, endPoint y: 163, distance: 129.4
click at [276, 163] on div "Hello, There are three people living in our household, 1 uni student who is par…" at bounding box center [282, 175] width 236 height 165
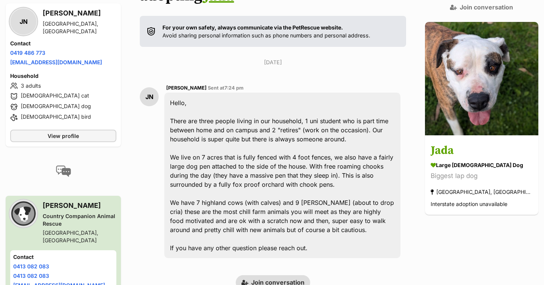
click at [187, 93] on div "Hello, There are three people living in our household, 1 uni student who is par…" at bounding box center [282, 175] width 236 height 165
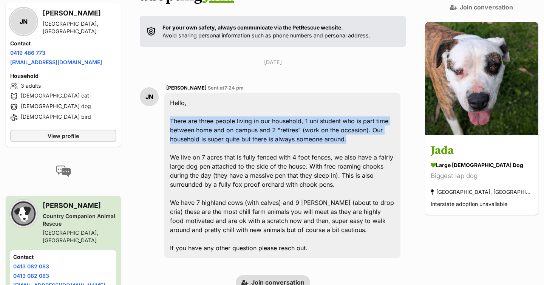
drag, startPoint x: 173, startPoint y: 101, endPoint x: 371, endPoint y: 116, distance: 198.5
click at [371, 116] on div "Hello, There are three people living in our household, 1 uni student who is par…" at bounding box center [282, 175] width 236 height 165
click at [379, 118] on div "Hello, There are three people living in our household, 1 uni student who is par…" at bounding box center [282, 175] width 236 height 165
drag, startPoint x: 379, startPoint y: 118, endPoint x: 162, endPoint y: 98, distance: 218.5
click at [162, 98] on div "JN Jasmyn Nankervis Sent at 7:24 pm Hello, There are three people living in our…" at bounding box center [273, 171] width 266 height 186
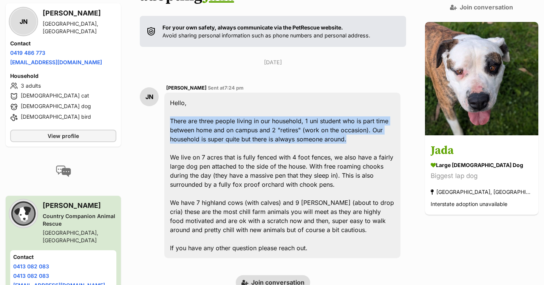
click at [175, 93] on div "Hello, There are three people living in our household, 1 uni student who is par…" at bounding box center [282, 175] width 236 height 165
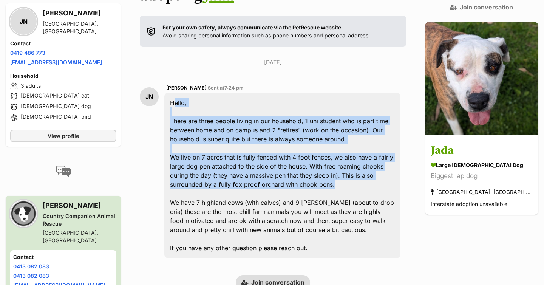
drag, startPoint x: 175, startPoint y: 81, endPoint x: 273, endPoint y: 168, distance: 131.1
click at [274, 168] on div "Hello, There are three people living in our household, 1 uni student who is par…" at bounding box center [282, 175] width 236 height 165
click at [279, 168] on div "Hello, There are three people living in our household, 1 uni student who is par…" at bounding box center [282, 175] width 236 height 165
drag, startPoint x: 305, startPoint y: 161, endPoint x: 177, endPoint y: 77, distance: 153.4
click at [177, 93] on div "Hello, There are three people living in our household, 1 uni student who is par…" at bounding box center [282, 175] width 236 height 165
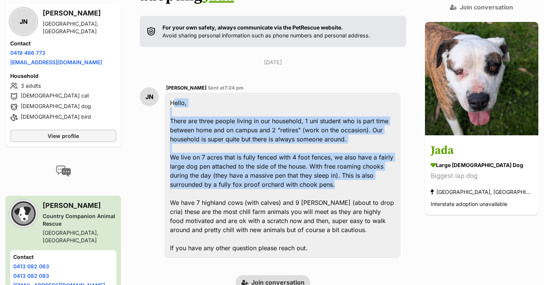
click at [176, 93] on div "Hello, There are three people living in our household, 1 uni student who is par…" at bounding box center [282, 175] width 236 height 165
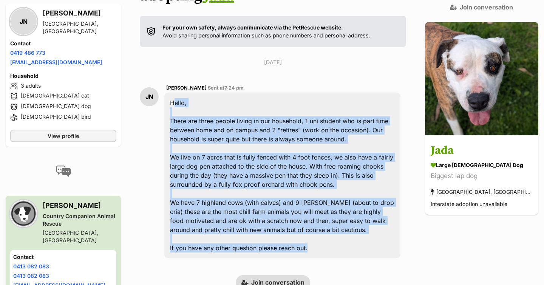
drag, startPoint x: 176, startPoint y: 82, endPoint x: 325, endPoint y: 230, distance: 209.9
click at [325, 230] on div "Hello, There are three people living in our household, 1 uni student who is par…" at bounding box center [282, 175] width 236 height 165
click at [324, 229] on div "Hello, There are three people living in our household, 1 uni student who is par…" at bounding box center [282, 175] width 236 height 165
drag, startPoint x: 324, startPoint y: 229, endPoint x: 172, endPoint y: 78, distance: 214.5
click at [172, 93] on div "Hello, There are three people living in our household, 1 uni student who is par…" at bounding box center [282, 175] width 236 height 165
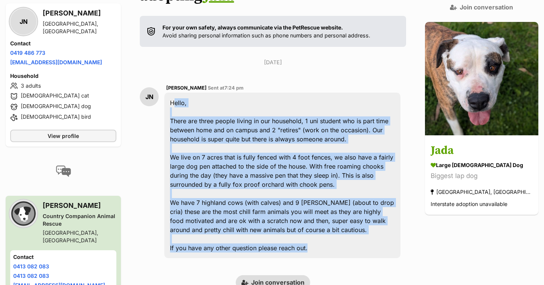
click at [176, 93] on div "Hello, There are three people living in our household, 1 uni student who is par…" at bounding box center [282, 175] width 236 height 165
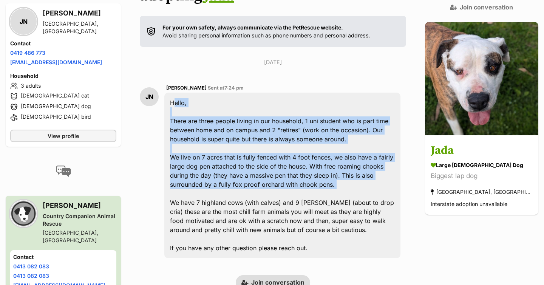
drag, startPoint x: 174, startPoint y: 85, endPoint x: 288, endPoint y: 172, distance: 143.6
click at [288, 172] on div "Hello, There are three people living in our household, 1 uni student who is par…" at bounding box center [282, 175] width 236 height 165
click at [273, 165] on div "Hello, There are three people living in our household, 1 uni student who is par…" at bounding box center [282, 175] width 236 height 165
drag, startPoint x: 279, startPoint y: 166, endPoint x: 171, endPoint y: 75, distance: 141.3
click at [171, 93] on div "Hello, There are three people living in our household, 1 uni student who is par…" at bounding box center [282, 175] width 236 height 165
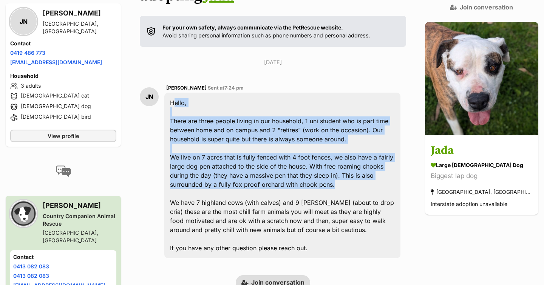
click at [172, 93] on div "Hello, There are three people living in our household, 1 uni student who is par…" at bounding box center [282, 175] width 236 height 165
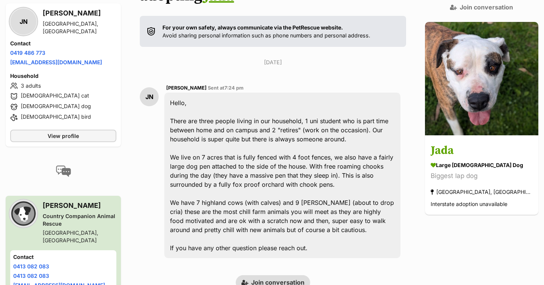
click at [175, 93] on div "Hello, There are three people living in our household, 1 uni student who is par…" at bounding box center [282, 175] width 236 height 165
click at [199, 93] on div "Hello, There are three people living in our household, 1 uni student who is par…" at bounding box center [282, 175] width 236 height 165
drag, startPoint x: 197, startPoint y: 83, endPoint x: 173, endPoint y: 84, distance: 24.6
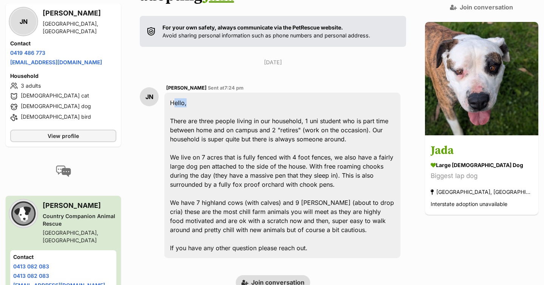
click at [173, 93] on div "Hello, There are three people living in our household, 1 uni student who is par…" at bounding box center [282, 175] width 236 height 165
click at [180, 93] on div "Hello, There are three people living in our household, 1 uni student who is par…" at bounding box center [282, 175] width 236 height 165
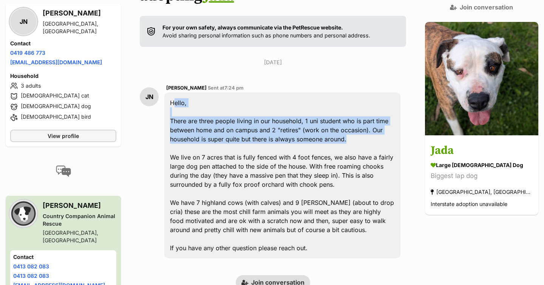
drag, startPoint x: 176, startPoint y: 82, endPoint x: 357, endPoint y: 122, distance: 185.4
click at [357, 122] on div "Hello, There are three people living in our household, 1 uni student who is par…" at bounding box center [282, 175] width 236 height 165
drag, startPoint x: 372, startPoint y: 118, endPoint x: 176, endPoint y: 82, distance: 199.0
click at [176, 93] on div "Hello, There are three people living in our household, 1 uni student who is par…" at bounding box center [282, 175] width 236 height 165
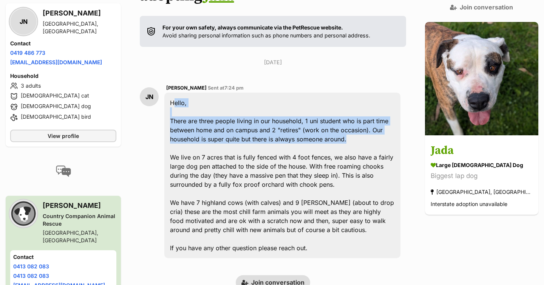
click at [176, 93] on div "Hello, There are three people living in our household, 1 uni student who is par…" at bounding box center [282, 175] width 236 height 165
drag, startPoint x: 176, startPoint y: 82, endPoint x: 388, endPoint y: 124, distance: 215.8
click at [388, 124] on div "Hello, There are three people living in our household, 1 uni student who is par…" at bounding box center [282, 175] width 236 height 165
click at [377, 124] on div "Hello, There are three people living in our household, 1 uni student who is par…" at bounding box center [282, 175] width 236 height 165
drag, startPoint x: 377, startPoint y: 119, endPoint x: 173, endPoint y: 84, distance: 206.9
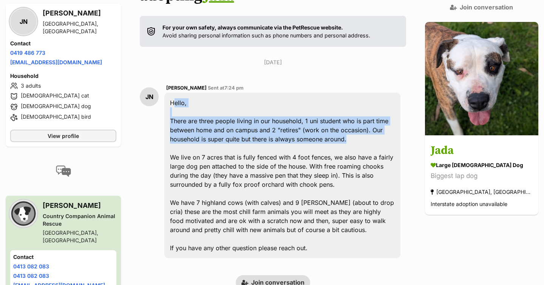
click at [172, 93] on div "Hello, There are three people living in our household, 1 uni student who is par…" at bounding box center [282, 175] width 236 height 165
click at [177, 93] on div "Hello, There are three people living in our household, 1 uni student who is par…" at bounding box center [282, 175] width 236 height 165
drag, startPoint x: 177, startPoint y: 82, endPoint x: 388, endPoint y: 122, distance: 215.3
click at [388, 122] on div "Hello, There are three people living in our household, 1 uni student who is par…" at bounding box center [282, 175] width 236 height 165
click at [392, 123] on div "Hello, There are three people living in our household, 1 uni student who is par…" at bounding box center [282, 175] width 236 height 165
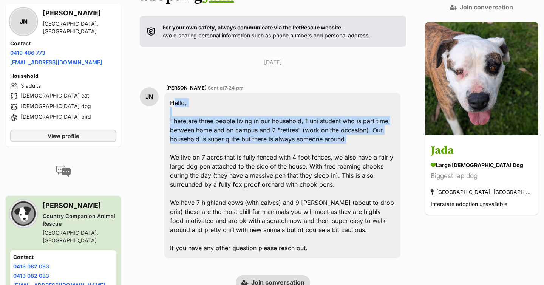
drag, startPoint x: 356, startPoint y: 118, endPoint x: 173, endPoint y: 80, distance: 187.5
click at [173, 93] on div "Hello, There are three people living in our household, 1 uni student who is par…" at bounding box center [282, 175] width 236 height 165
click at [175, 93] on div "Hello, There are three people living in our household, 1 uni student who is par…" at bounding box center [282, 175] width 236 height 165
drag, startPoint x: 175, startPoint y: 82, endPoint x: 363, endPoint y: 121, distance: 191.5
click at [363, 121] on div "Hello, There are three people living in our household, 1 uni student who is par…" at bounding box center [282, 175] width 236 height 165
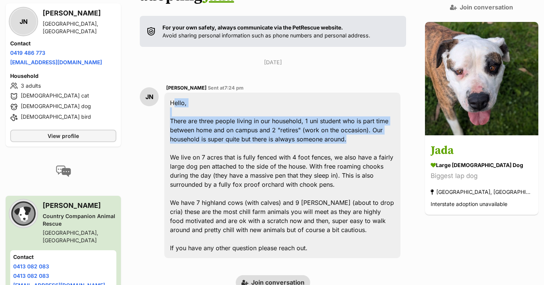
click at [363, 121] on div "Hello, There are three people living in our household, 1 uni student who is par…" at bounding box center [282, 175] width 236 height 165
drag, startPoint x: 368, startPoint y: 119, endPoint x: 175, endPoint y: 84, distance: 196.5
click at [175, 93] on div "Hello, There are three people living in our household, 1 uni student who is par…" at bounding box center [282, 175] width 236 height 165
click at [176, 93] on div "Hello, There are three people living in our household, 1 uni student who is par…" at bounding box center [282, 175] width 236 height 165
drag, startPoint x: 176, startPoint y: 84, endPoint x: 367, endPoint y: 117, distance: 194.7
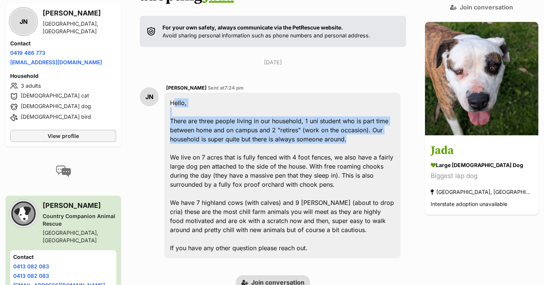
click at [367, 117] on div "Hello, There are three people living in our household, 1 uni student who is par…" at bounding box center [282, 175] width 236 height 165
click at [371, 116] on div "Hello, There are three people living in our household, 1 uni student who is par…" at bounding box center [282, 175] width 236 height 165
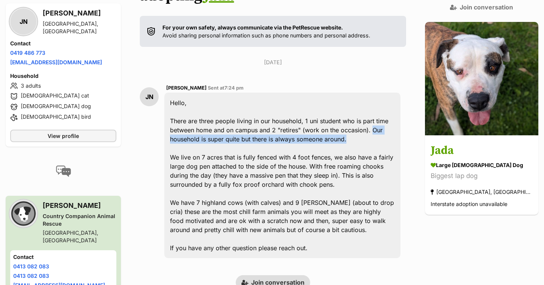
drag, startPoint x: 376, startPoint y: 117, endPoint x: 379, endPoint y: 110, distance: 7.6
click at [379, 110] on div "Hello, There are three people living in our household, 1 uni student who is par…" at bounding box center [282, 175] width 236 height 165
drag, startPoint x: 379, startPoint y: 110, endPoint x: 389, endPoint y: 124, distance: 17.6
click at [389, 124] on div "Hello, There are three people living in our household, 1 uni student who is par…" at bounding box center [282, 175] width 236 height 165
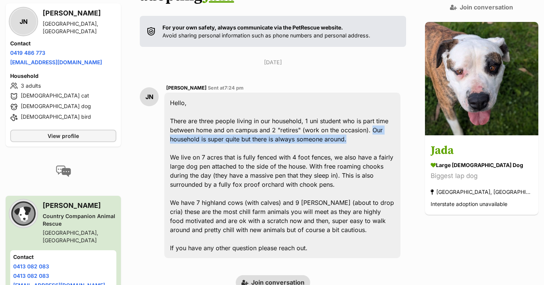
click at [361, 119] on div "Hello, There are three people living in our household, 1 uni student who is par…" at bounding box center [282, 175] width 236 height 165
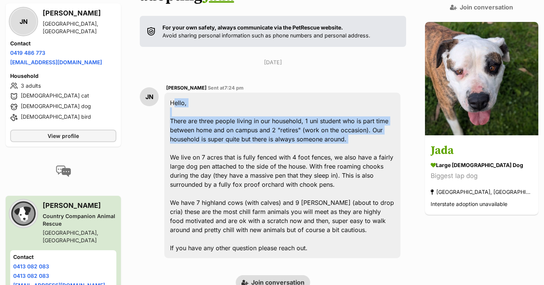
drag, startPoint x: 361, startPoint y: 119, endPoint x: 172, endPoint y: 77, distance: 194.0
click at [172, 93] on div "Hello, There are three people living in our household, 1 uni student who is par…" at bounding box center [282, 175] width 236 height 165
click at [177, 93] on div "Hello, There are three people living in our household, 1 uni student who is par…" at bounding box center [282, 175] width 236 height 165
drag, startPoint x: 177, startPoint y: 84, endPoint x: 354, endPoint y: 124, distance: 181.2
click at [354, 124] on div "Hello, There are three people living in our household, 1 uni student who is par…" at bounding box center [282, 175] width 236 height 165
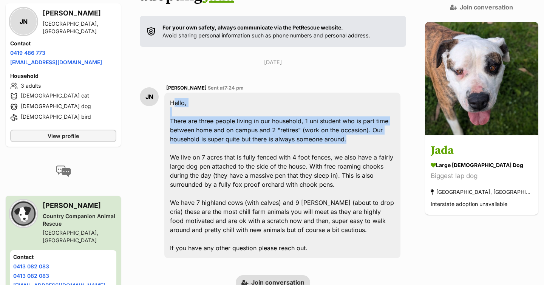
click at [354, 124] on div "Hello, There are three people living in our household, 1 uni student who is par…" at bounding box center [282, 175] width 236 height 165
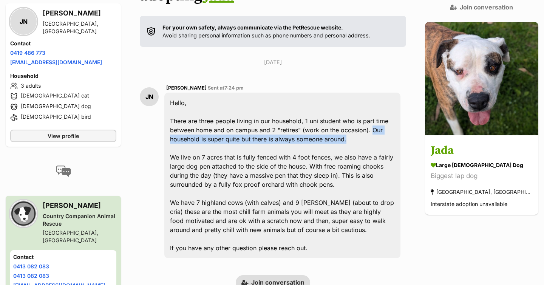
drag, startPoint x: 364, startPoint y: 117, endPoint x: 378, endPoint y: 110, distance: 15.6
click at [378, 110] on div "Hello, There are three people living in our household, 1 uni student who is par…" at bounding box center [282, 175] width 236 height 165
drag, startPoint x: 378, startPoint y: 110, endPoint x: 387, endPoint y: 122, distance: 15.6
click at [387, 122] on div "Hello, There are three people living in our household, 1 uni student who is par…" at bounding box center [282, 175] width 236 height 165
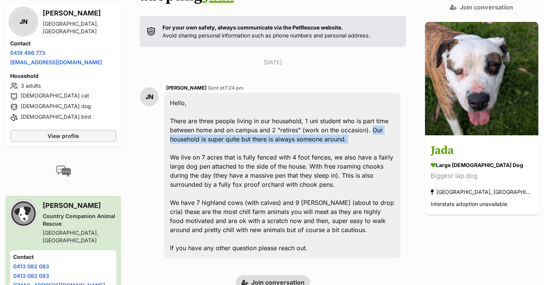
click at [387, 122] on div "Hello, There are three people living in our household, 1 uni student who is par…" at bounding box center [282, 175] width 236 height 165
drag, startPoint x: 385, startPoint y: 120, endPoint x: 380, endPoint y: 111, distance: 10.8
click at [380, 111] on div "Hello, There are three people living in our household, 1 uni student who is par…" at bounding box center [282, 175] width 236 height 165
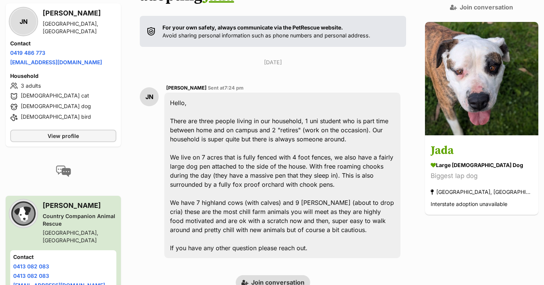
click at [380, 111] on div "Hello, There are three people living in our household, 1 uni student who is par…" at bounding box center [282, 175] width 236 height 165
click at [361, 116] on div "Hello, There are three people living in our household, 1 uni student who is par…" at bounding box center [282, 175] width 236 height 165
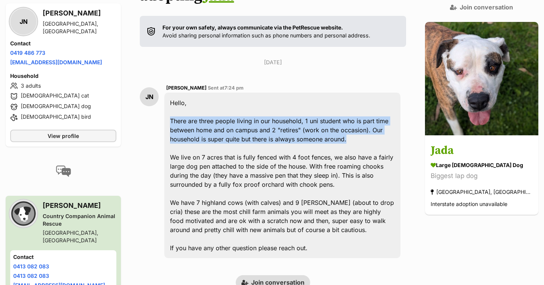
drag, startPoint x: 355, startPoint y: 118, endPoint x: 174, endPoint y: 101, distance: 181.4
click at [174, 101] on div "Hello, There are three people living in our household, 1 uni student who is par…" at bounding box center [282, 175] width 236 height 165
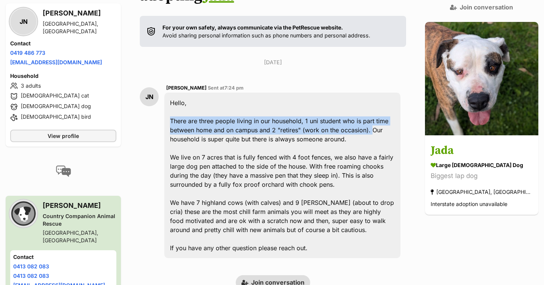
drag, startPoint x: 174, startPoint y: 100, endPoint x: 378, endPoint y: 109, distance: 203.8
click at [378, 109] on div "Hello, There are three people living in our household, 1 uni student who is par…" at bounding box center [282, 175] width 236 height 165
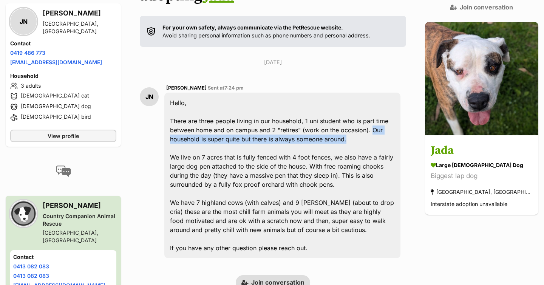
drag, startPoint x: 374, startPoint y: 118, endPoint x: 379, endPoint y: 113, distance: 7.0
click at [379, 113] on div "Hello, There are three people living in our household, 1 uni student who is par…" at bounding box center [282, 175] width 236 height 165
drag, startPoint x: 380, startPoint y: 110, endPoint x: 354, endPoint y: 118, distance: 27.1
click at [354, 118] on div "Hello, There are three people living in our household, 1 uni student who is par…" at bounding box center [282, 175] width 236 height 165
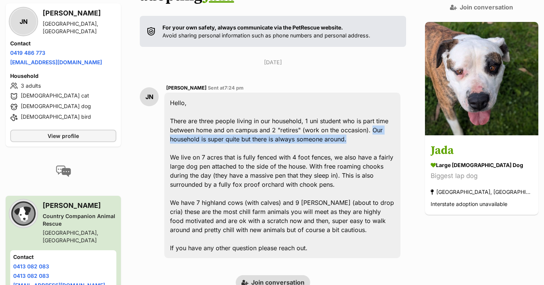
click at [368, 119] on div "Hello, There are three people living in our household, 1 uni student who is par…" at bounding box center [282, 175] width 236 height 165
drag, startPoint x: 373, startPoint y: 117, endPoint x: 379, endPoint y: 114, distance: 6.6
click at [379, 114] on div "Hello, There are three people living in our household, 1 uni student who is par…" at bounding box center [282, 175] width 236 height 165
drag, startPoint x: 379, startPoint y: 114, endPoint x: 366, endPoint y: 123, distance: 15.7
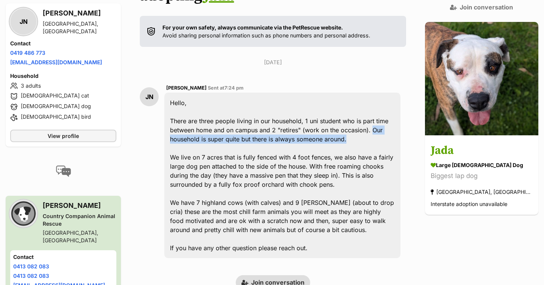
click at [366, 123] on div "Hello, There are three people living in our household, 1 uni student who is par…" at bounding box center [282, 175] width 236 height 165
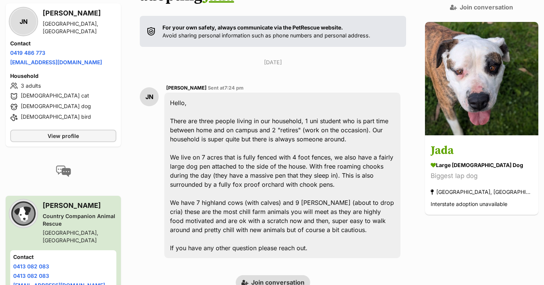
click at [376, 117] on div "Hello, There are three people living in our household, 1 uni student who is par…" at bounding box center [282, 175] width 236 height 165
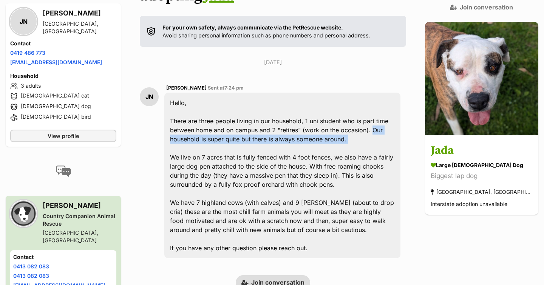
drag, startPoint x: 376, startPoint y: 117, endPoint x: 380, endPoint y: 107, distance: 10.0
click at [380, 107] on div "Hello, There are three people living in our household, 1 uni student who is par…" at bounding box center [282, 175] width 236 height 165
click at [356, 122] on div "Hello, There are three people living in our household, 1 uni student who is par…" at bounding box center [282, 175] width 236 height 165
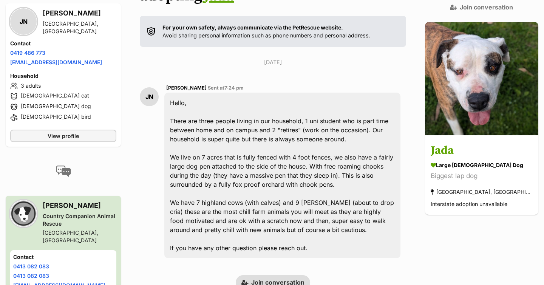
click at [356, 122] on div "Hello, There are three people living in our household, 1 uni student who is par…" at bounding box center [282, 175] width 236 height 165
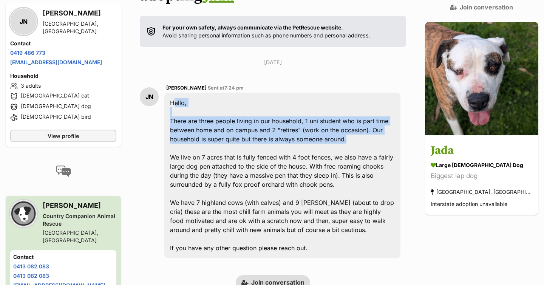
drag, startPoint x: 380, startPoint y: 117, endPoint x: 176, endPoint y: 80, distance: 206.8
click at [176, 93] on div "Hello, There are three people living in our household, 1 uni student who is par…" at bounding box center [282, 175] width 236 height 165
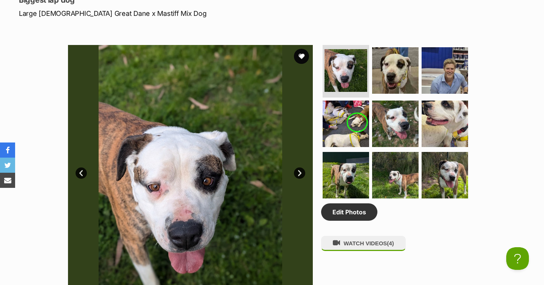
scroll to position [391, 0]
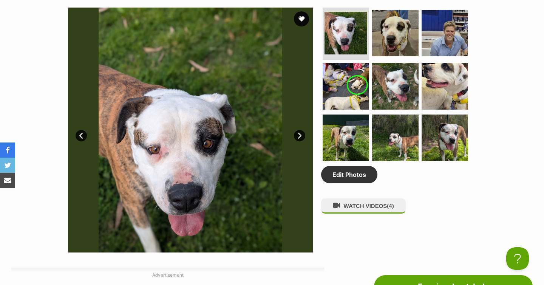
click at [302, 134] on link "Next" at bounding box center [299, 135] width 11 height 11
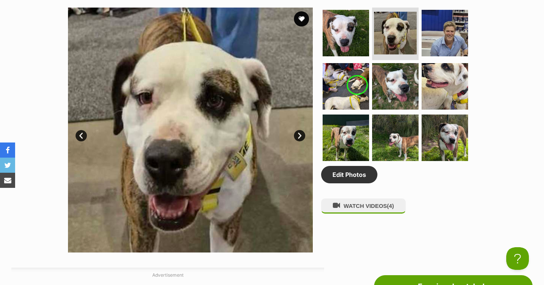
click at [302, 134] on link "Next" at bounding box center [299, 135] width 11 height 11
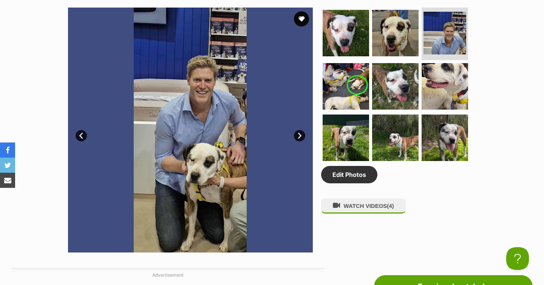
click at [302, 134] on link "Next" at bounding box center [299, 135] width 11 height 11
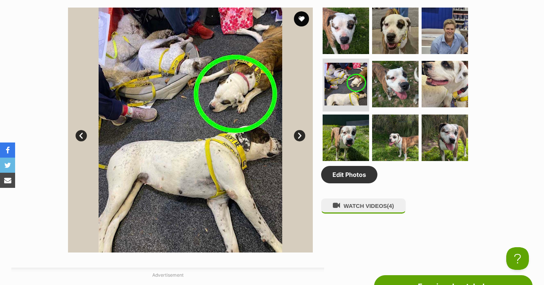
click at [302, 134] on link "Next" at bounding box center [299, 135] width 11 height 11
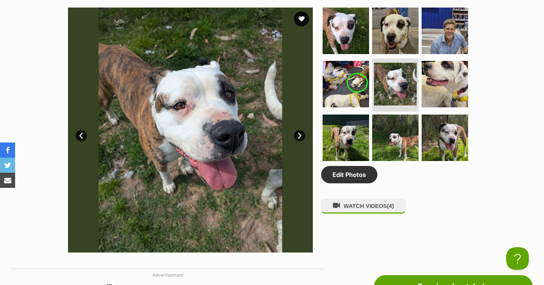
click at [302, 134] on link "Next" at bounding box center [299, 135] width 11 height 11
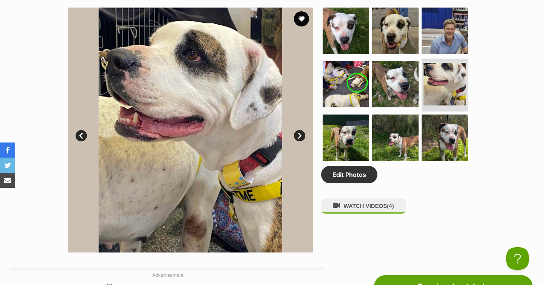
click at [302, 134] on link "Next" at bounding box center [299, 135] width 11 height 11
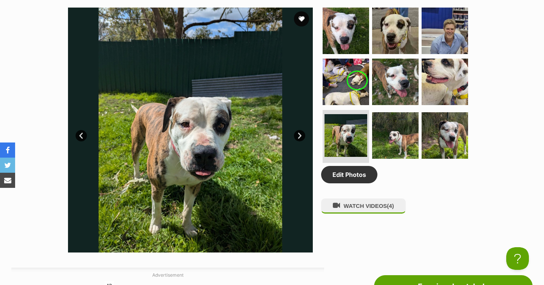
click at [302, 134] on link "Next" at bounding box center [299, 135] width 11 height 11
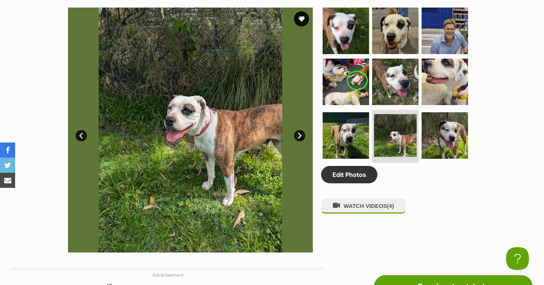
click at [302, 134] on link "Next" at bounding box center [299, 135] width 11 height 11
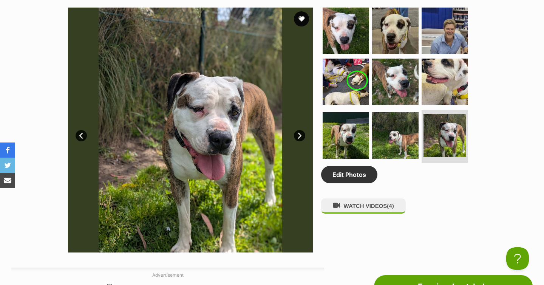
click at [302, 134] on link "Next" at bounding box center [299, 135] width 11 height 11
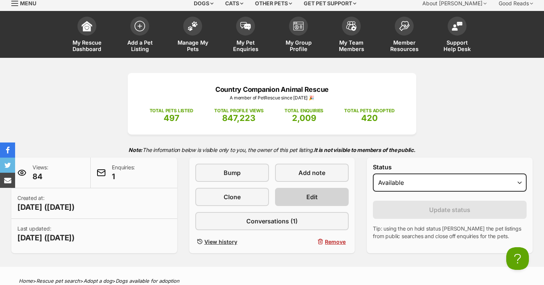
scroll to position [0, 0]
